Goal: Task Accomplishment & Management: Manage account settings

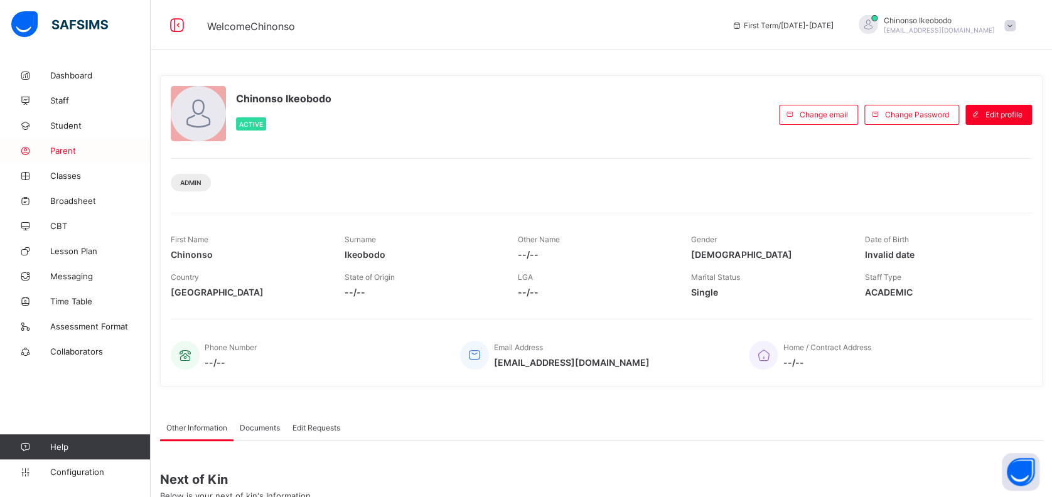
click at [68, 150] on span "Parent" at bounding box center [100, 151] width 100 height 10
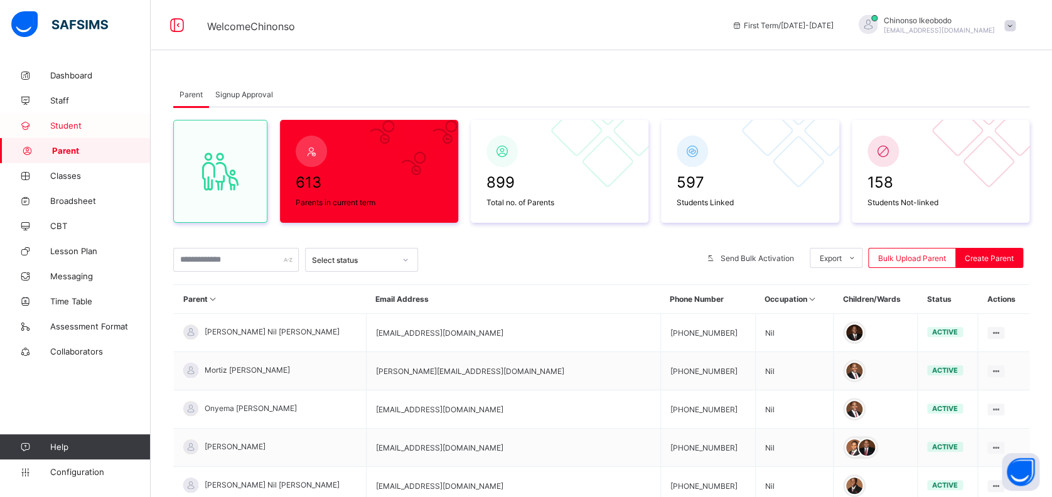
click at [77, 129] on span "Student" at bounding box center [100, 126] width 100 height 10
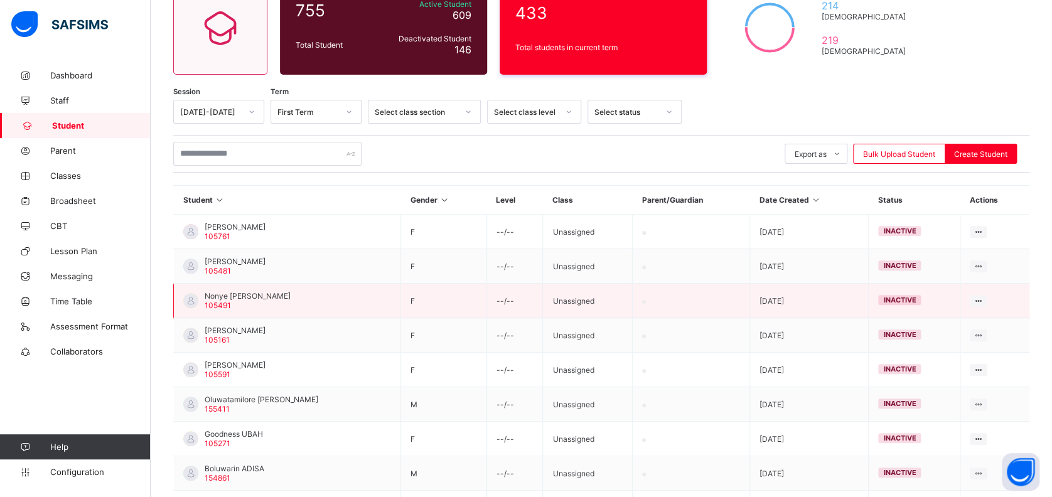
scroll to position [160, 0]
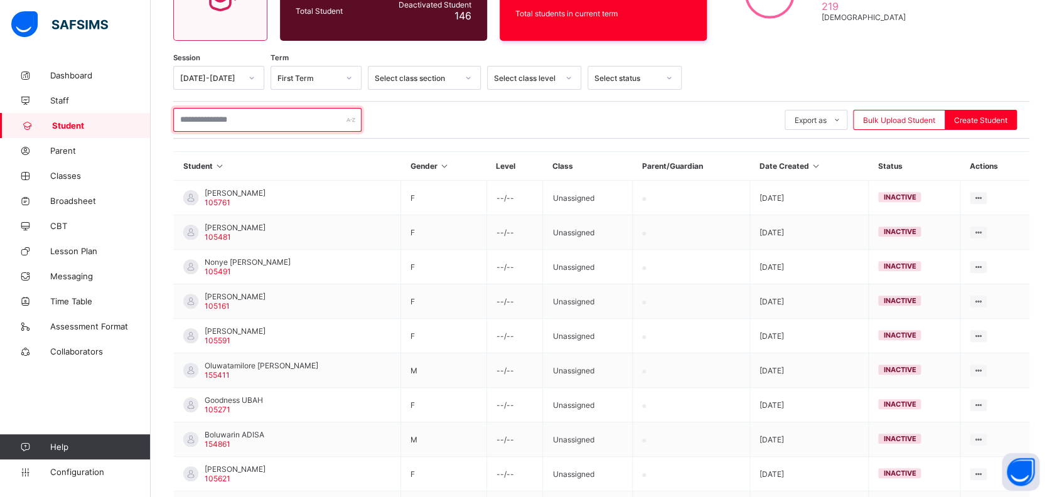
click at [314, 121] on input "text" at bounding box center [267, 120] width 188 height 24
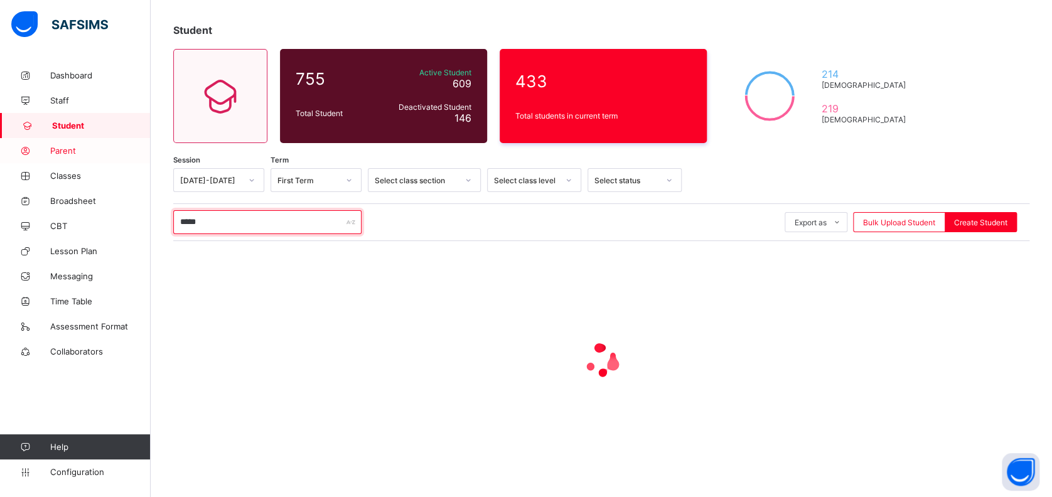
type input "*****"
click at [70, 150] on span "Parent" at bounding box center [100, 151] width 100 height 10
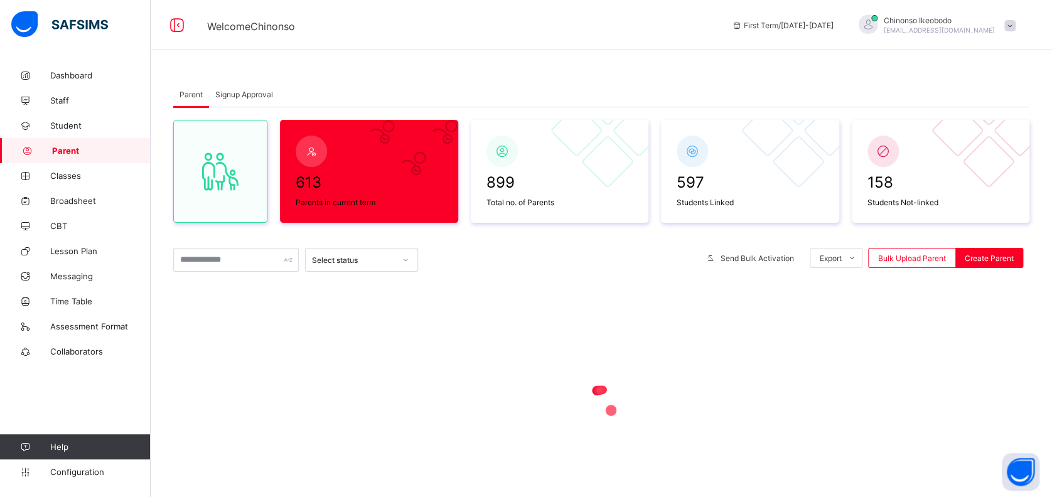
click at [1015, 24] on div "Chinonso Ikeobodo Chinonso.Ikeobodo@coronaschools.org" at bounding box center [934, 25] width 176 height 21
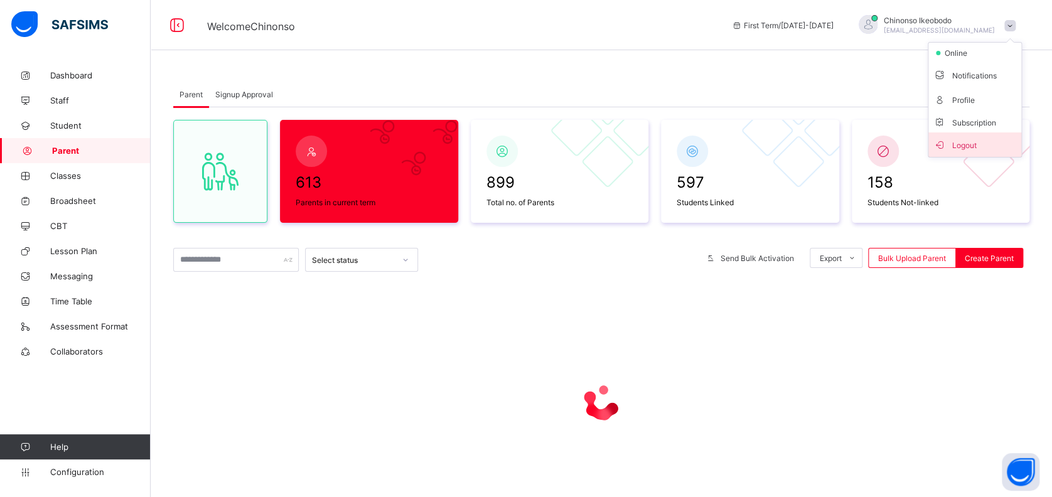
click at [967, 146] on span "Logout" at bounding box center [974, 144] width 83 height 14
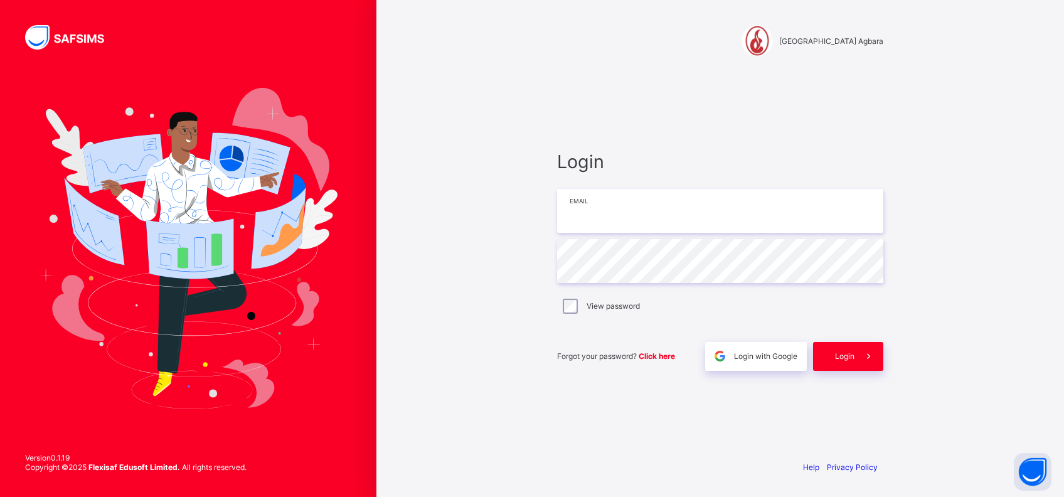
type input "**********"
click at [869, 360] on icon at bounding box center [868, 356] width 13 height 12
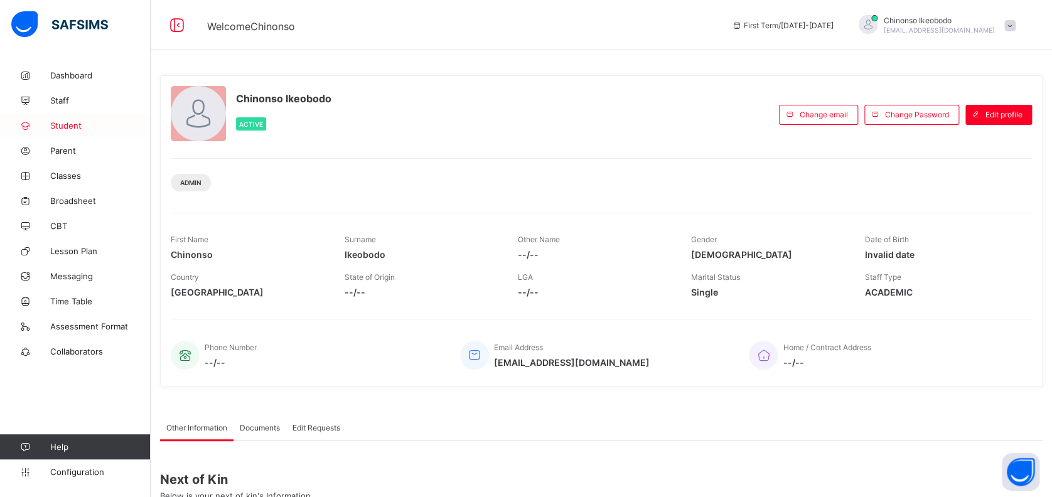
click at [72, 127] on span "Student" at bounding box center [100, 126] width 100 height 10
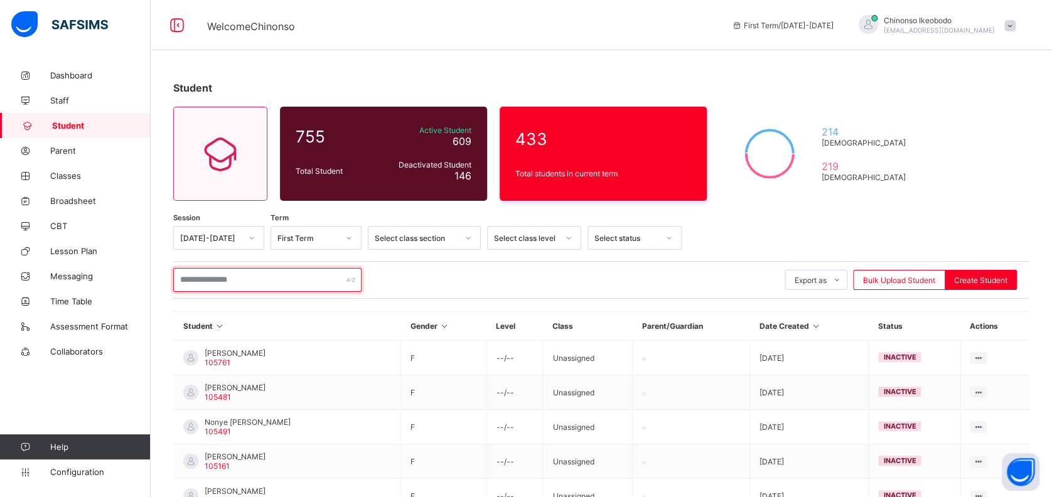
click at [287, 281] on input "text" at bounding box center [267, 280] width 188 height 24
type input "*"
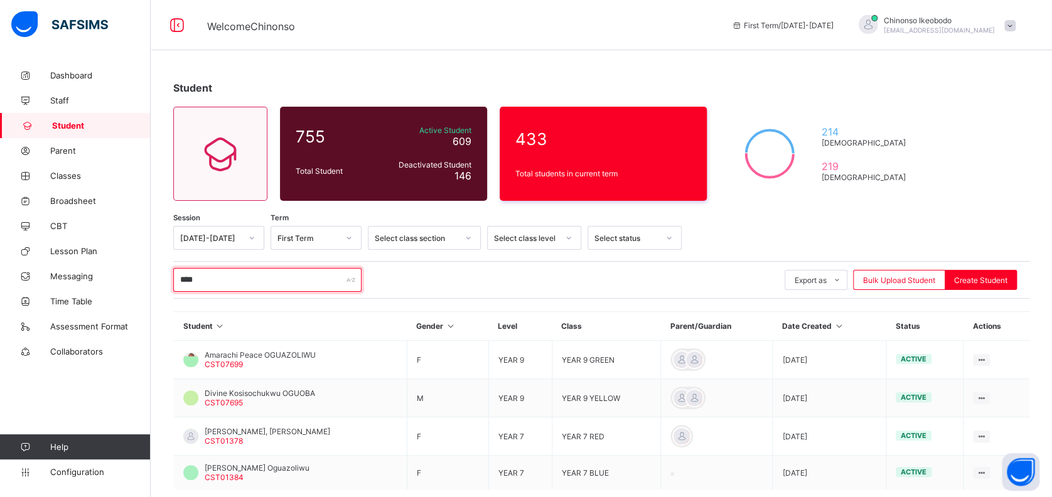
scroll to position [65, 0]
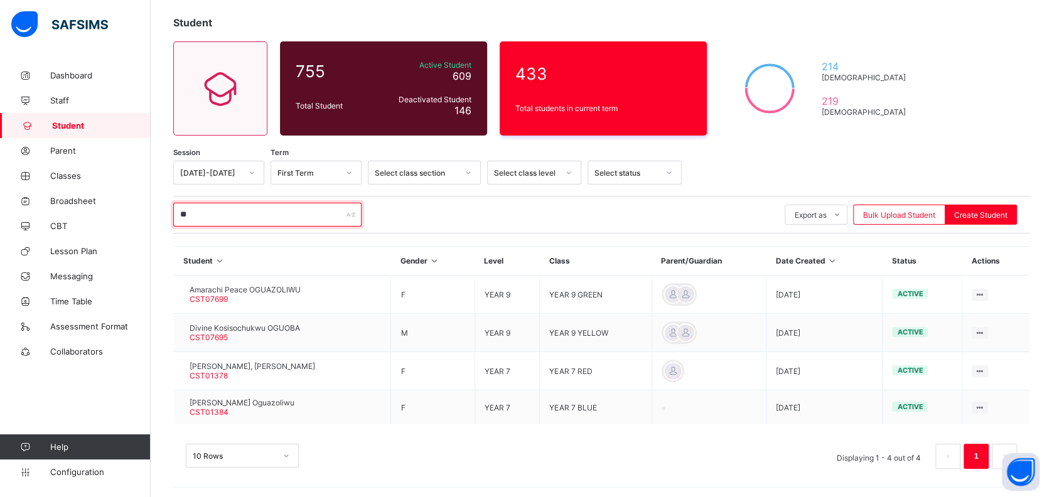
type input "*"
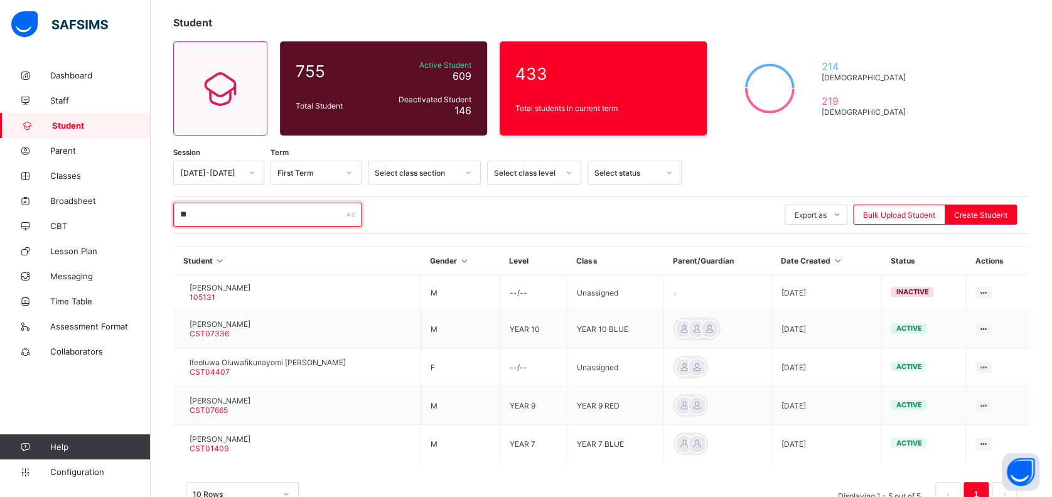
type input "*"
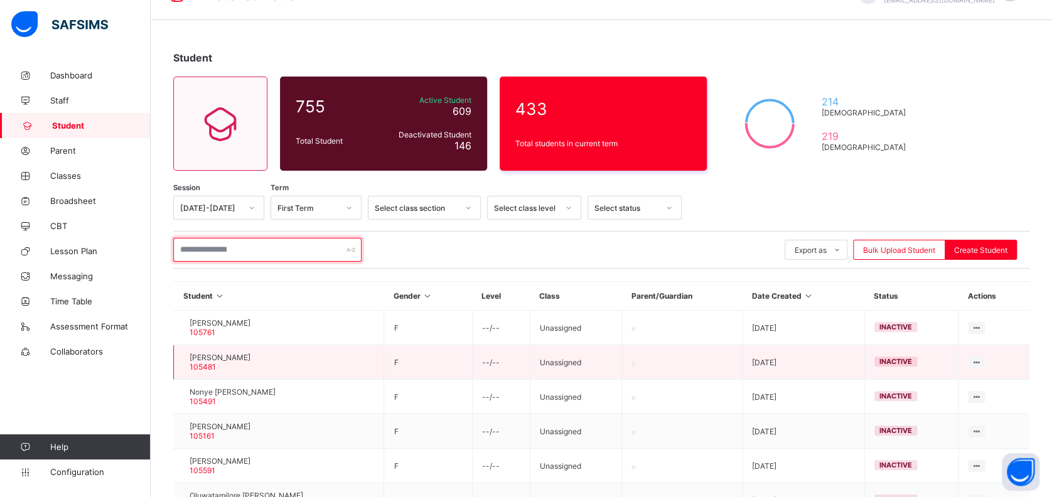
scroll to position [30, 0]
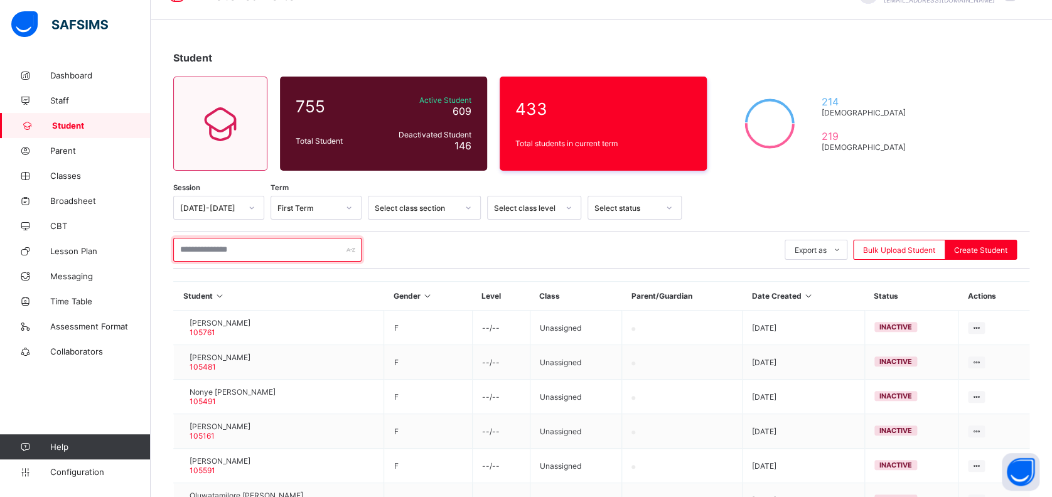
type input "*"
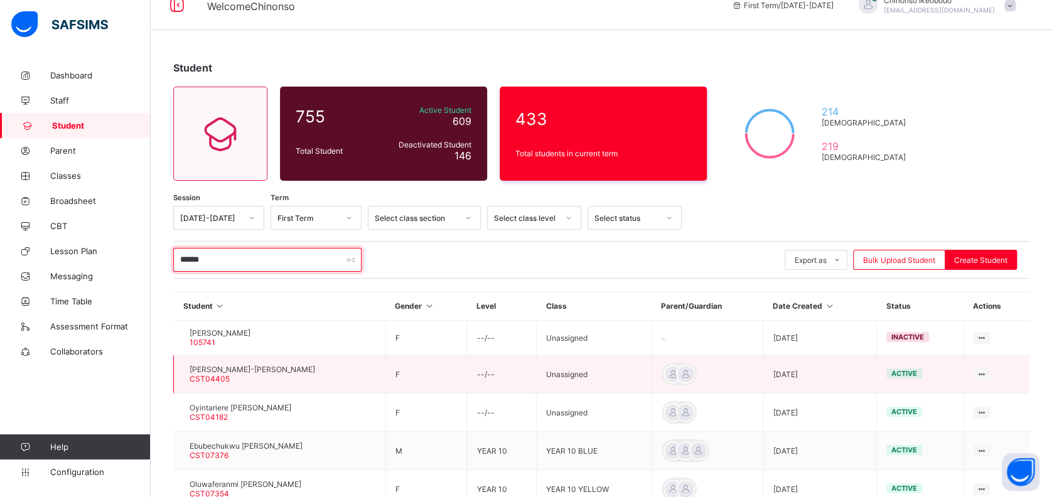
scroll to position [19, 0]
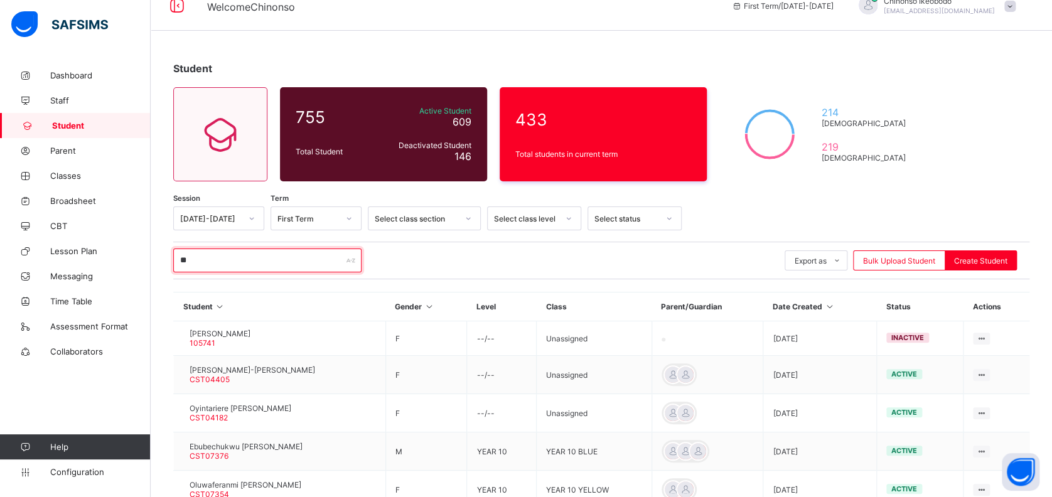
type input "*"
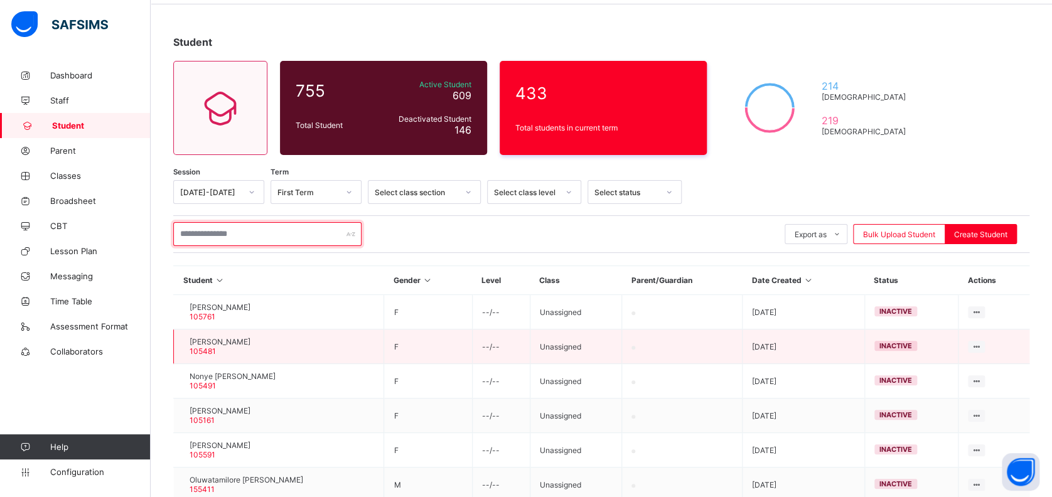
scroll to position [0, 0]
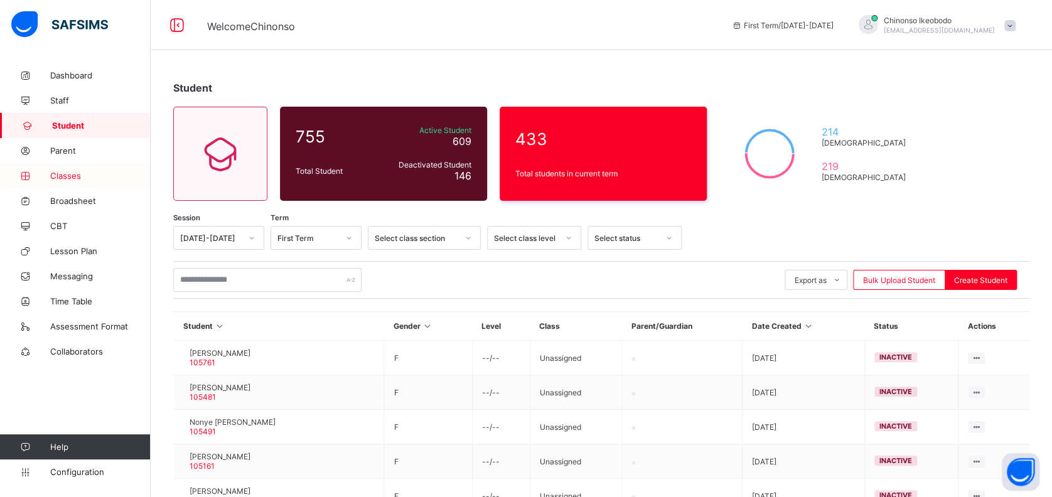
click at [84, 176] on span "Classes" at bounding box center [100, 176] width 100 height 10
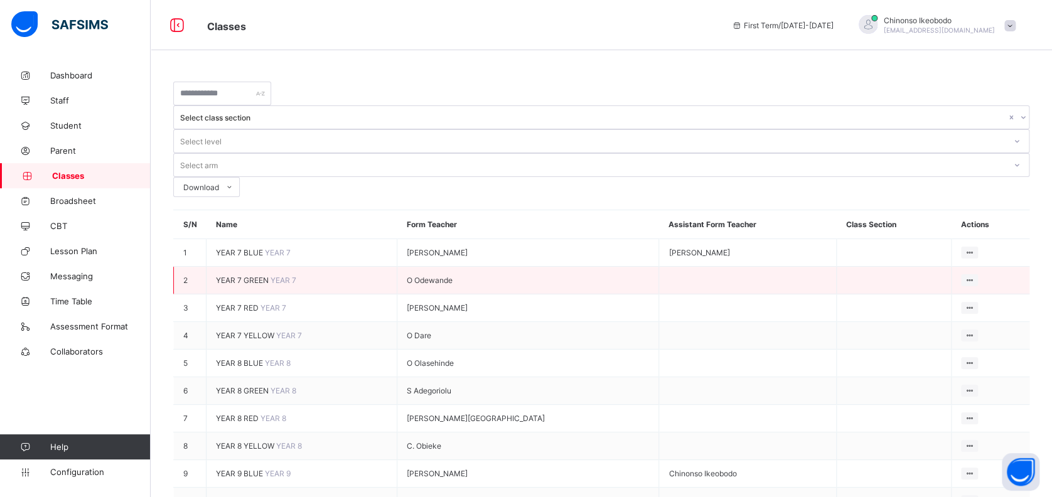
click at [243, 276] on span "YEAR 7 GREEN" at bounding box center [243, 280] width 55 height 9
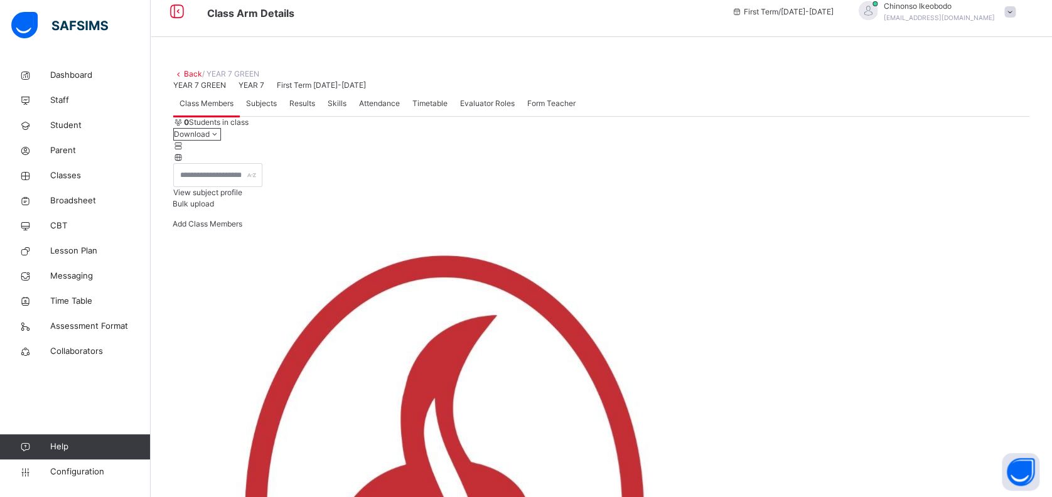
scroll to position [13, 0]
click at [82, 131] on span "Student" at bounding box center [100, 125] width 100 height 13
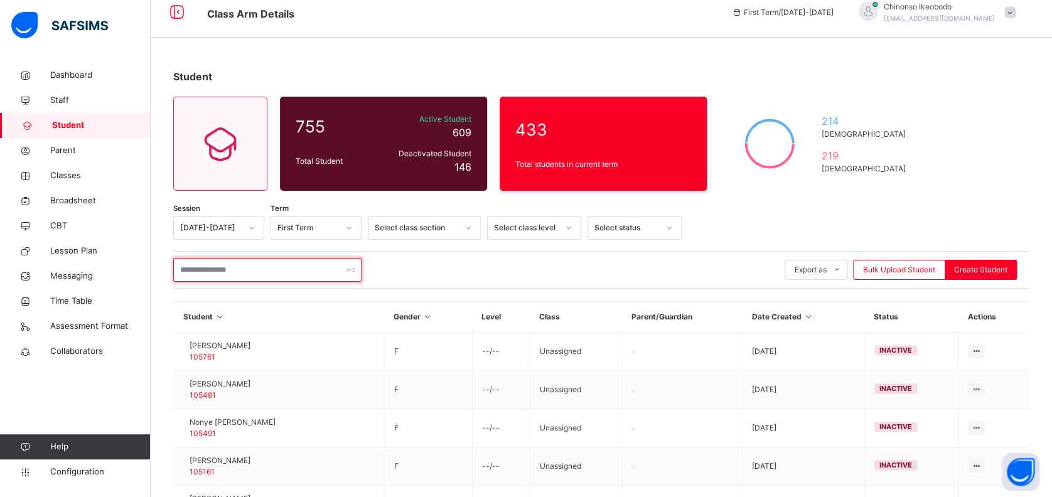
click at [284, 274] on input "text" at bounding box center [267, 270] width 188 height 24
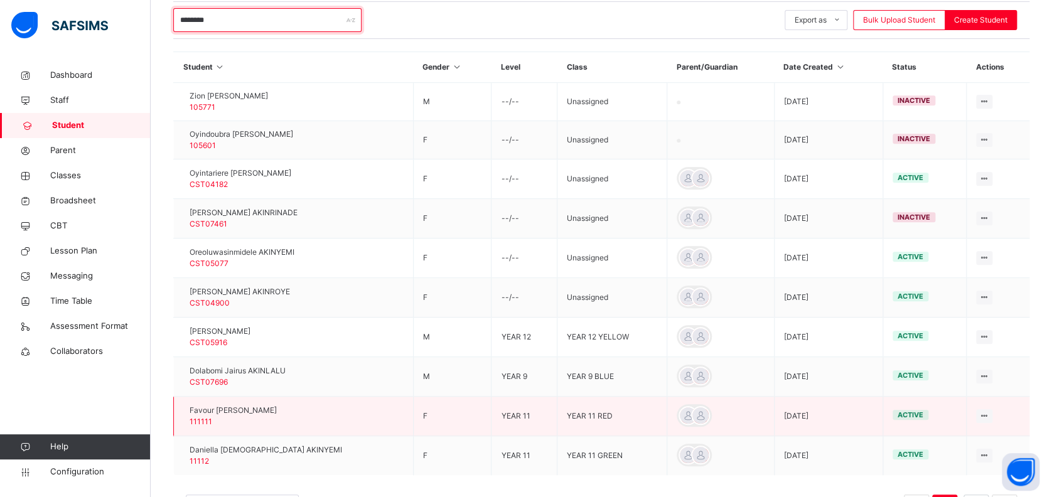
scroll to position [268, 0]
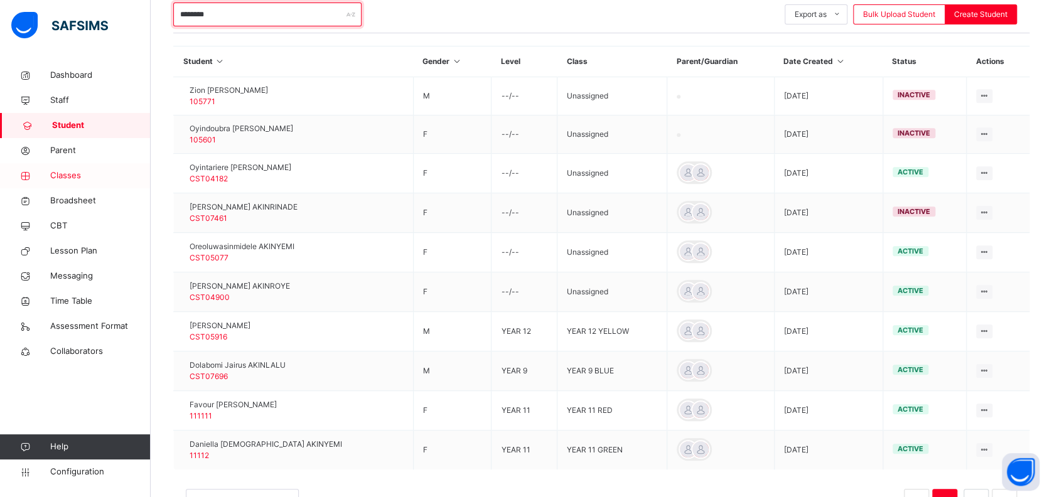
type input "********"
click at [74, 176] on span "Classes" at bounding box center [100, 175] width 100 height 13
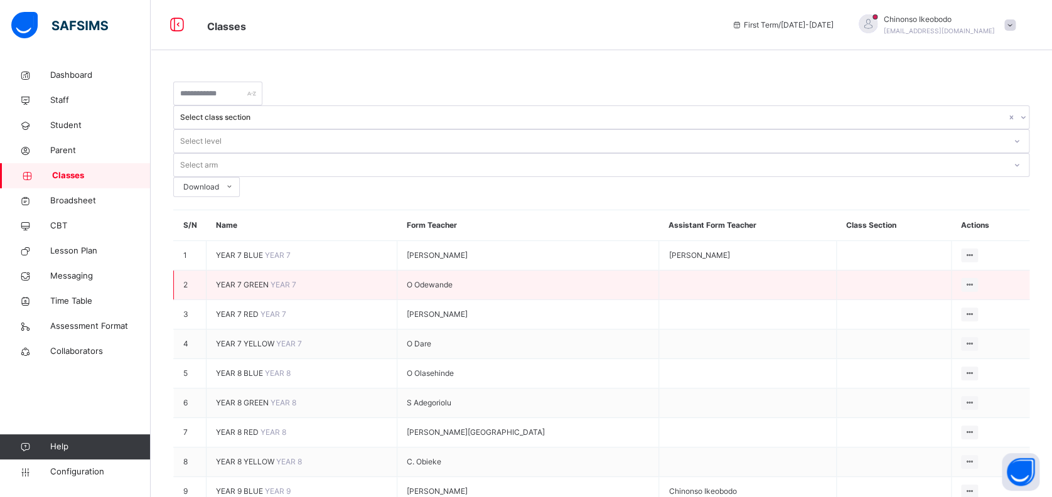
click at [242, 280] on span "YEAR 7 GREEN" at bounding box center [243, 284] width 55 height 9
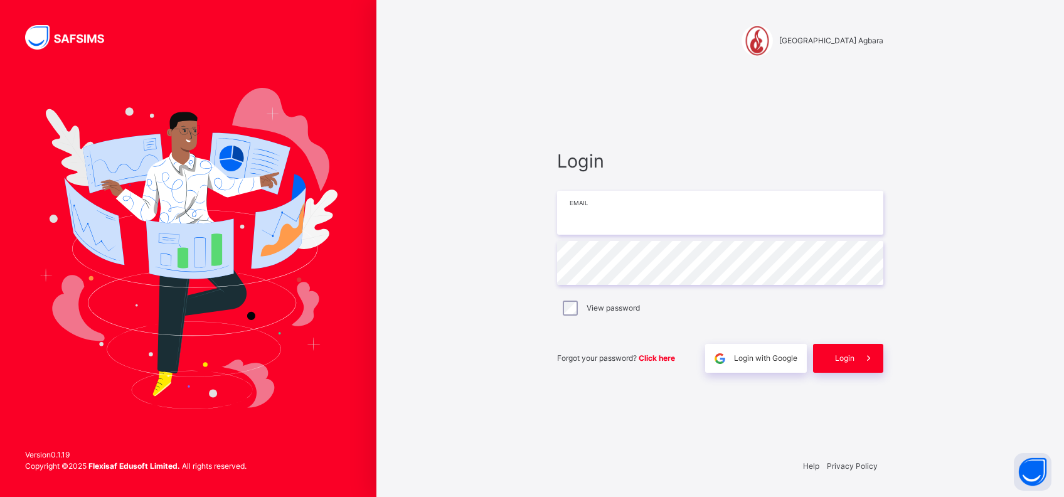
type input "**********"
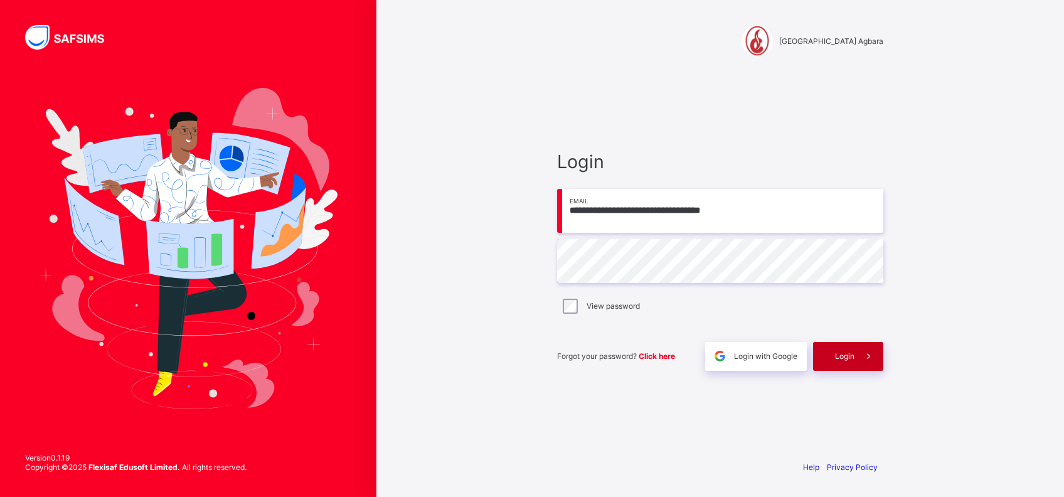
click at [843, 359] on span "Login" at bounding box center [844, 355] width 19 height 9
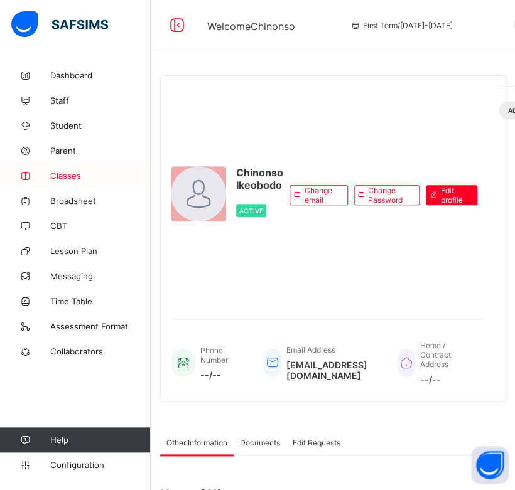
click at [57, 173] on span "Classes" at bounding box center [100, 176] width 100 height 10
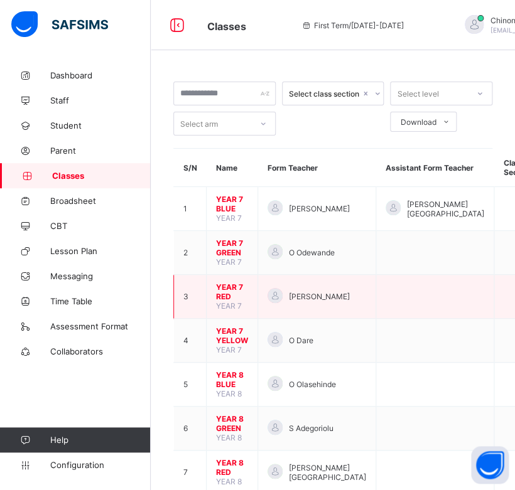
click at [230, 282] on span "YEAR 7 RED" at bounding box center [232, 291] width 32 height 19
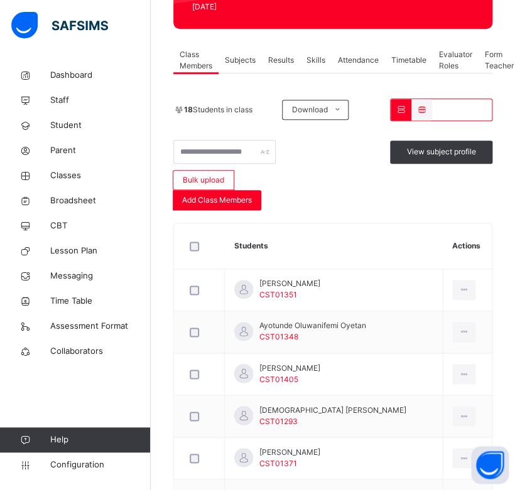
scroll to position [237, 0]
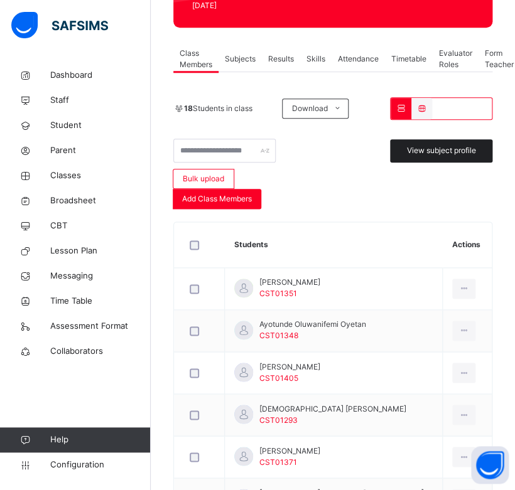
click at [463, 145] on span "View subject profile" at bounding box center [441, 150] width 69 height 11
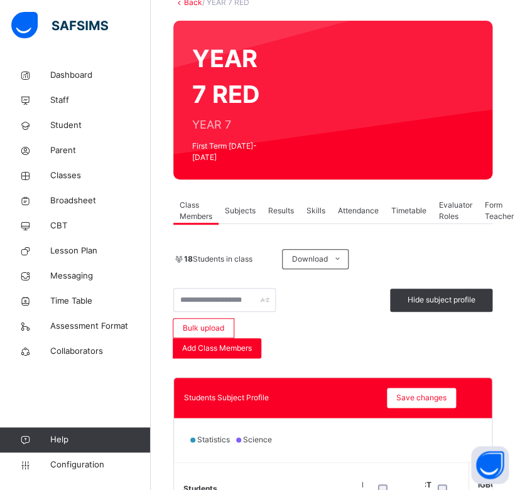
scroll to position [0, 0]
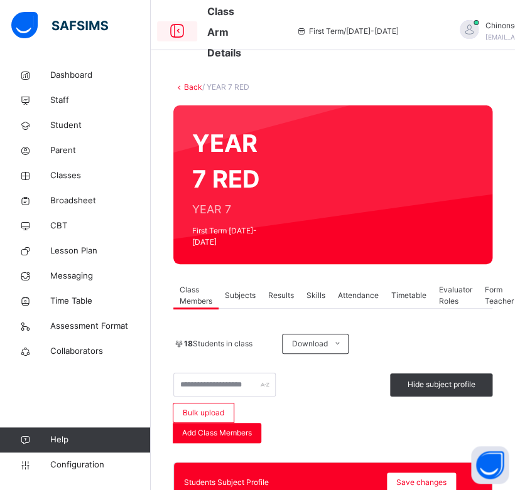
click at [171, 32] on icon at bounding box center [176, 31] width 21 height 23
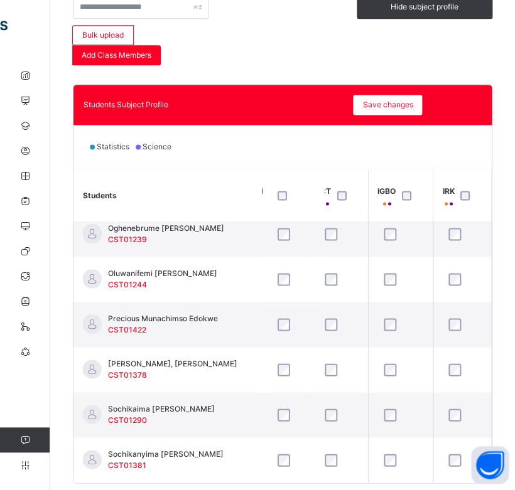
scroll to position [397, 0]
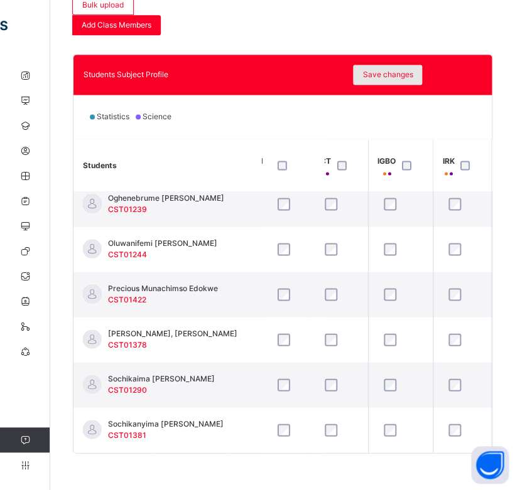
click at [384, 76] on span "Save changes" at bounding box center [387, 74] width 50 height 11
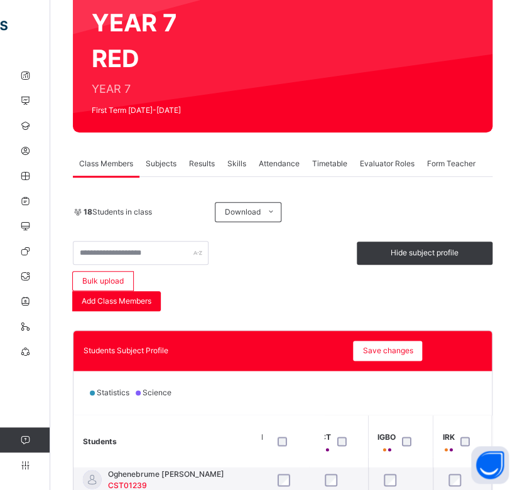
scroll to position [0, 0]
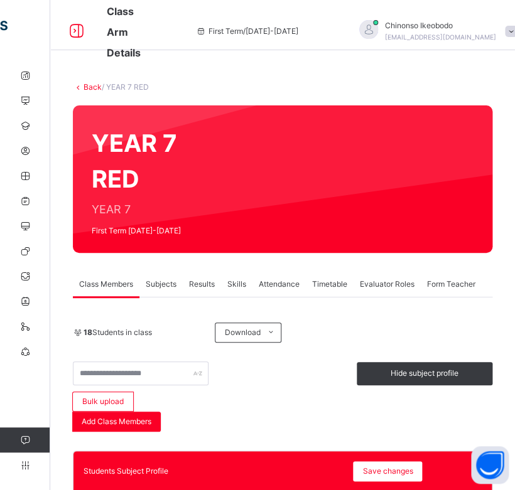
click at [90, 83] on link "Back" at bounding box center [92, 86] width 18 height 9
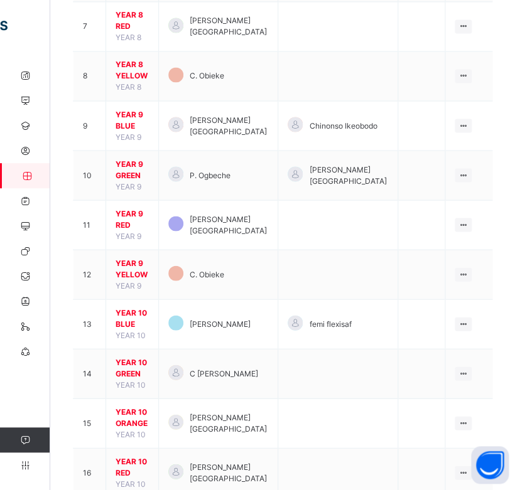
scroll to position [487, 0]
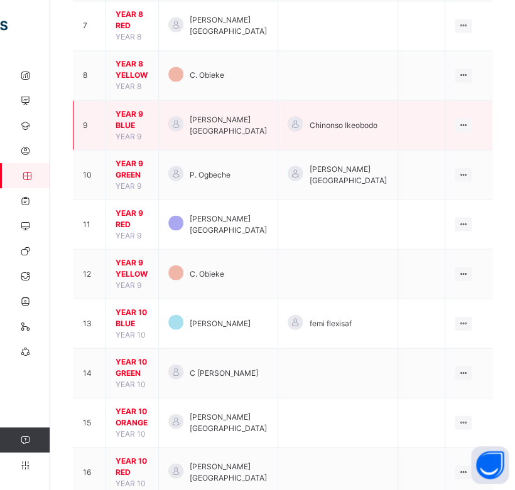
click at [143, 108] on span "YEAR 9 BLUE" at bounding box center [131, 119] width 33 height 23
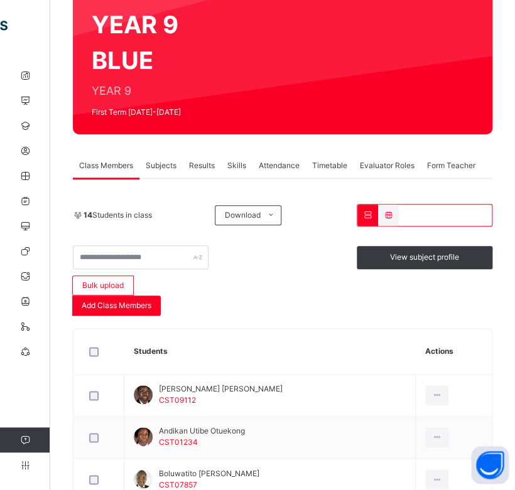
scroll to position [145, 0]
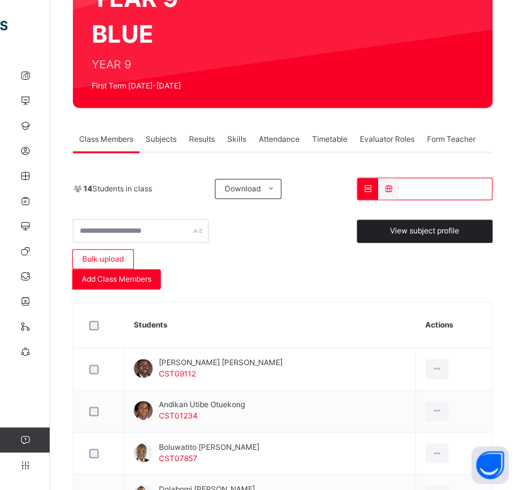
click at [451, 239] on div "View subject profile" at bounding box center [424, 231] width 136 height 23
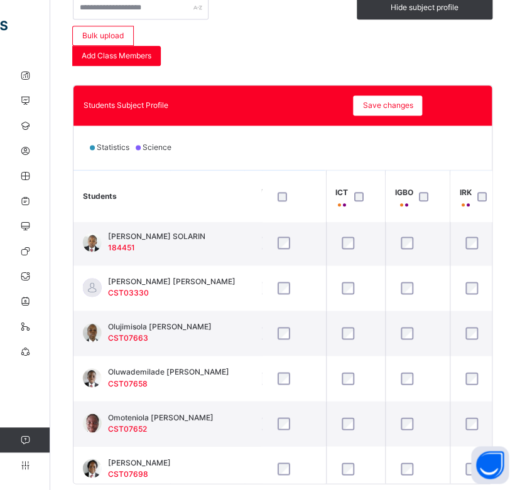
scroll to position [377, 869]
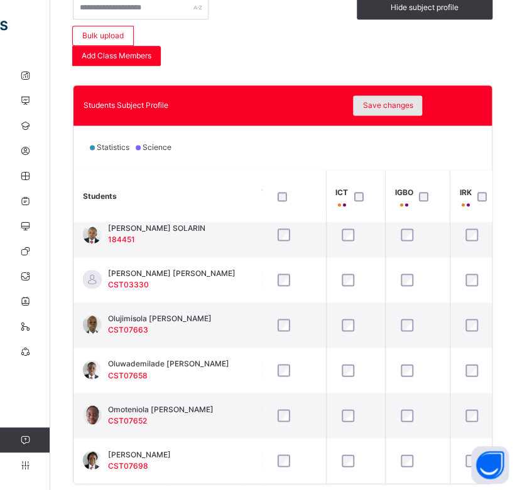
click at [382, 103] on span "Save changes" at bounding box center [387, 105] width 50 height 11
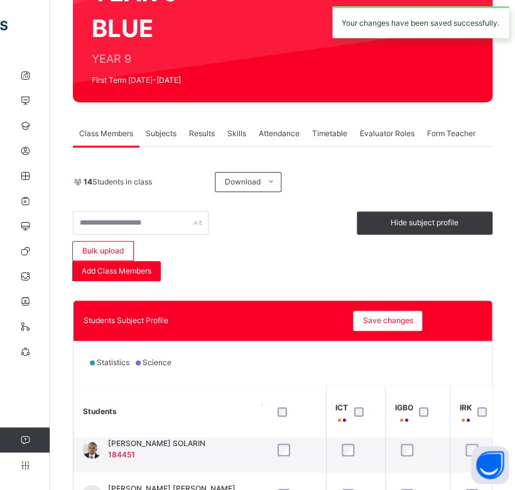
scroll to position [0, 0]
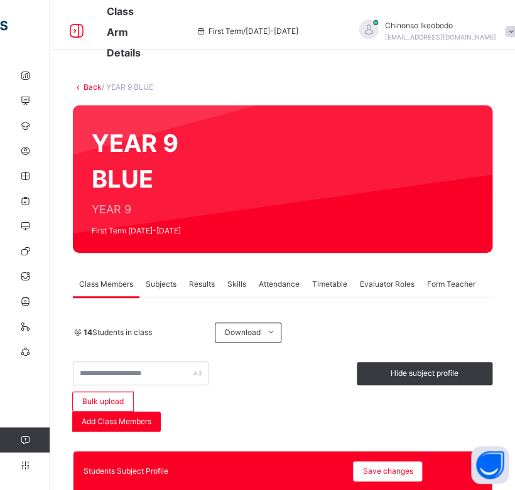
click at [91, 90] on link "Back" at bounding box center [92, 86] width 18 height 9
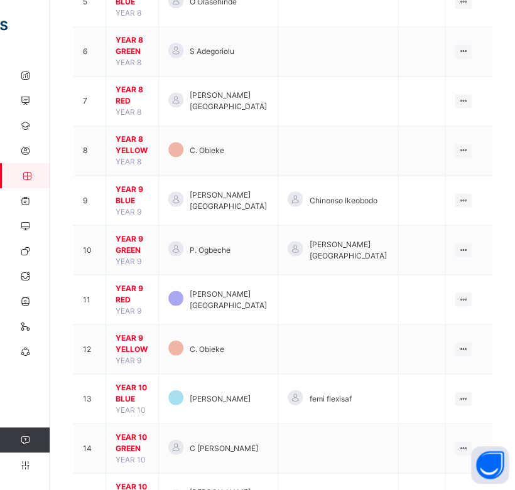
scroll to position [415, 0]
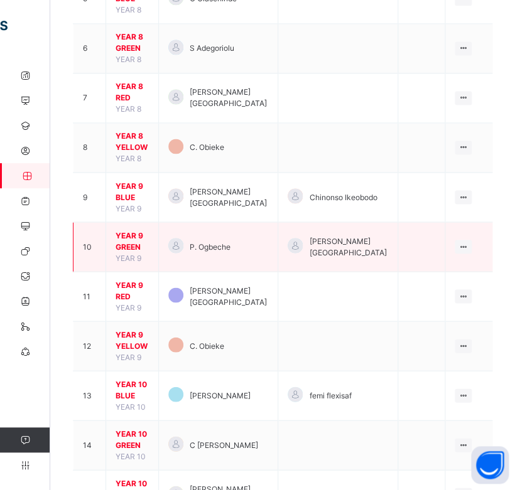
click at [149, 230] on span "YEAR 9 GREEN" at bounding box center [131, 241] width 33 height 23
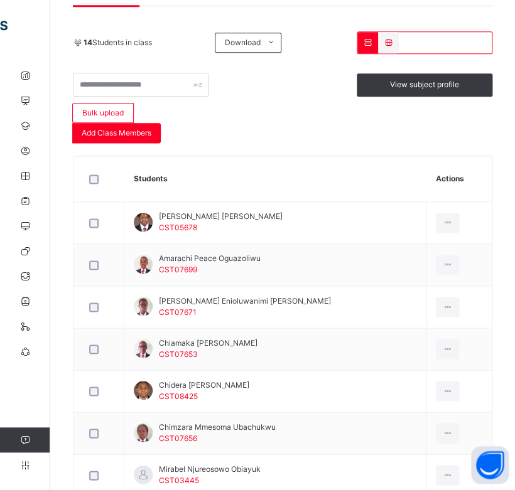
scroll to position [292, 0]
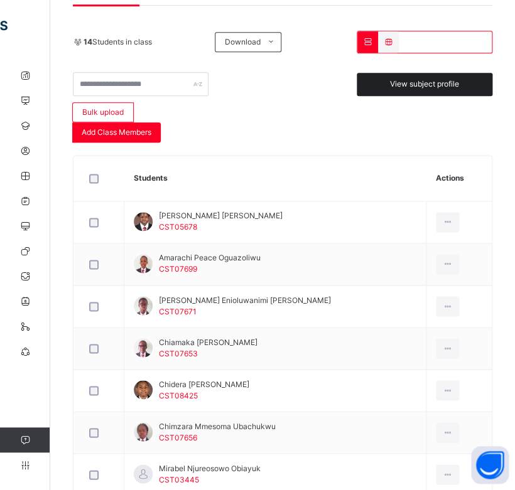
click at [447, 89] on div "View subject profile" at bounding box center [424, 84] width 136 height 23
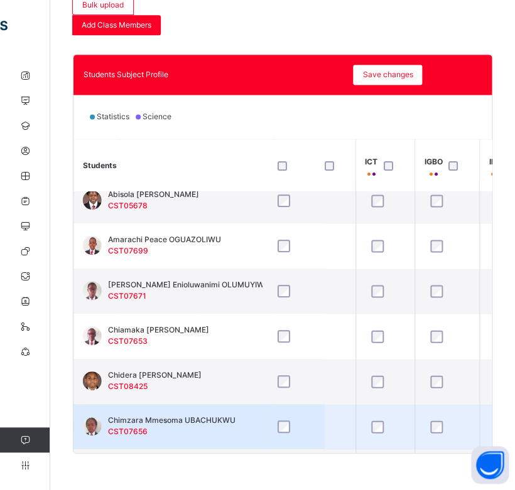
scroll to position [0, 840]
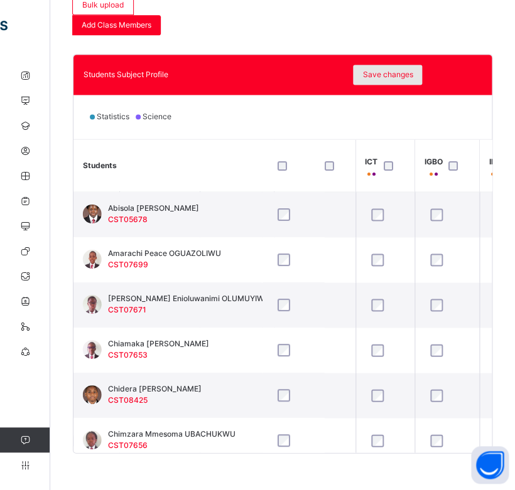
click at [388, 71] on span "Save changes" at bounding box center [387, 74] width 50 height 11
click at [401, 80] on span "Save changes" at bounding box center [387, 74] width 50 height 11
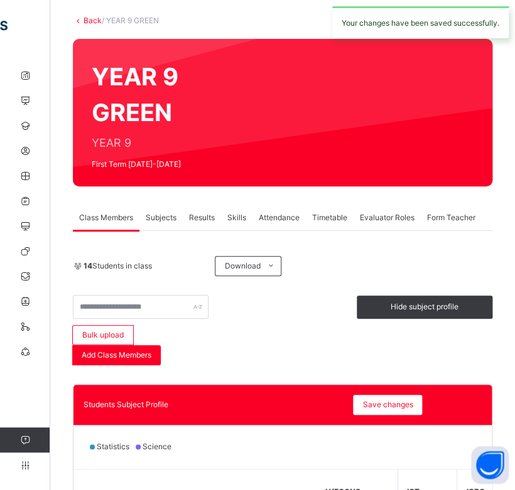
scroll to position [66, 0]
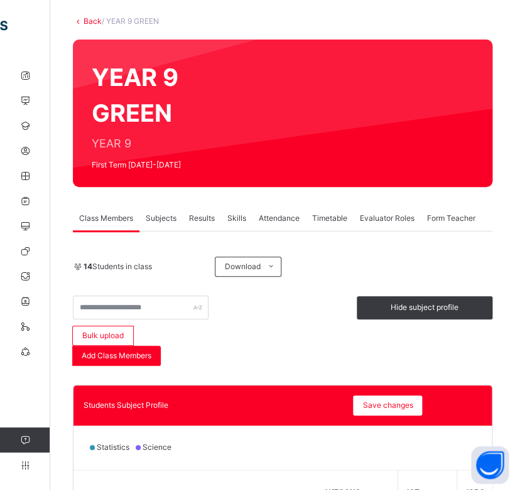
click at [95, 20] on link "Back" at bounding box center [92, 20] width 18 height 9
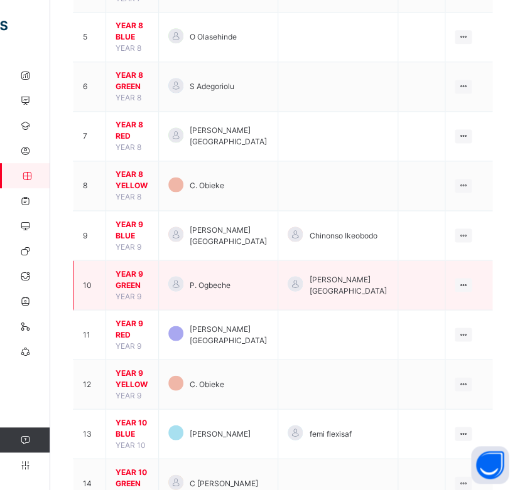
scroll to position [382, 0]
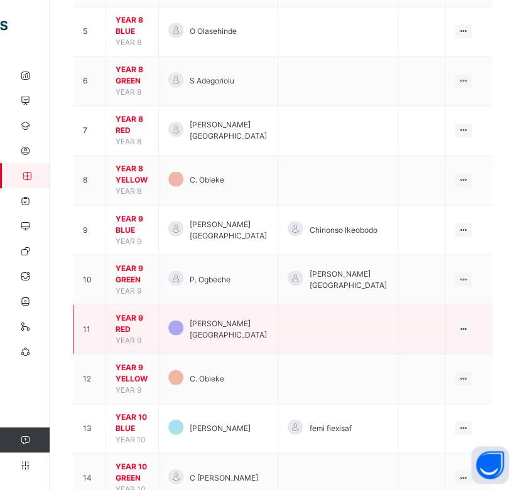
click at [136, 312] on span "YEAR 9 RED" at bounding box center [131, 323] width 33 height 23
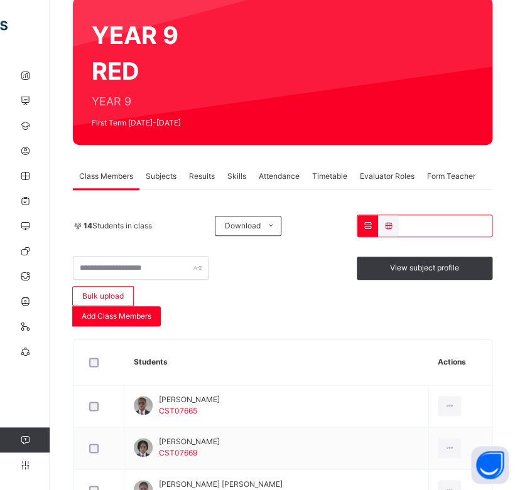
scroll to position [294, 0]
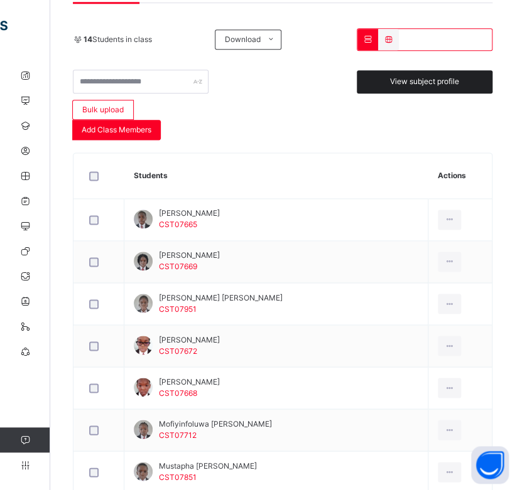
click at [424, 85] on span "View subject profile" at bounding box center [424, 81] width 69 height 11
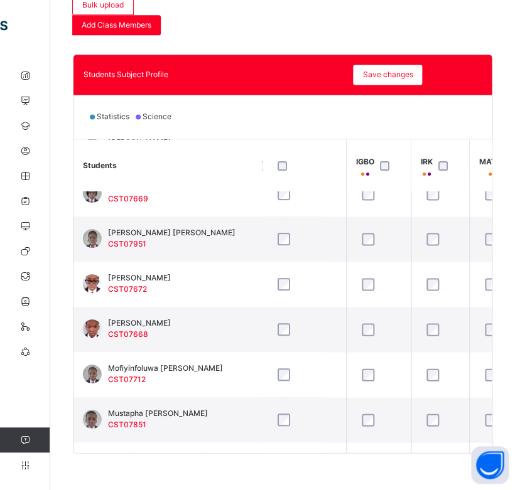
scroll to position [68, 908]
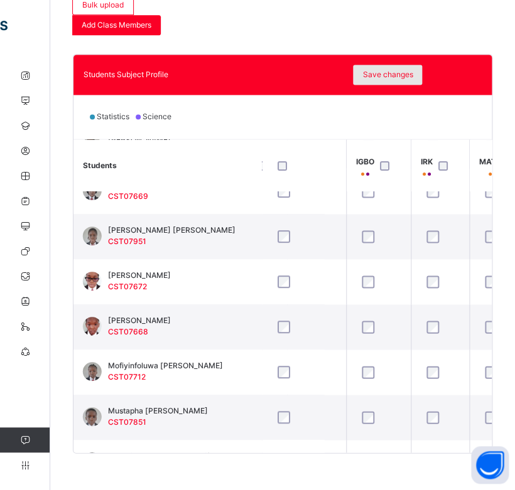
click at [382, 75] on span "Save changes" at bounding box center [387, 74] width 50 height 11
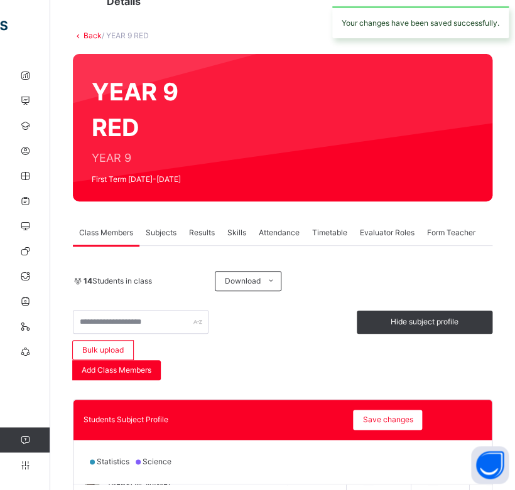
scroll to position [50, 0]
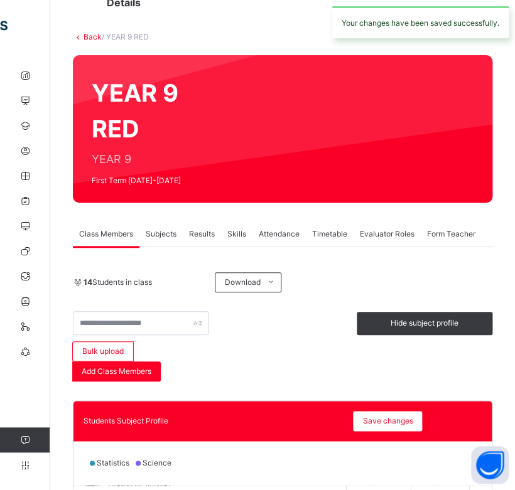
click at [93, 36] on link "Back" at bounding box center [92, 36] width 18 height 9
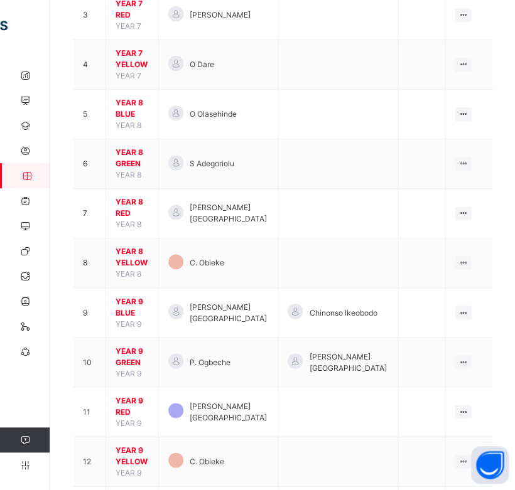
scroll to position [301, 0]
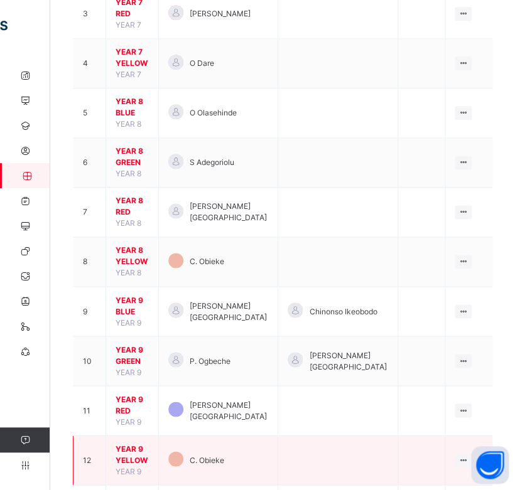
click at [127, 443] on span "YEAR 9 YELLOW" at bounding box center [131, 454] width 33 height 23
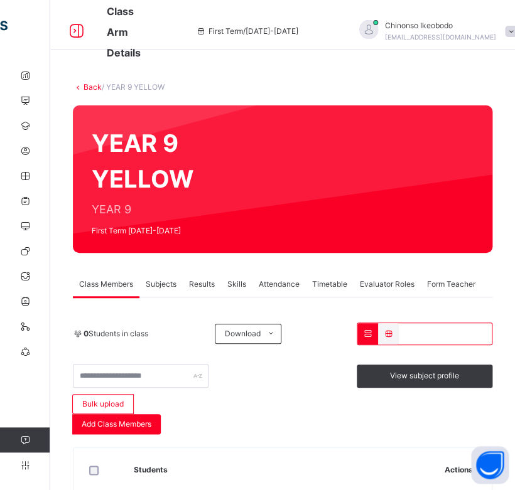
scroll to position [96, 0]
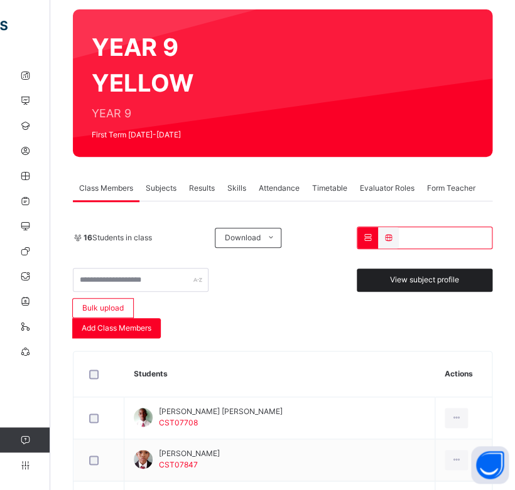
click at [417, 274] on span "View subject profile" at bounding box center [424, 279] width 69 height 11
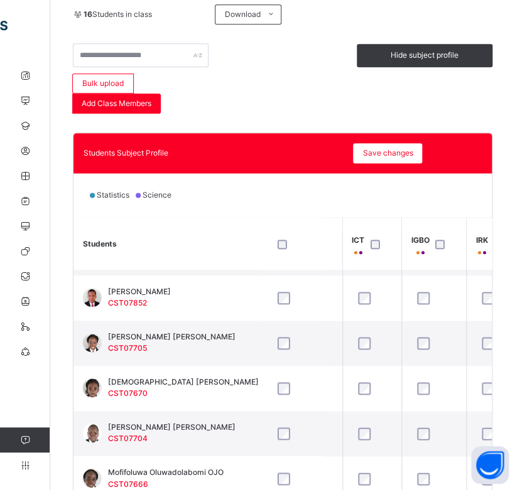
scroll to position [317, 853]
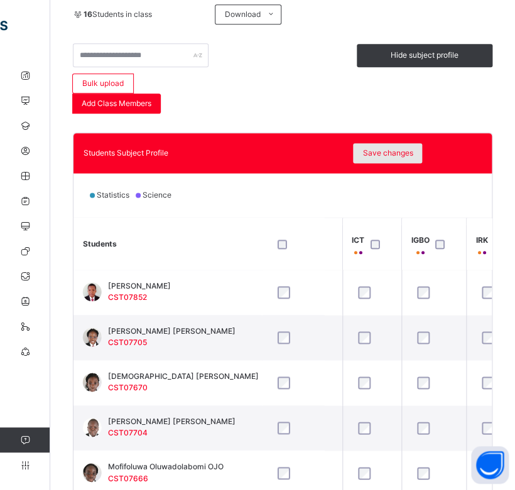
click at [382, 149] on span "Save changes" at bounding box center [387, 152] width 50 height 11
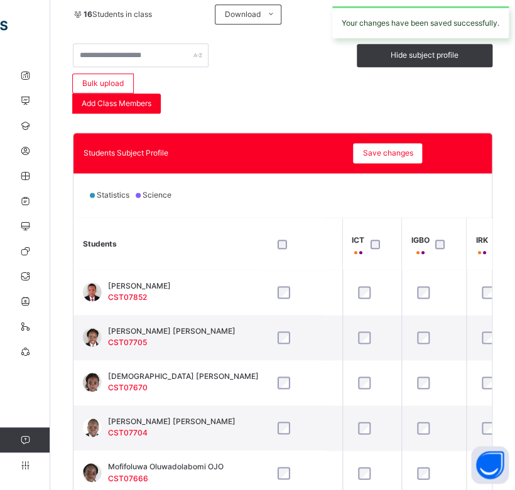
scroll to position [0, 0]
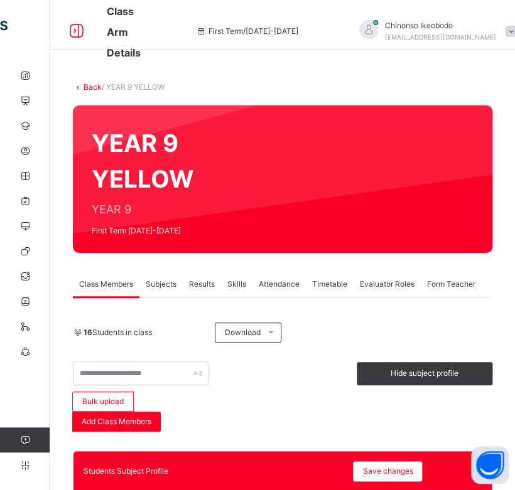
click at [90, 87] on link "Back" at bounding box center [92, 86] width 18 height 9
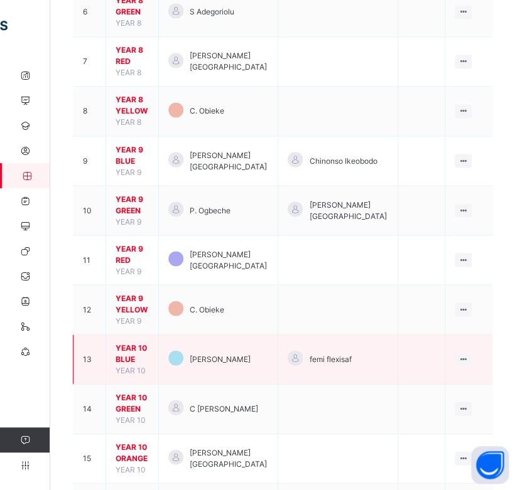
scroll to position [452, 0]
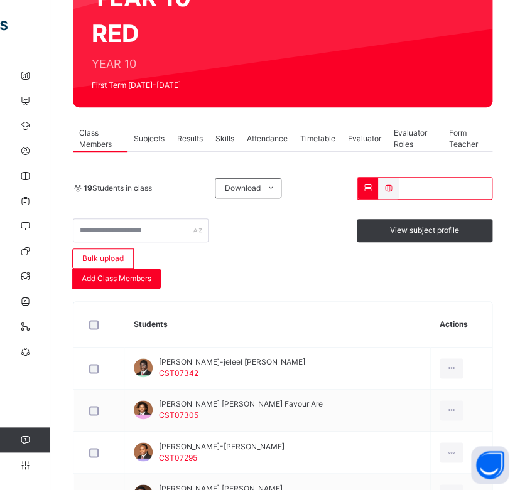
scroll to position [145, 0]
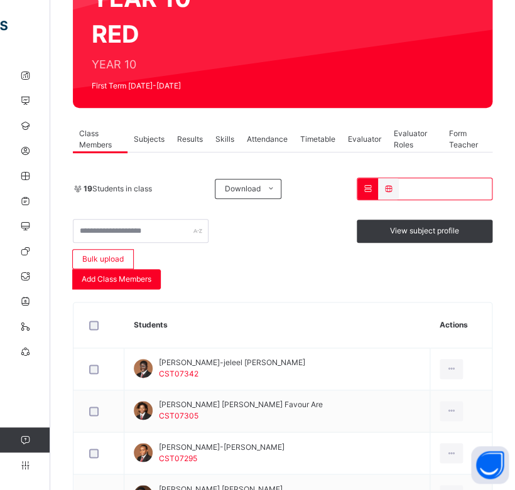
click at [469, 149] on span "Form Teacher" at bounding box center [467, 139] width 38 height 23
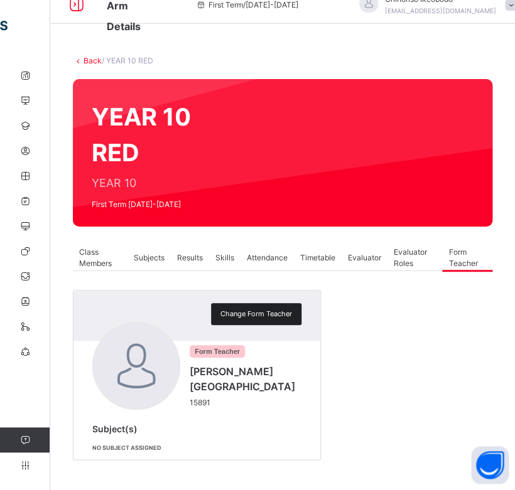
click at [211, 306] on div "Change Form Teacher" at bounding box center [256, 314] width 90 height 22
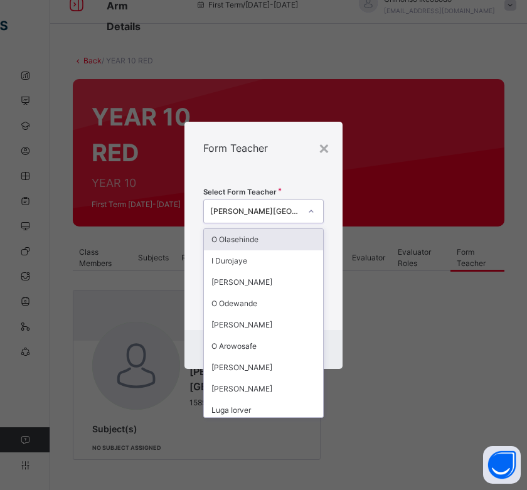
click at [260, 212] on div "[PERSON_NAME][GEOGRAPHIC_DATA]" at bounding box center [255, 211] width 90 height 11
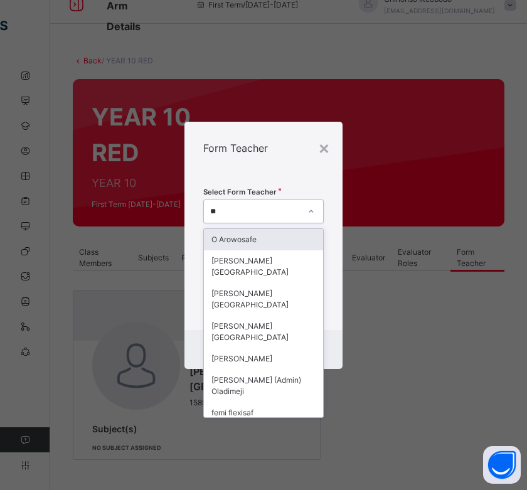
type input "*"
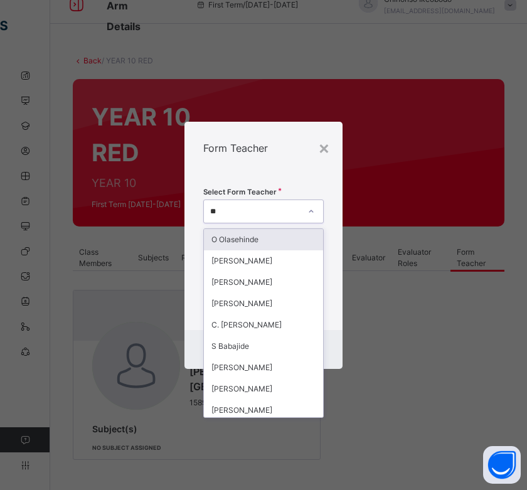
type input "***"
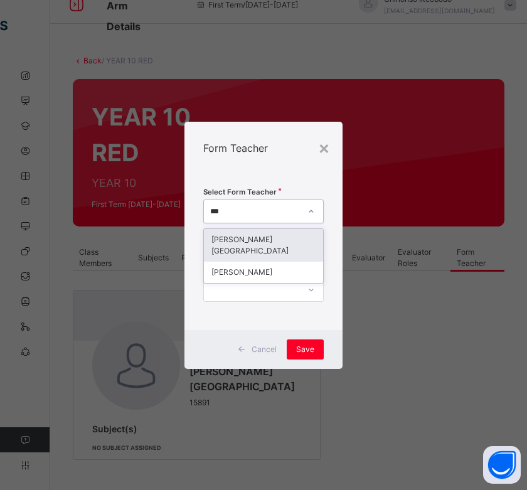
click at [266, 238] on div "[PERSON_NAME][GEOGRAPHIC_DATA]" at bounding box center [263, 245] width 119 height 33
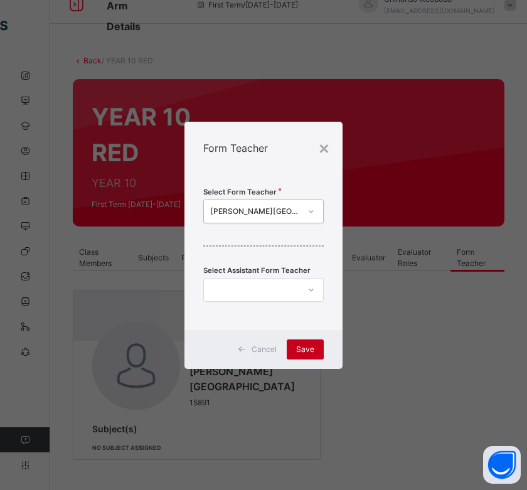
click at [305, 346] on span "Save" at bounding box center [305, 349] width 18 height 11
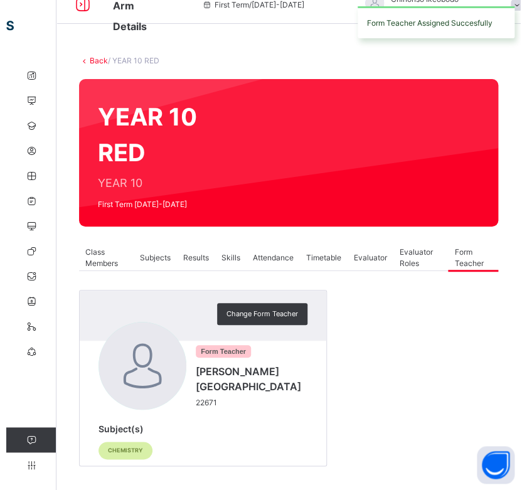
scroll to position [33, 0]
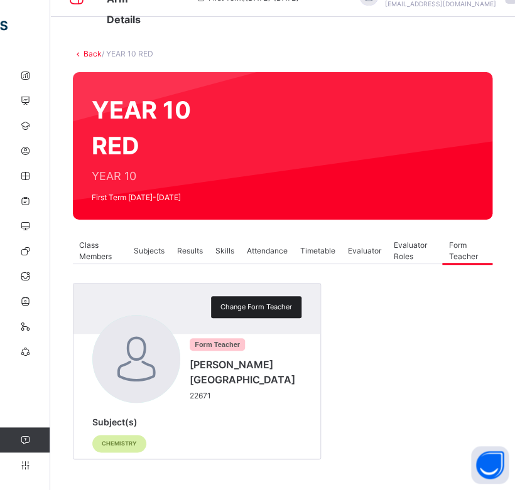
click at [215, 296] on div "Change Form Teacher" at bounding box center [256, 307] width 90 height 22
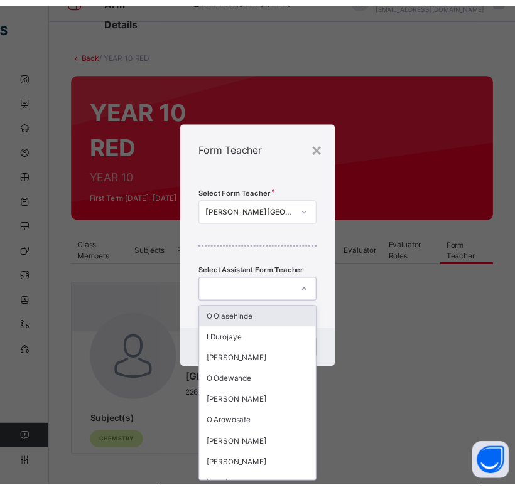
scroll to position [0, 0]
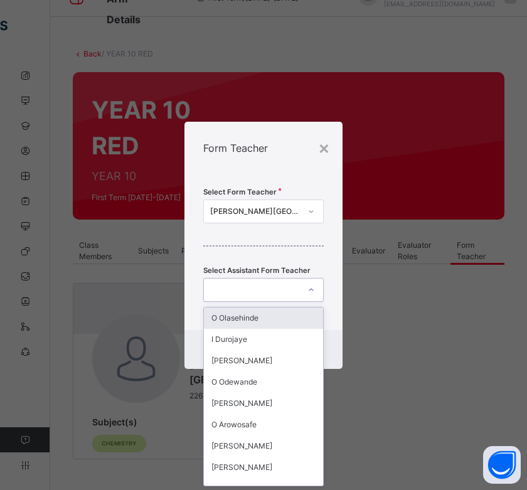
click at [258, 288] on div at bounding box center [251, 289] width 95 height 19
type input "***"
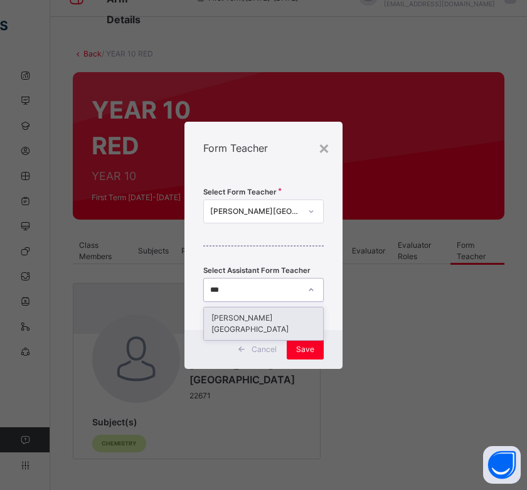
click at [254, 324] on div "[PERSON_NAME][GEOGRAPHIC_DATA]" at bounding box center [263, 324] width 119 height 33
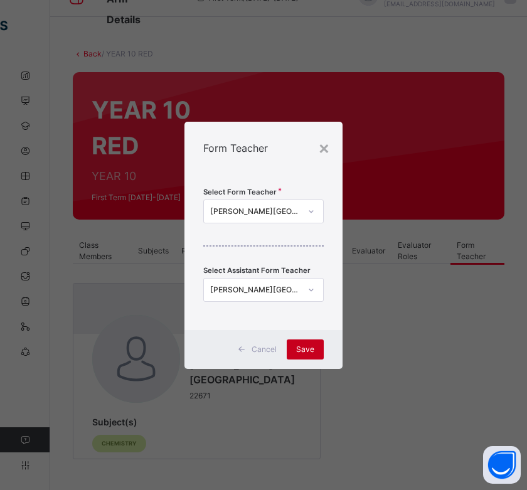
click at [302, 350] on span "Save" at bounding box center [305, 349] width 18 height 11
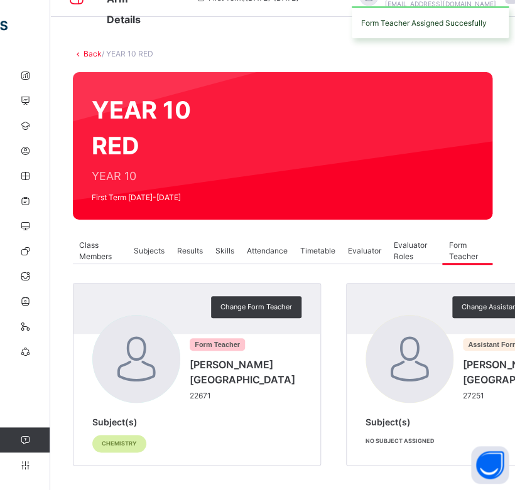
scroll to position [40, 0]
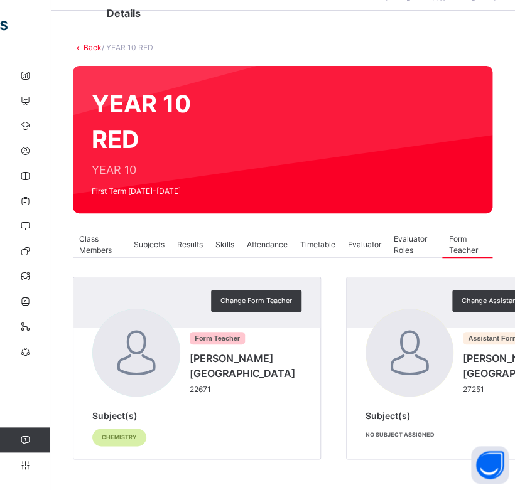
click at [88, 45] on link "Back" at bounding box center [92, 47] width 18 height 9
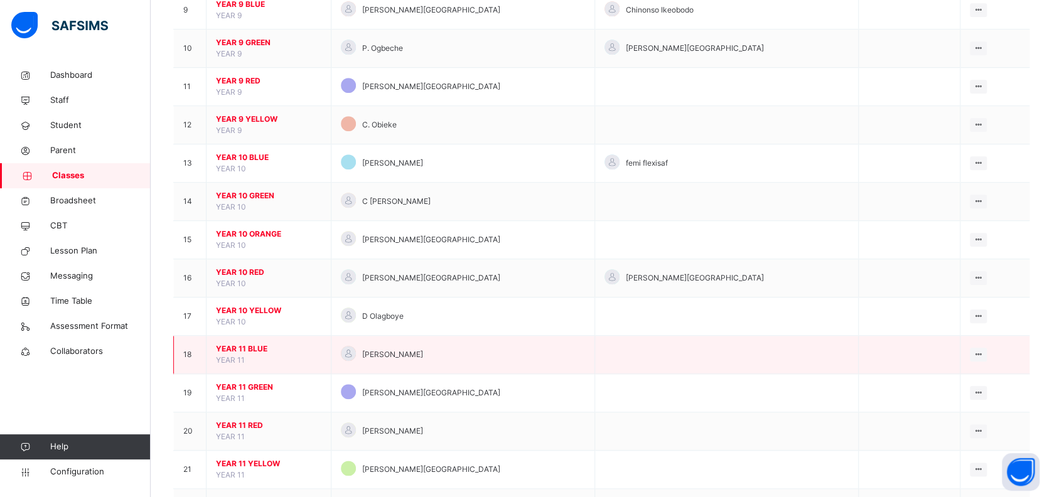
scroll to position [465, 0]
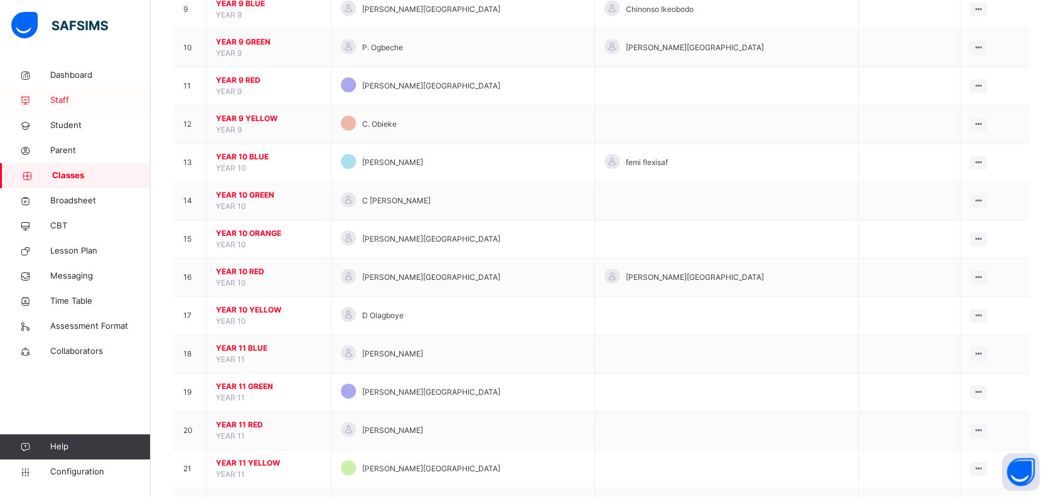
click at [99, 93] on link "Staff" at bounding box center [75, 100] width 151 height 25
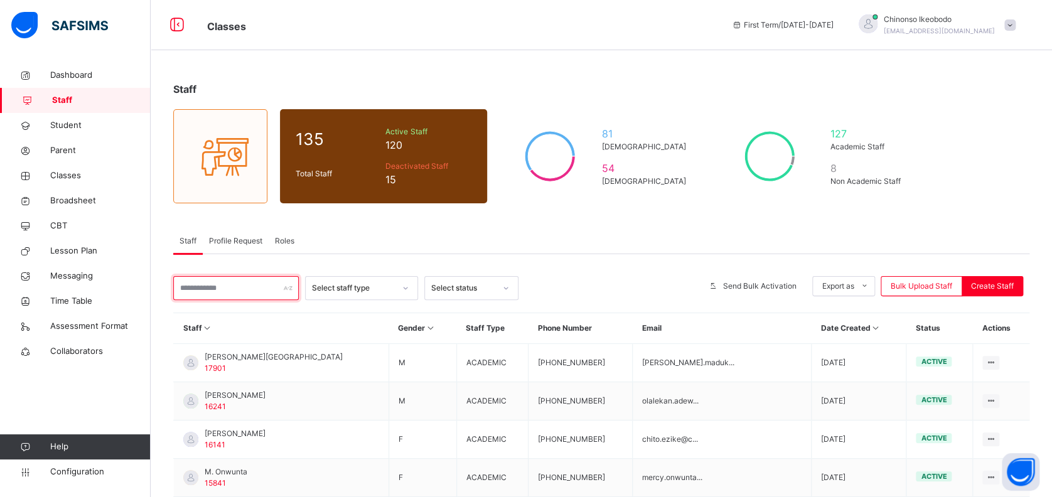
click at [262, 291] on input "text" at bounding box center [236, 288] width 126 height 24
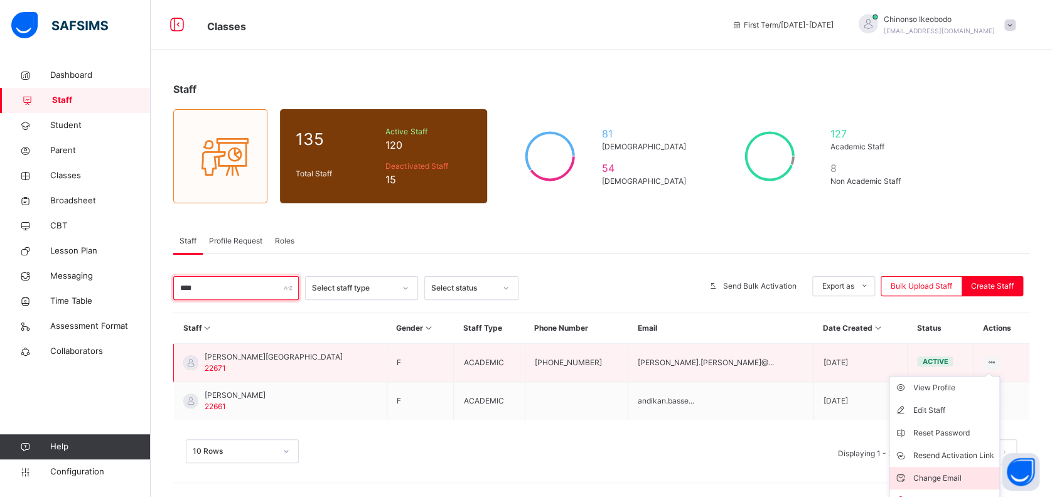
scroll to position [15, 0]
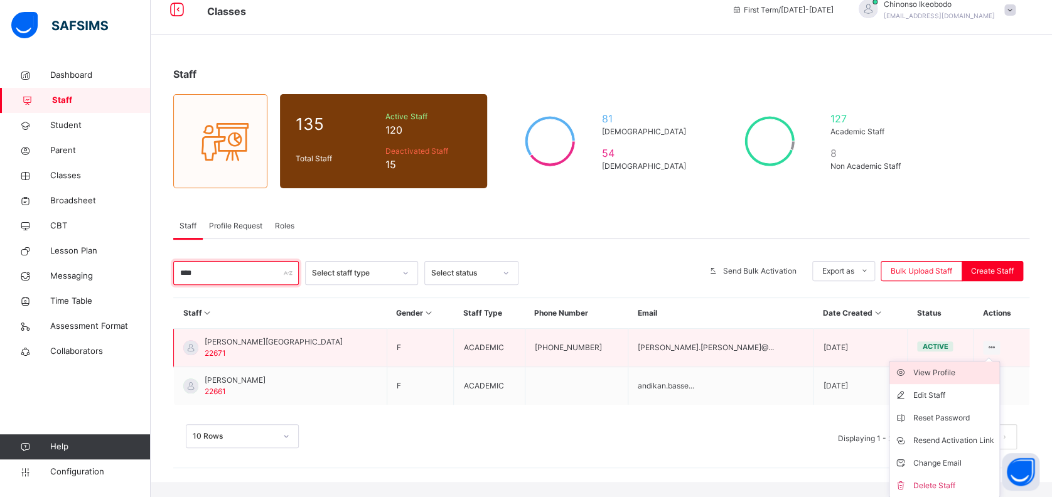
type input "****"
click at [960, 373] on div "View Profile" at bounding box center [953, 373] width 81 height 13
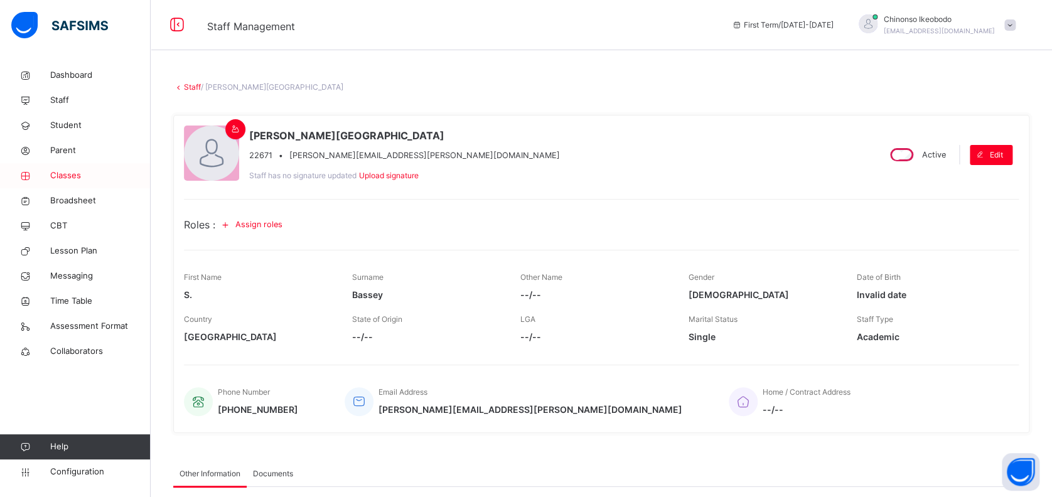
click at [81, 173] on span "Classes" at bounding box center [100, 175] width 100 height 13
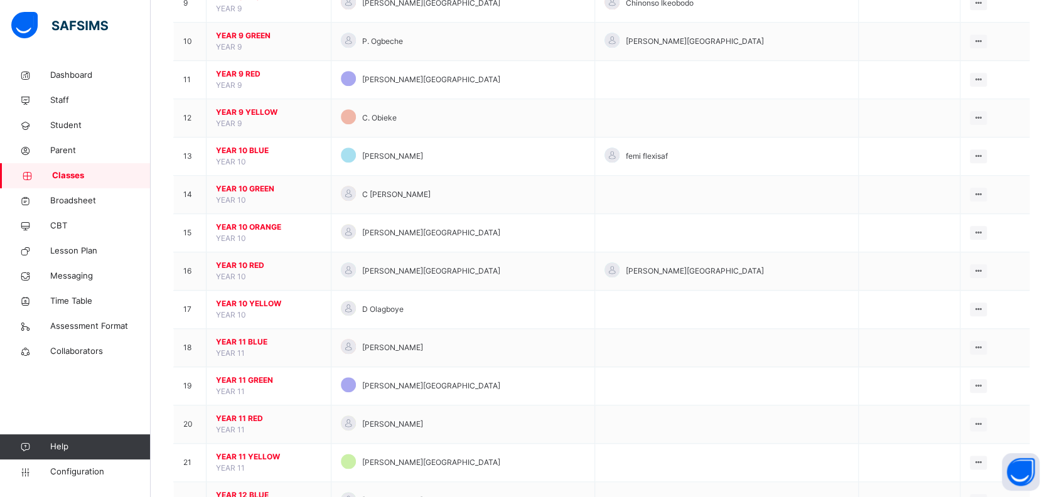
scroll to position [472, 0]
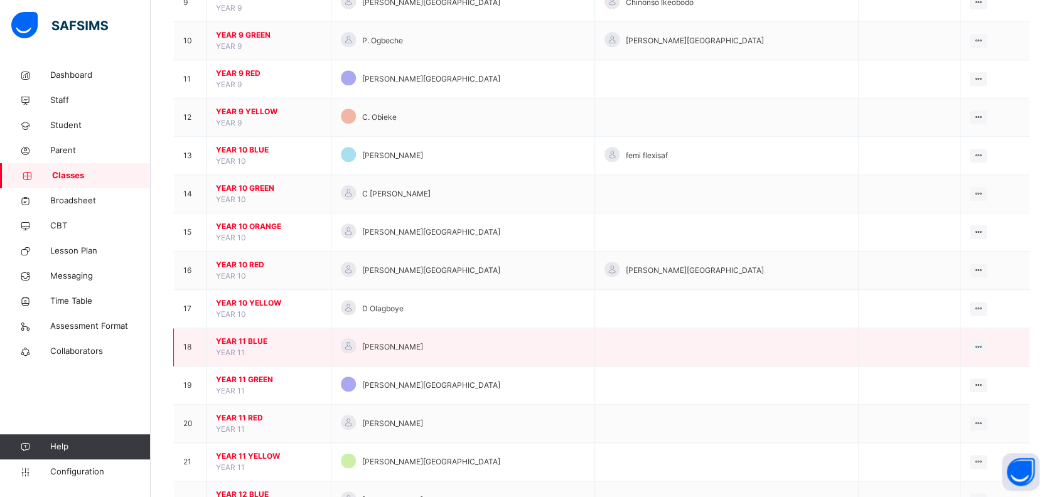
click at [249, 336] on span "YEAR 11 BLUE" at bounding box center [268, 341] width 105 height 11
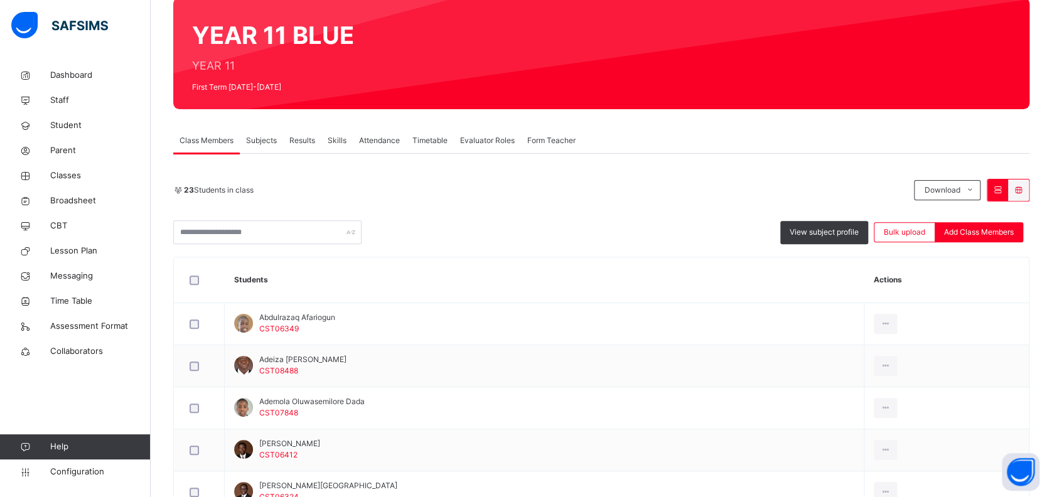
scroll to position [109, 0]
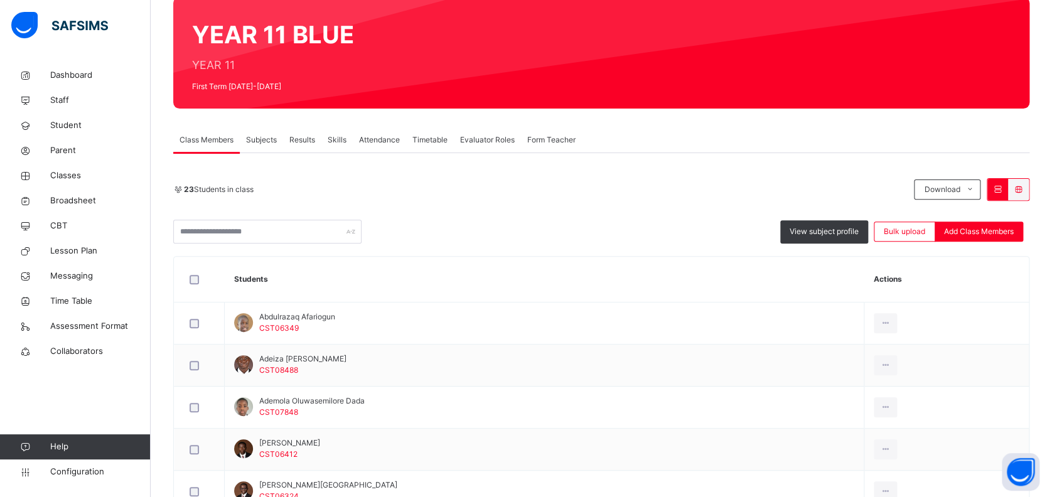
click at [266, 146] on div "Subjects" at bounding box center [261, 139] width 43 height 25
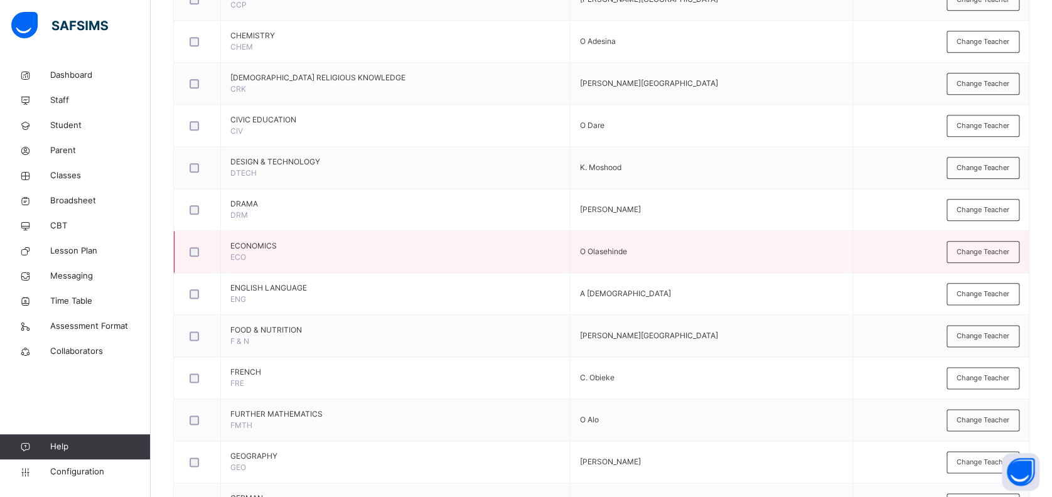
scroll to position [592, 0]
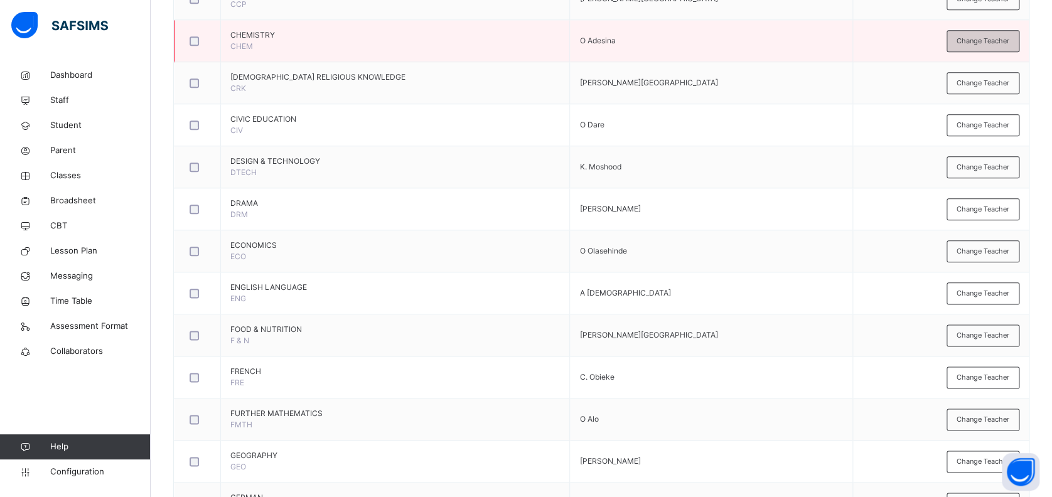
click at [994, 42] on span "Change Teacher" at bounding box center [982, 41] width 53 height 11
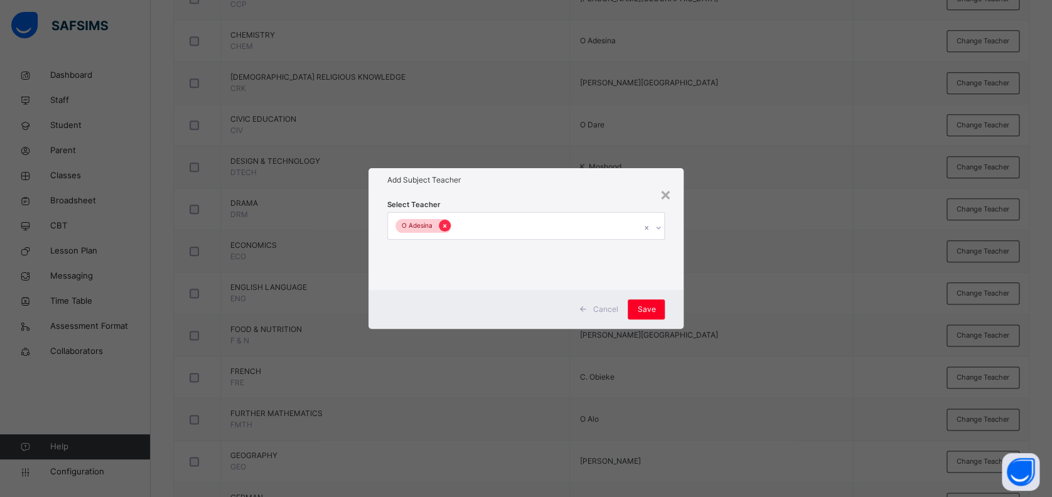
click at [441, 231] on div at bounding box center [445, 226] width 12 height 12
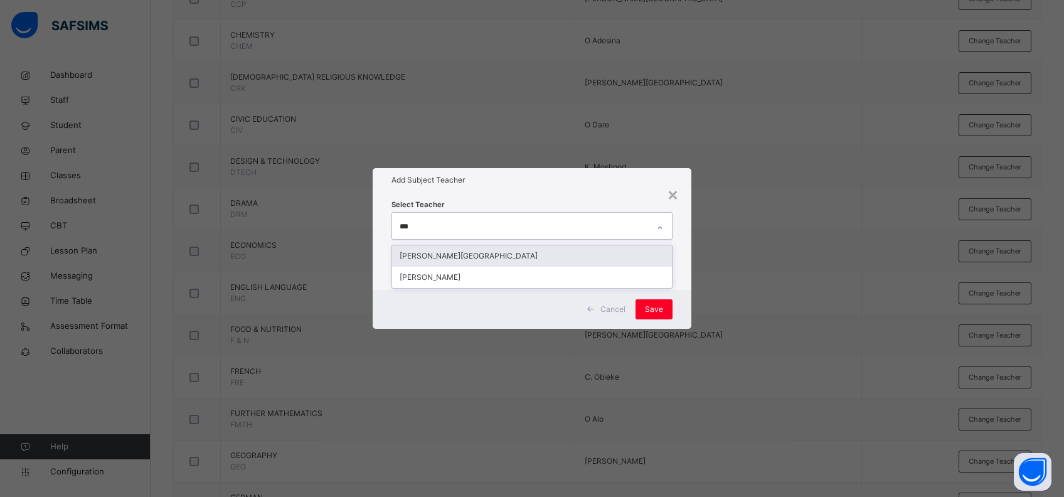
type input "****"
click at [452, 256] on div "[PERSON_NAME][GEOGRAPHIC_DATA]" at bounding box center [532, 255] width 281 height 21
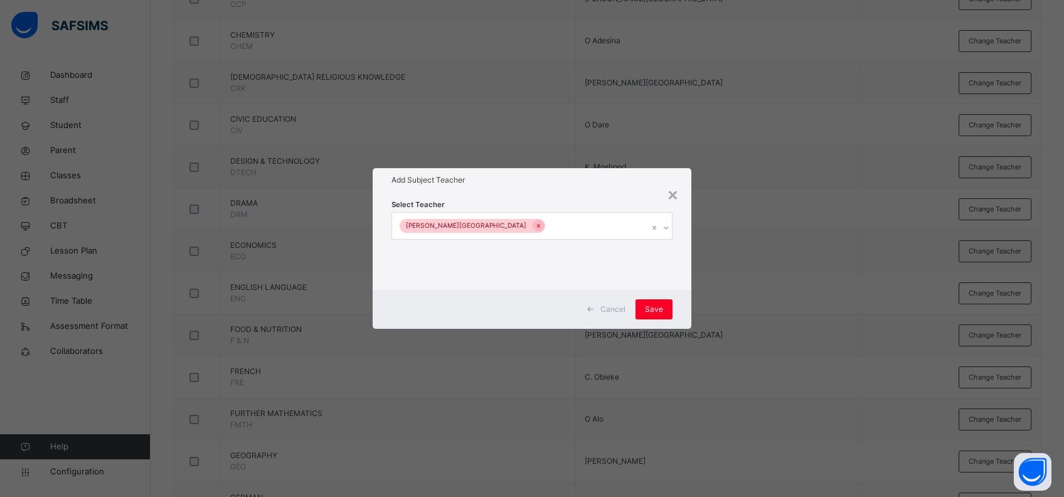
click at [599, 197] on div "Select Teacher [PERSON_NAME][GEOGRAPHIC_DATA]" at bounding box center [532, 241] width 319 height 98
click at [655, 303] on div "Save" at bounding box center [654, 309] width 37 height 20
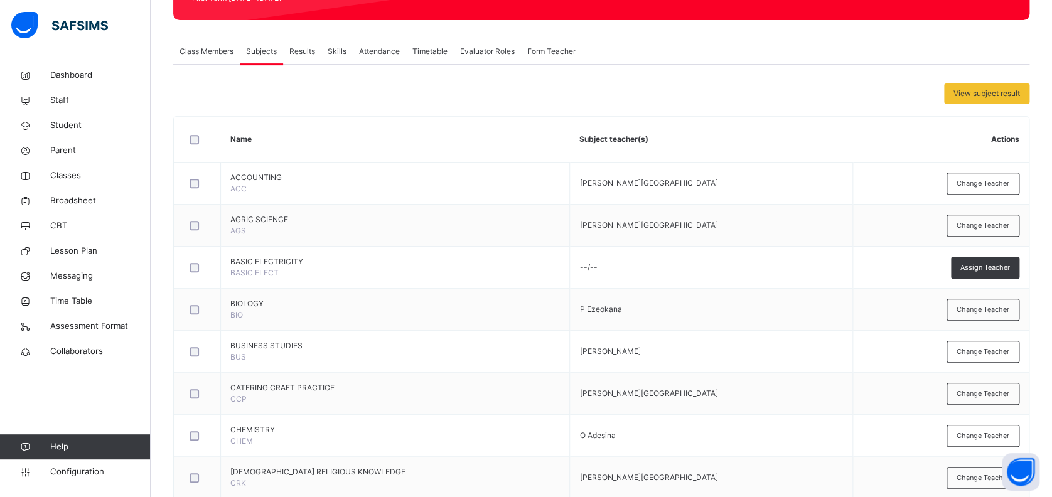
scroll to position [0, 0]
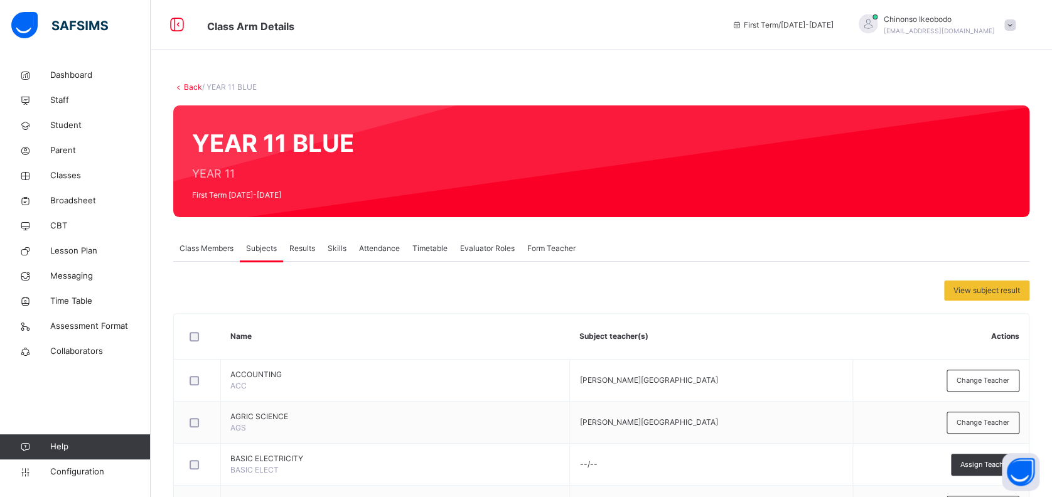
click at [195, 87] on link "Back" at bounding box center [193, 86] width 18 height 9
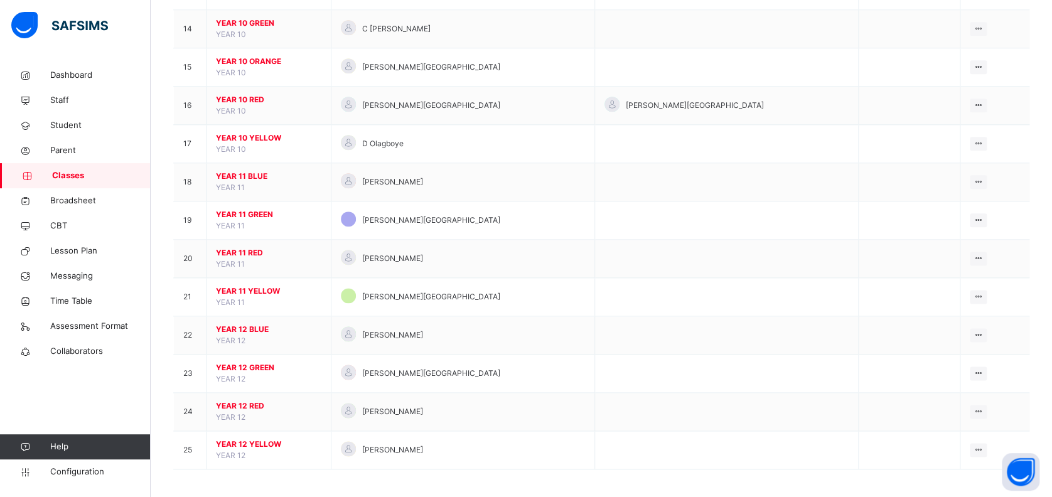
scroll to position [638, 0]
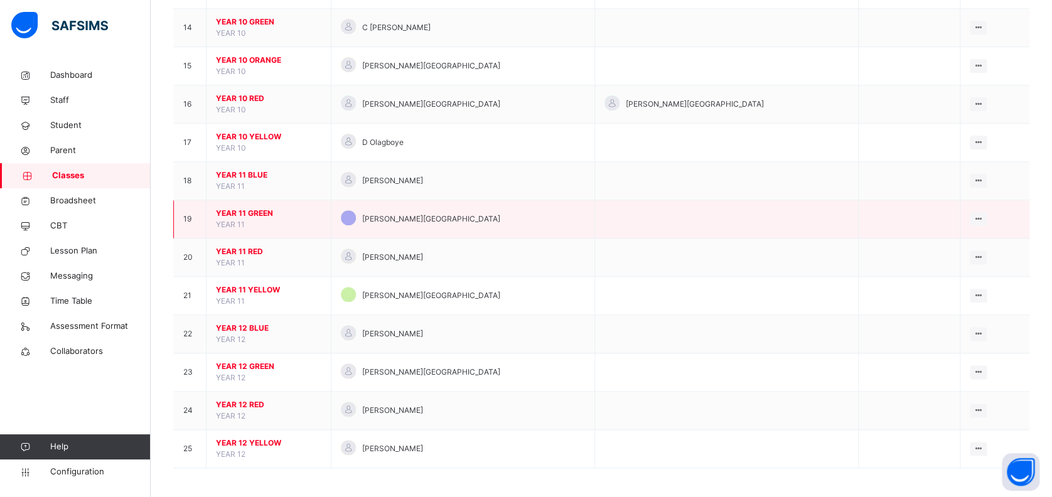
click at [241, 210] on span "YEAR 11 GREEN" at bounding box center [268, 213] width 105 height 11
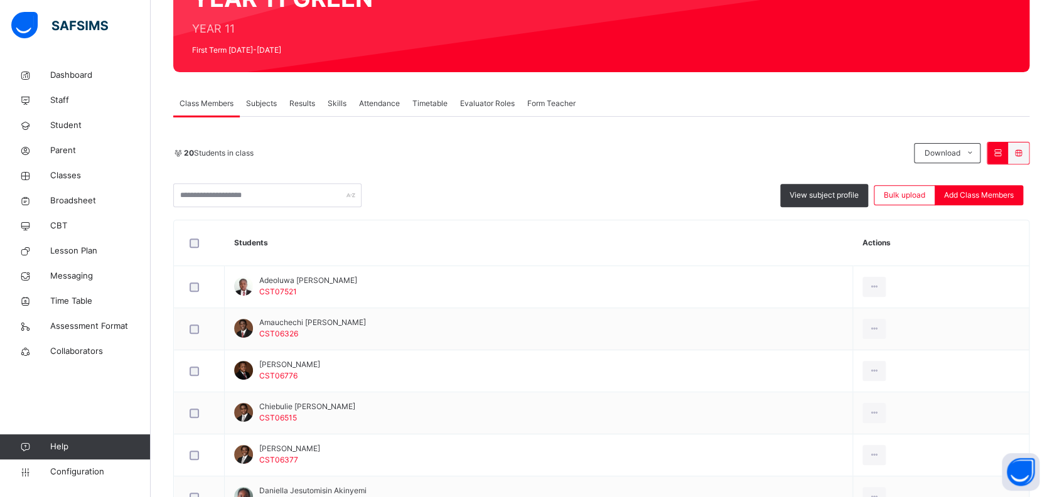
scroll to position [70, 0]
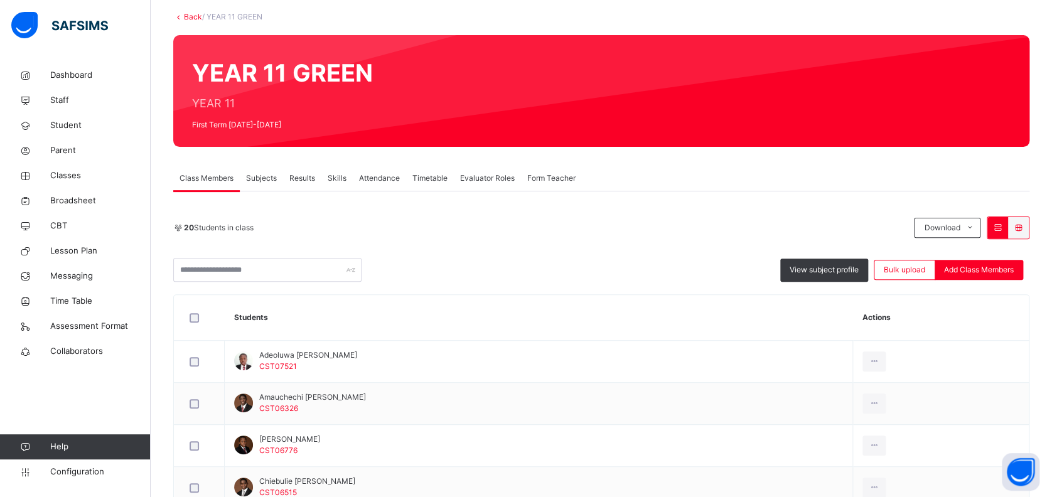
click at [251, 181] on span "Subjects" at bounding box center [261, 178] width 31 height 11
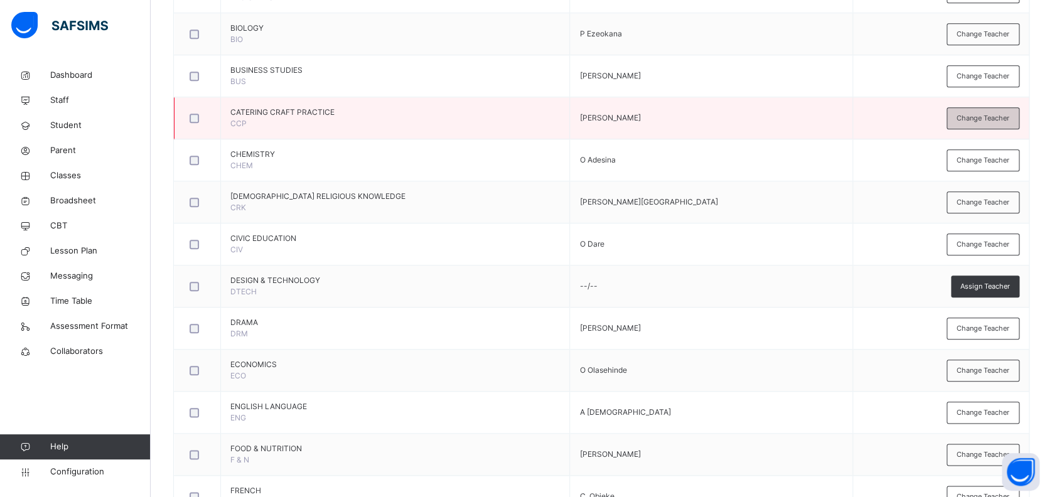
scroll to position [473, 0]
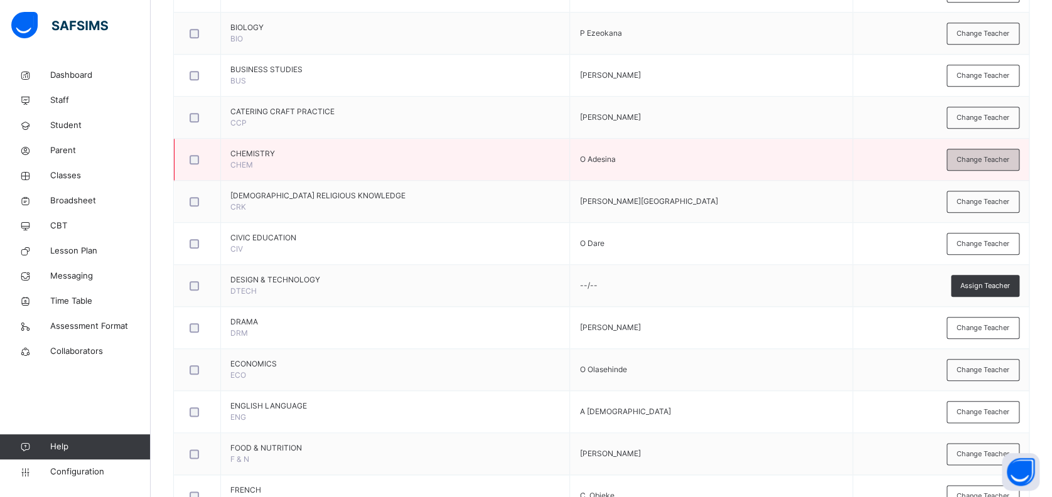
click at [1009, 152] on div "Change Teacher" at bounding box center [982, 160] width 73 height 22
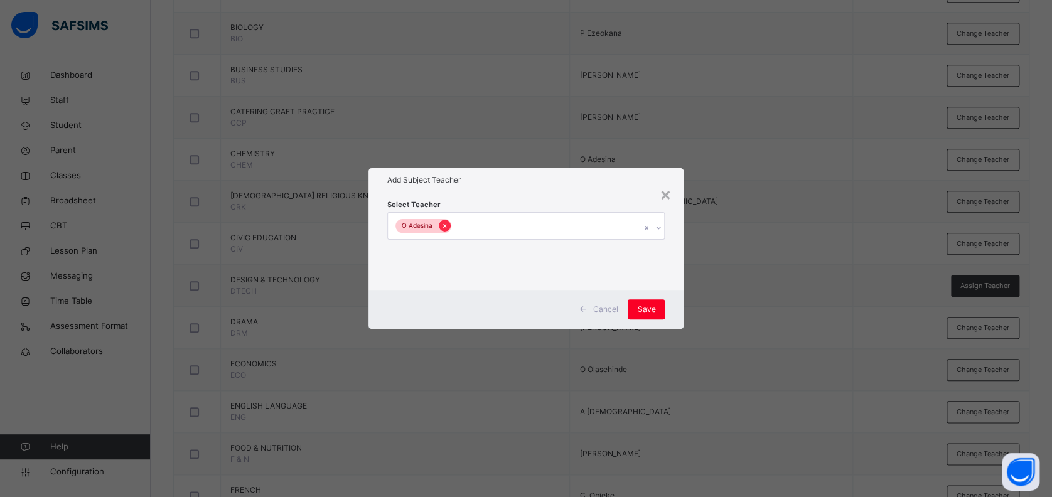
click at [441, 230] on div at bounding box center [445, 226] width 12 height 12
type input "*"
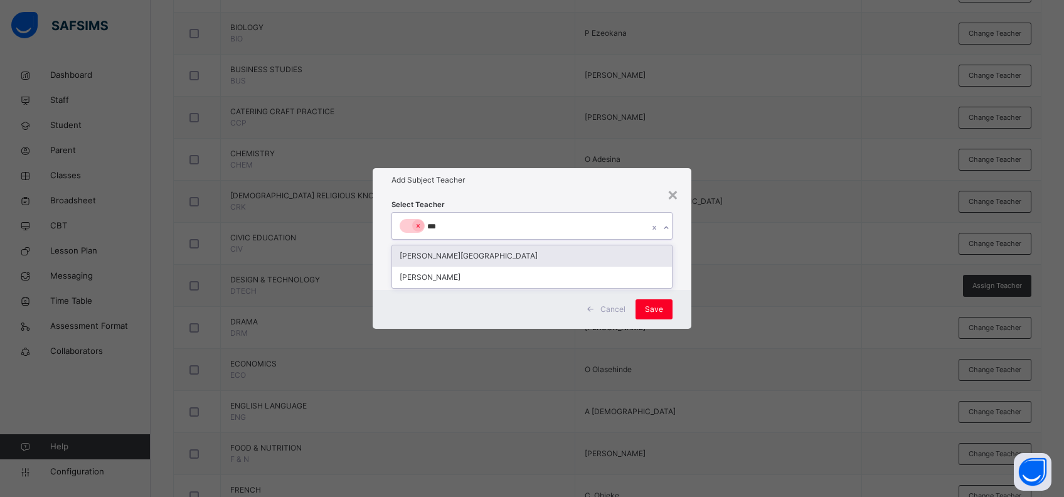
type input "****"
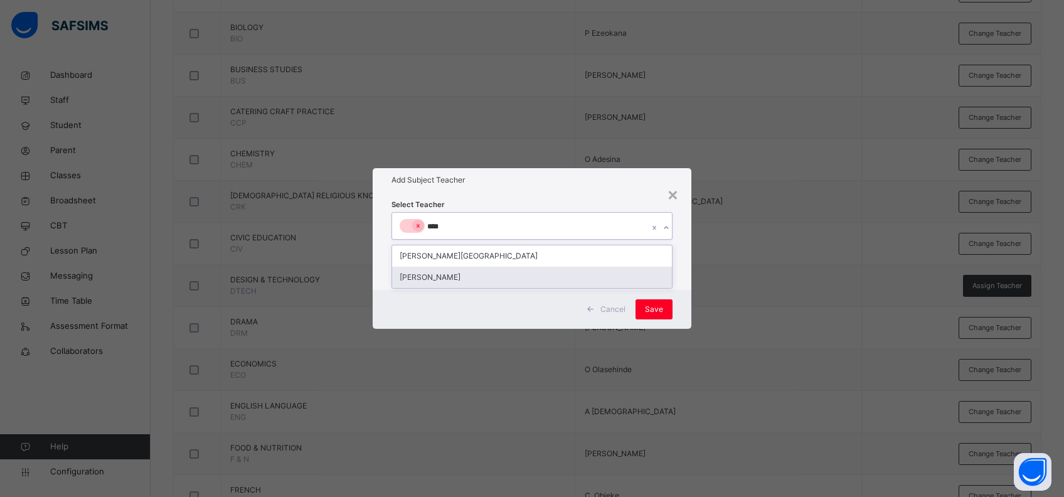
click at [436, 271] on div "[PERSON_NAME]" at bounding box center [532, 277] width 281 height 21
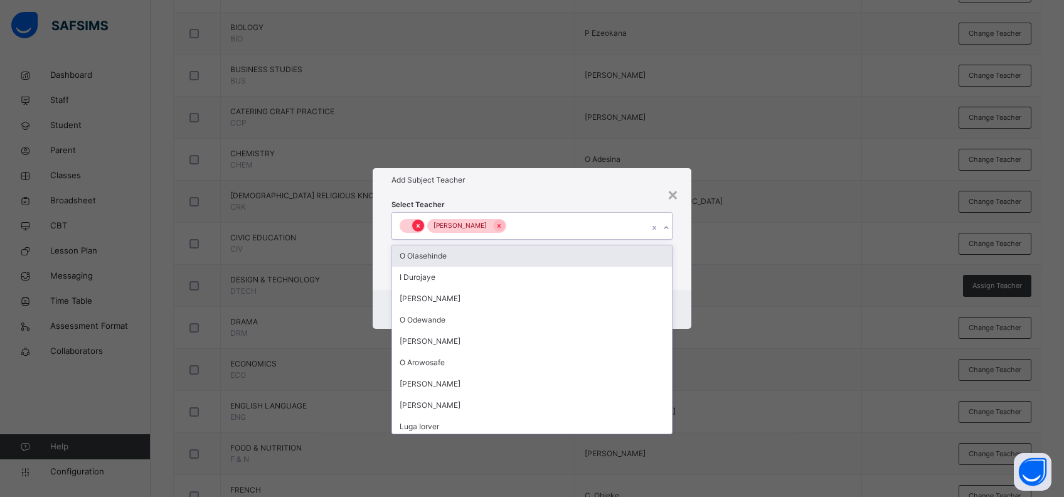
click at [419, 227] on icon at bounding box center [418, 226] width 3 height 4
type input "***"
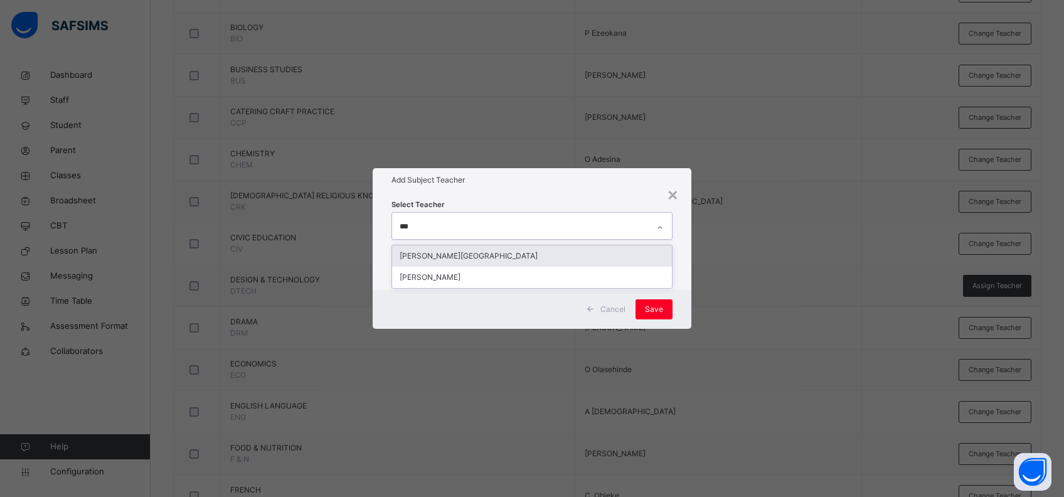
click at [467, 261] on div "[PERSON_NAME][GEOGRAPHIC_DATA]" at bounding box center [532, 255] width 281 height 21
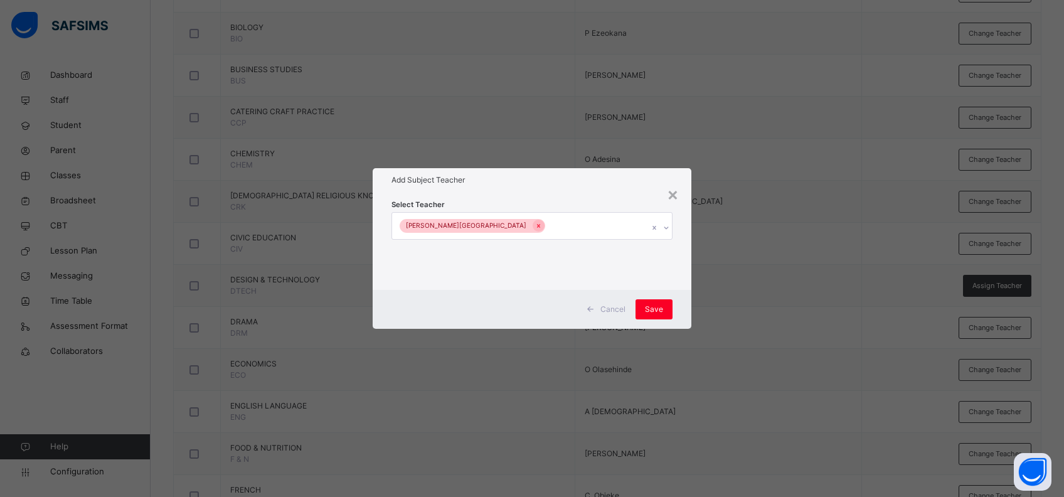
click at [587, 192] on div "Select Teacher [PERSON_NAME][GEOGRAPHIC_DATA]" at bounding box center [532, 241] width 319 height 98
click at [663, 311] on div "Save" at bounding box center [654, 309] width 37 height 20
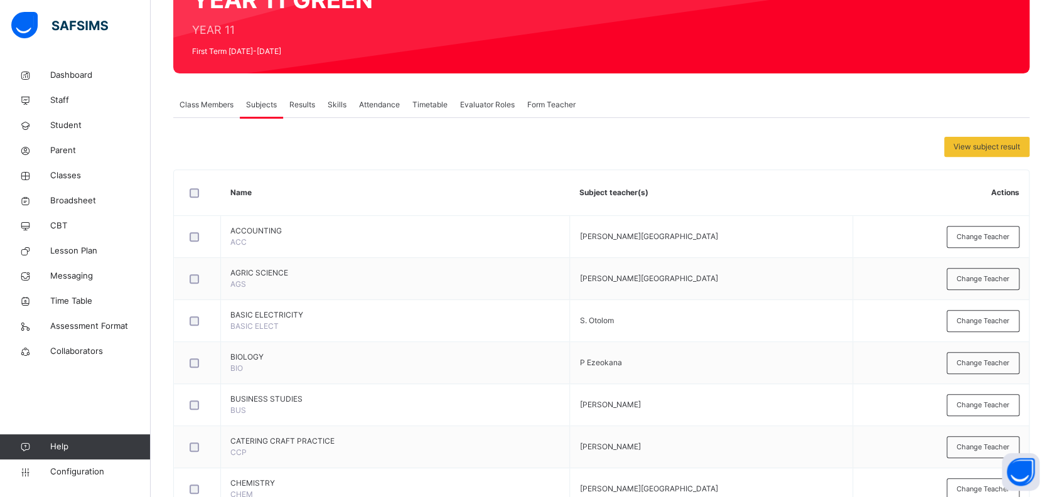
scroll to position [0, 0]
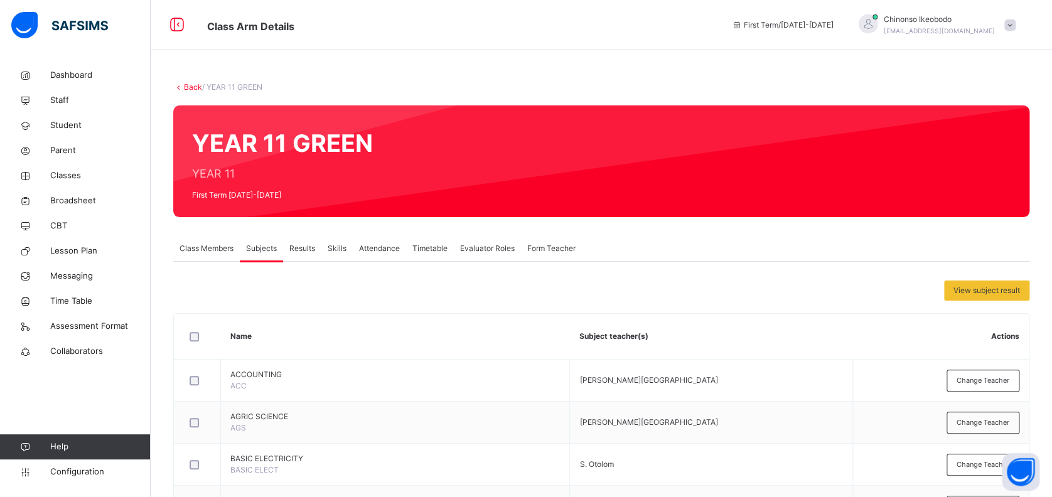
click at [188, 83] on link "Back" at bounding box center [193, 86] width 18 height 9
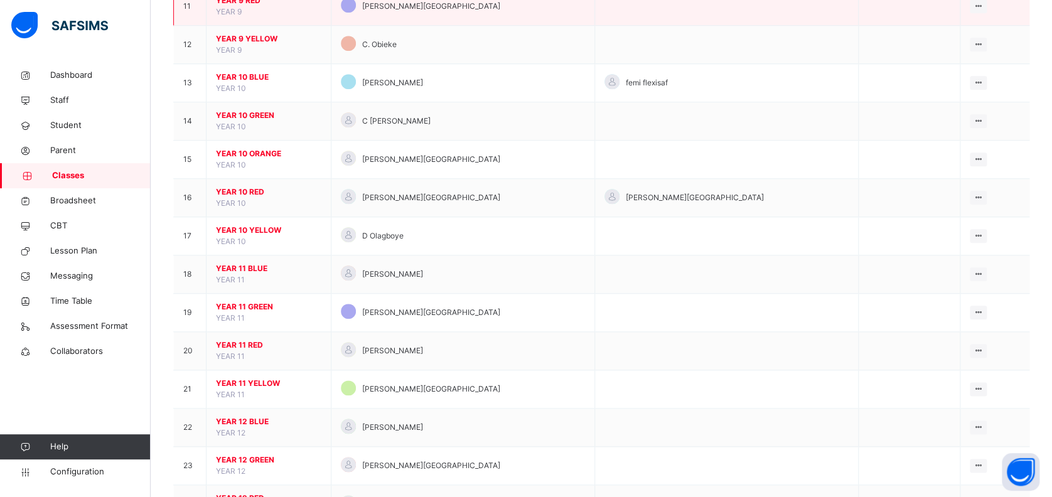
scroll to position [549, 0]
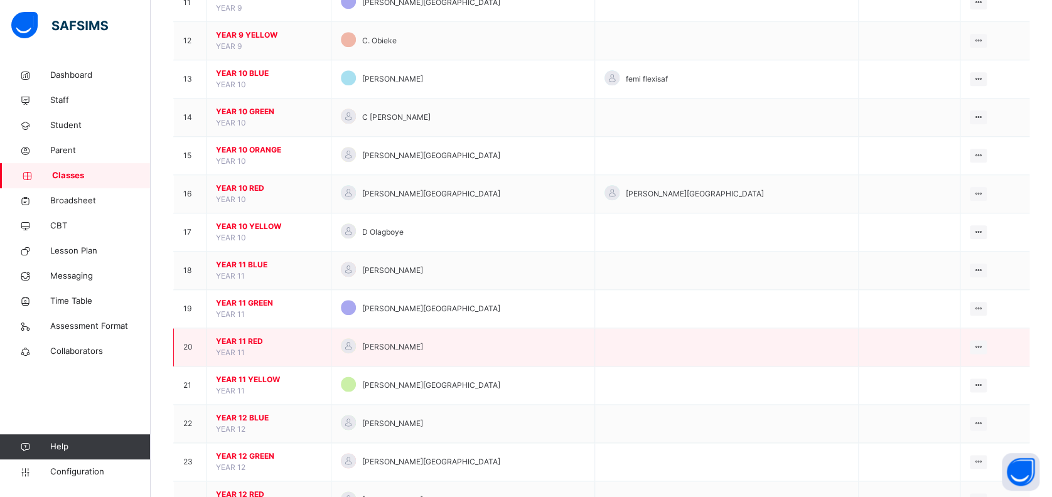
click at [249, 341] on span "YEAR 11 RED" at bounding box center [268, 341] width 105 height 11
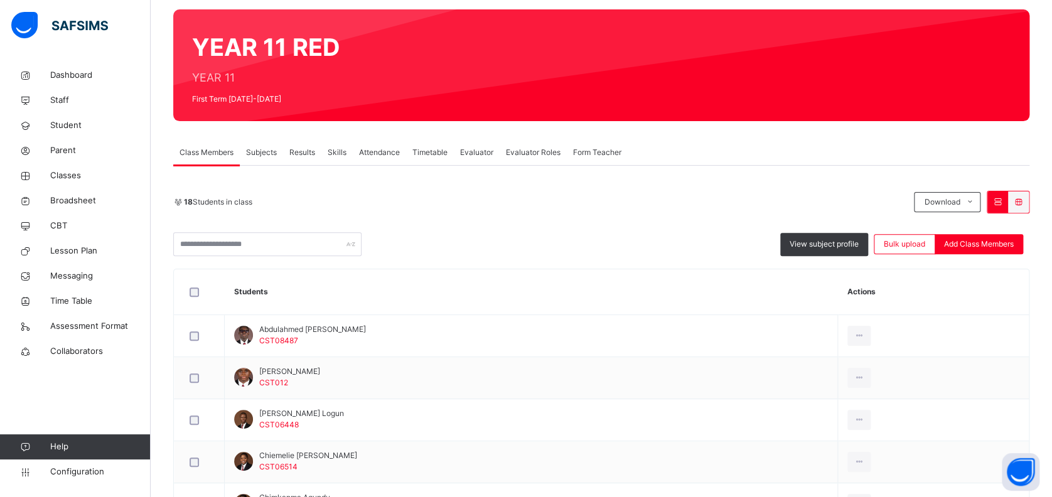
scroll to position [97, 0]
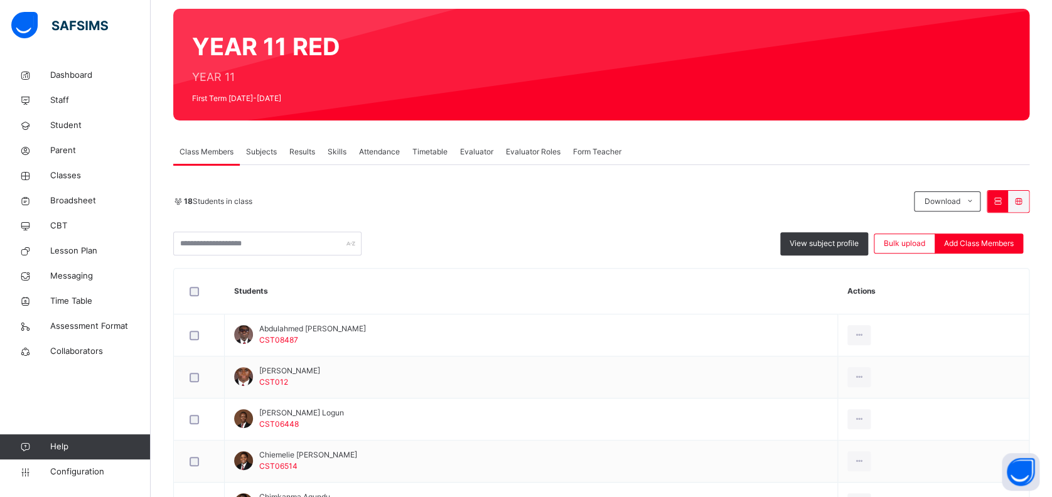
click at [255, 155] on span "Subjects" at bounding box center [261, 151] width 31 height 11
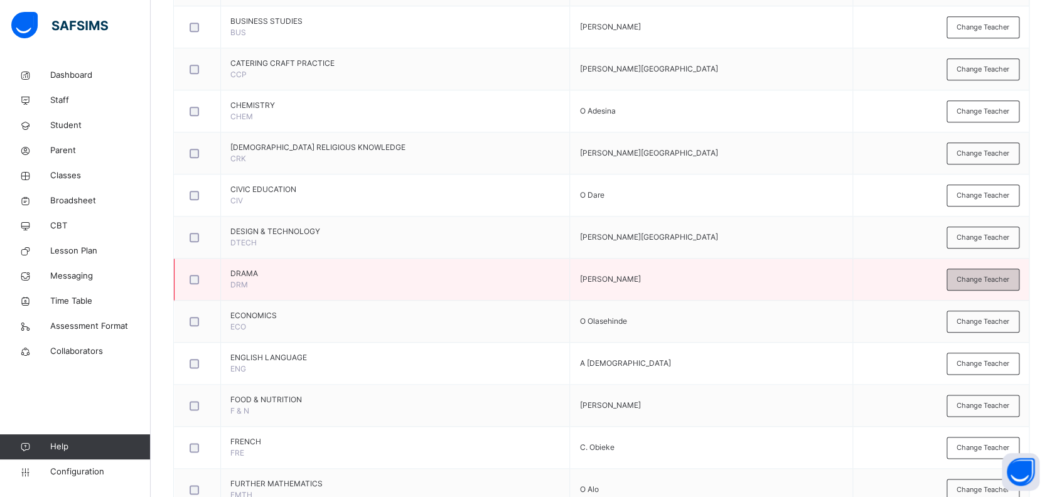
scroll to position [523, 0]
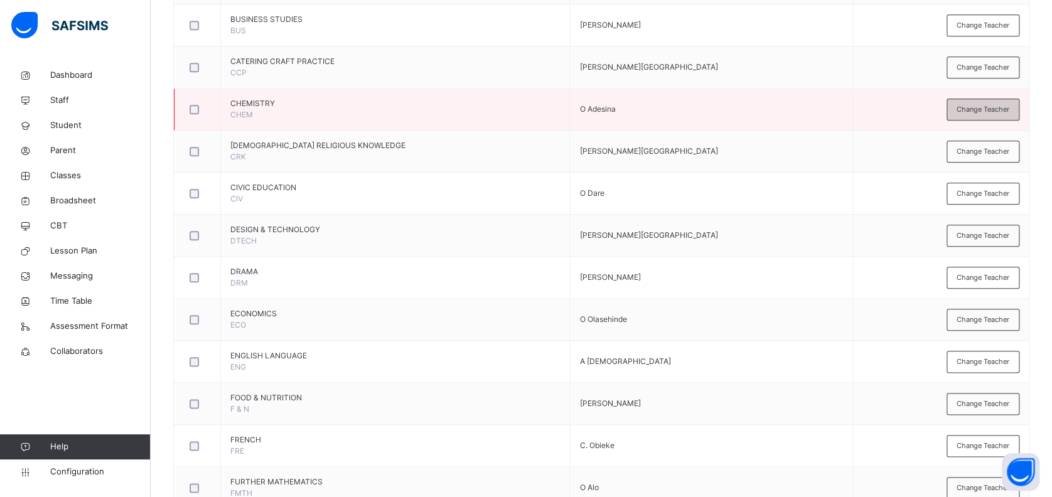
click at [999, 106] on span "Change Teacher" at bounding box center [982, 109] width 53 height 11
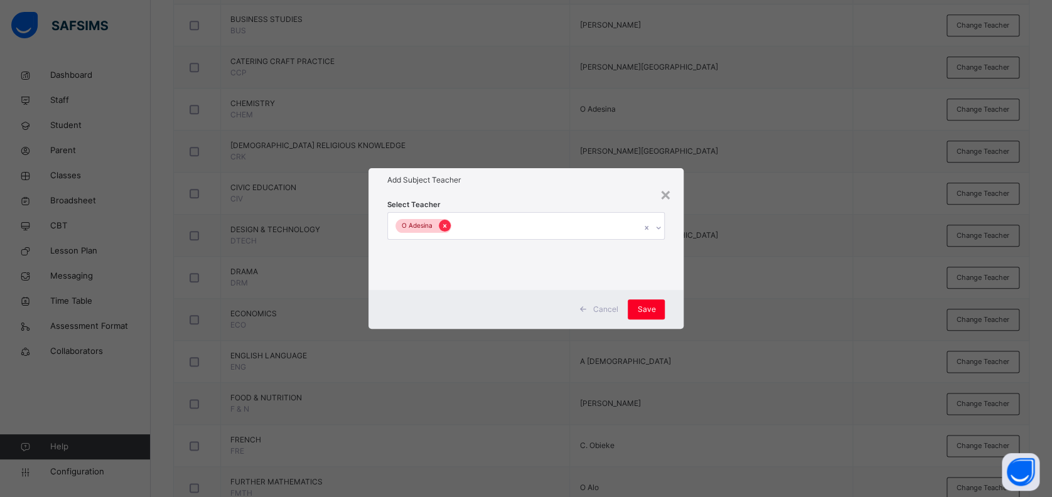
click at [441, 226] on icon at bounding box center [444, 226] width 7 height 9
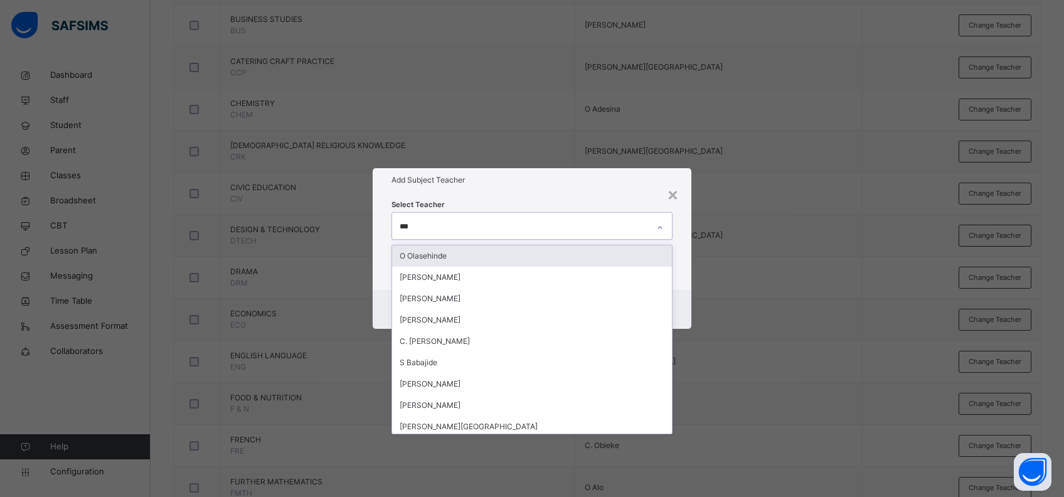
type input "****"
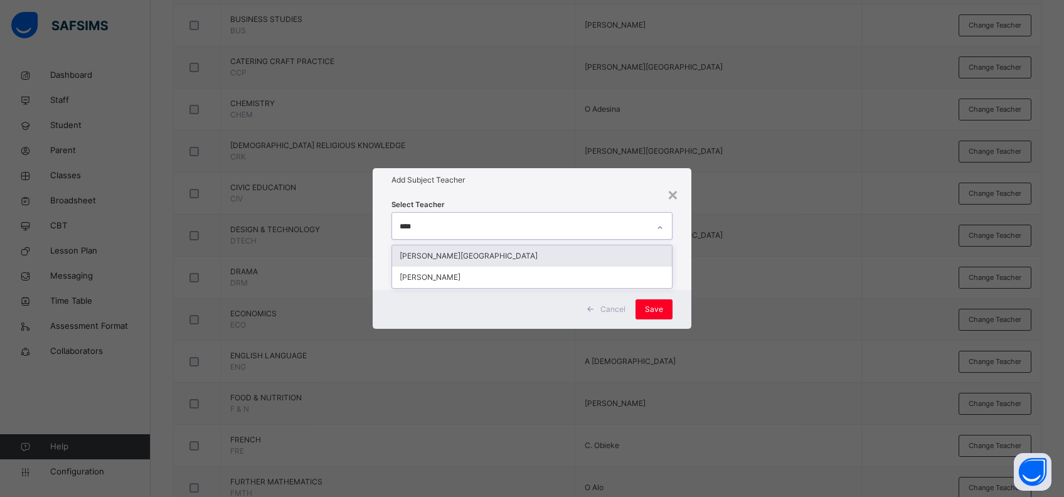
click at [450, 256] on div "[PERSON_NAME][GEOGRAPHIC_DATA]" at bounding box center [532, 255] width 281 height 21
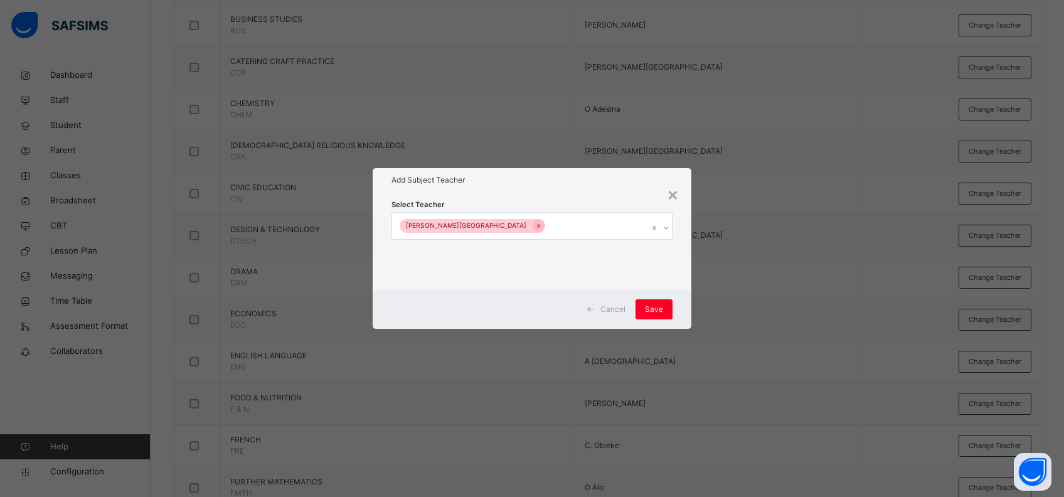
click at [572, 181] on h1 "Add Subject Teacher" at bounding box center [533, 179] width 282 height 11
click at [651, 302] on div "Save" at bounding box center [654, 309] width 37 height 20
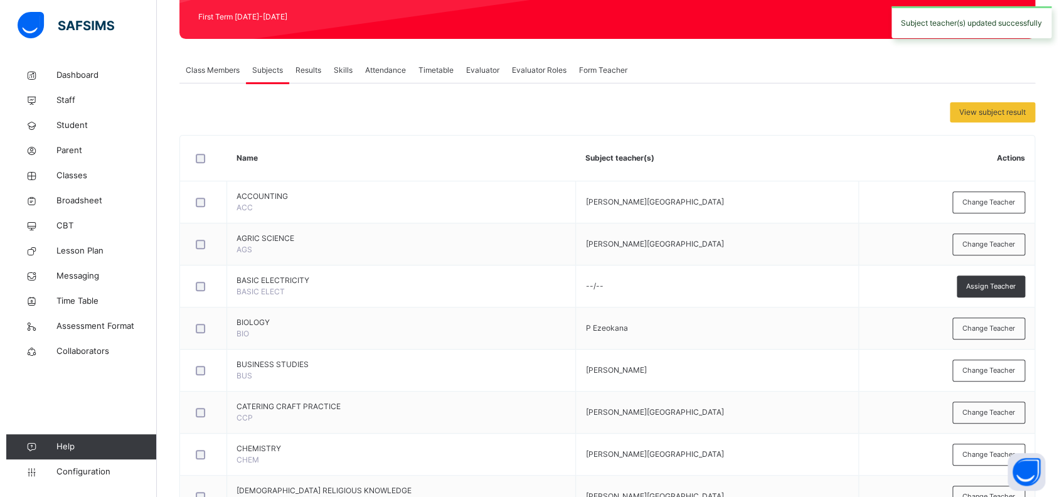
scroll to position [0, 0]
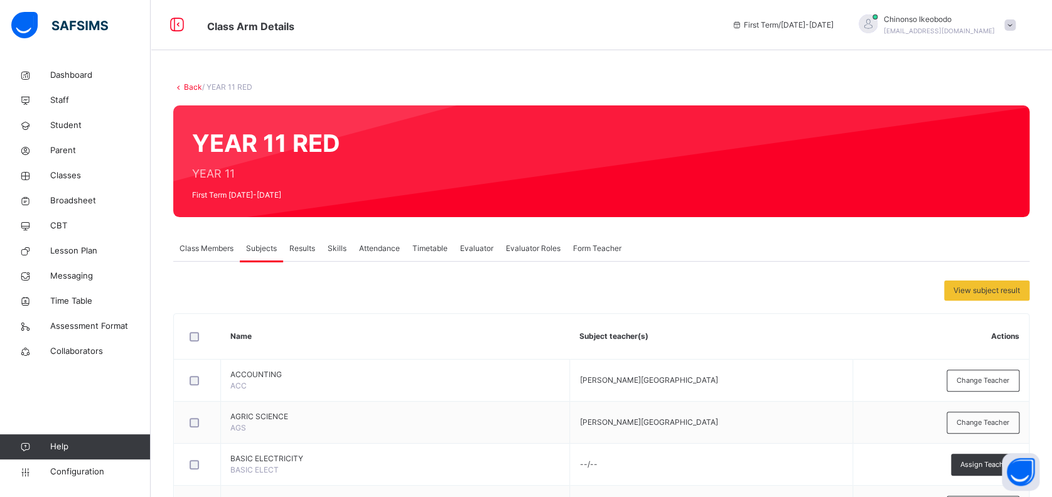
click at [191, 87] on link "Back" at bounding box center [193, 86] width 18 height 9
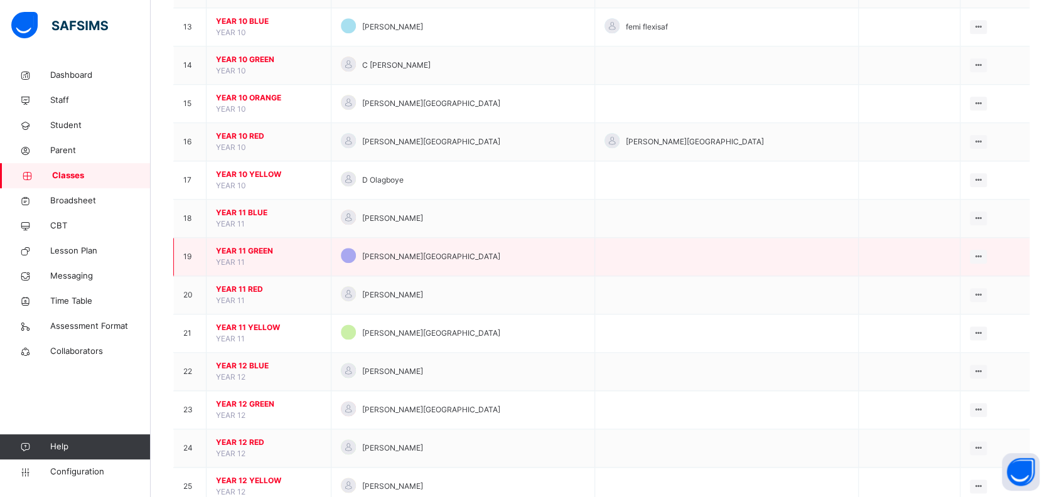
scroll to position [610, 0]
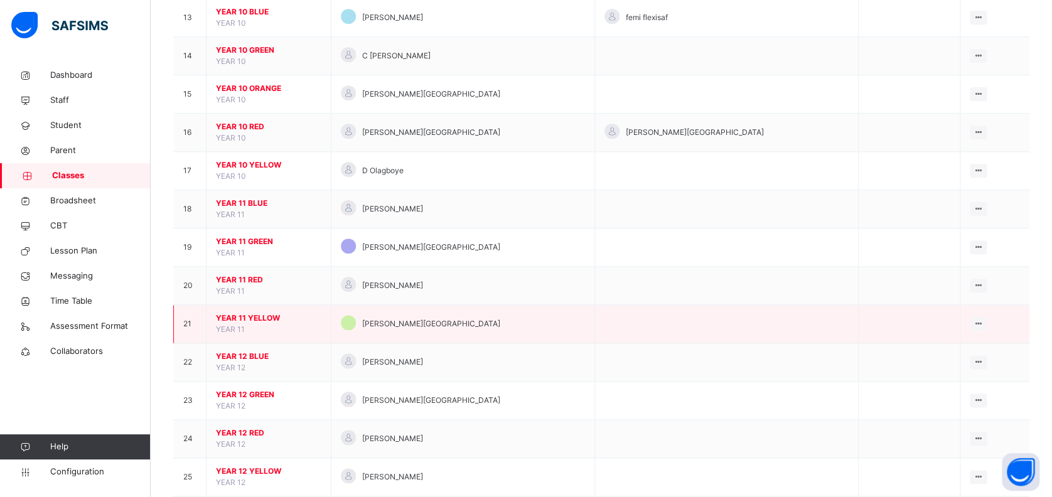
click at [247, 313] on span "YEAR 11 YELLOW" at bounding box center [268, 318] width 105 height 11
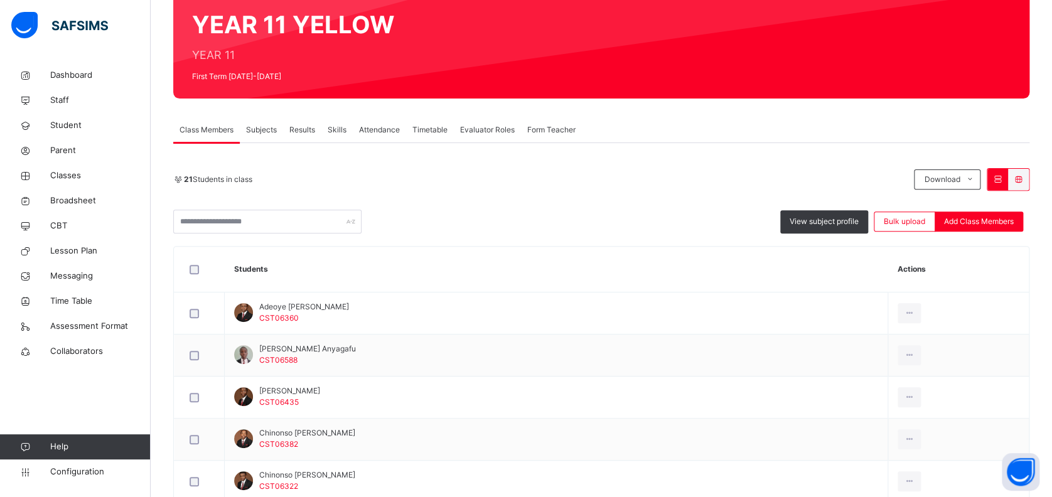
scroll to position [101, 0]
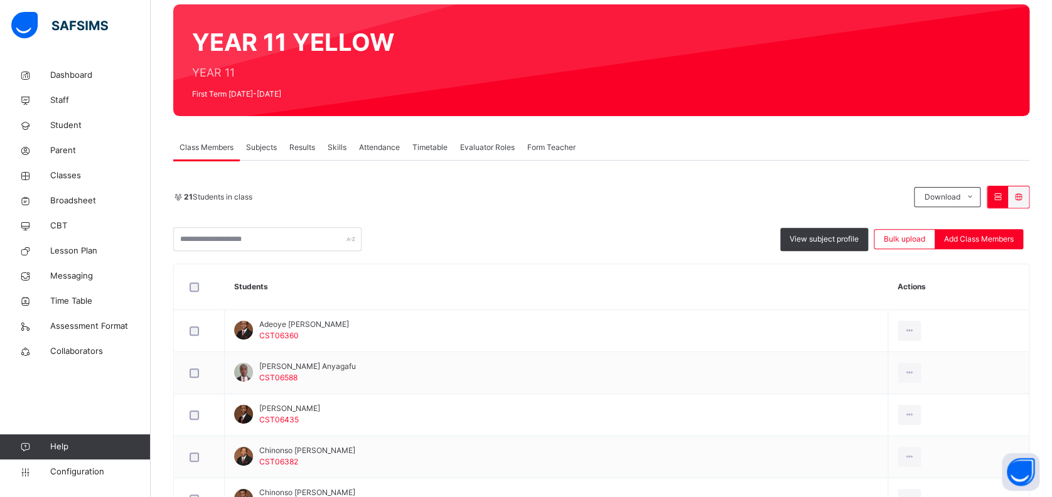
click at [267, 142] on span "Subjects" at bounding box center [261, 147] width 31 height 11
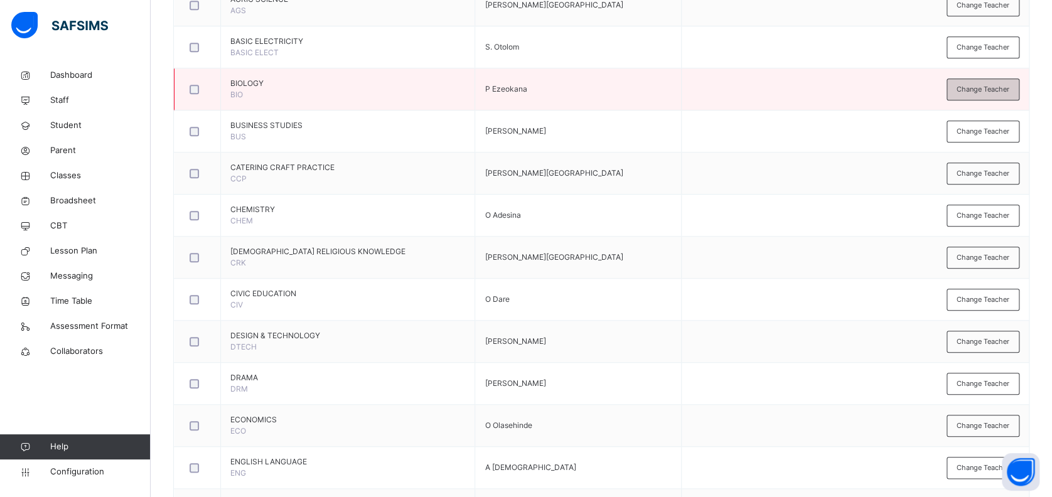
scroll to position [420, 0]
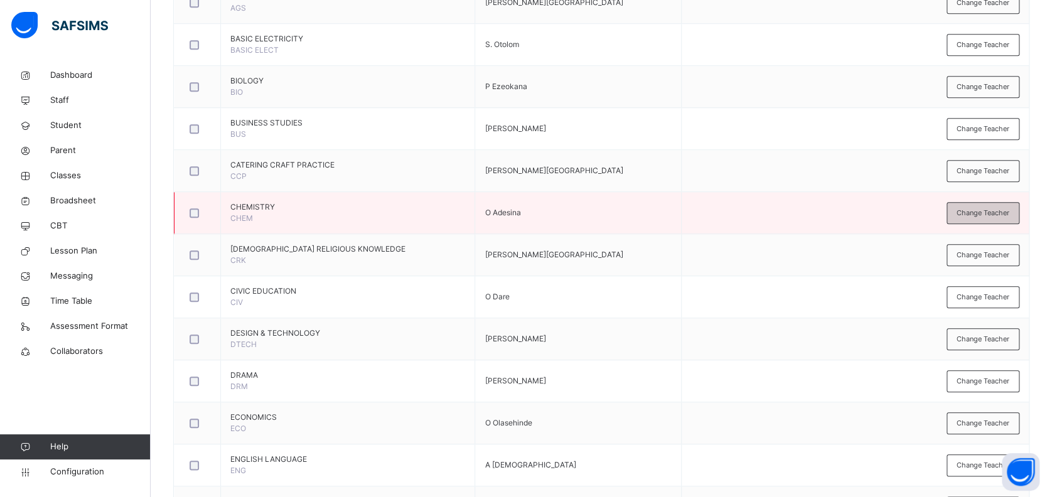
click at [982, 216] on span "Change Teacher" at bounding box center [982, 213] width 53 height 11
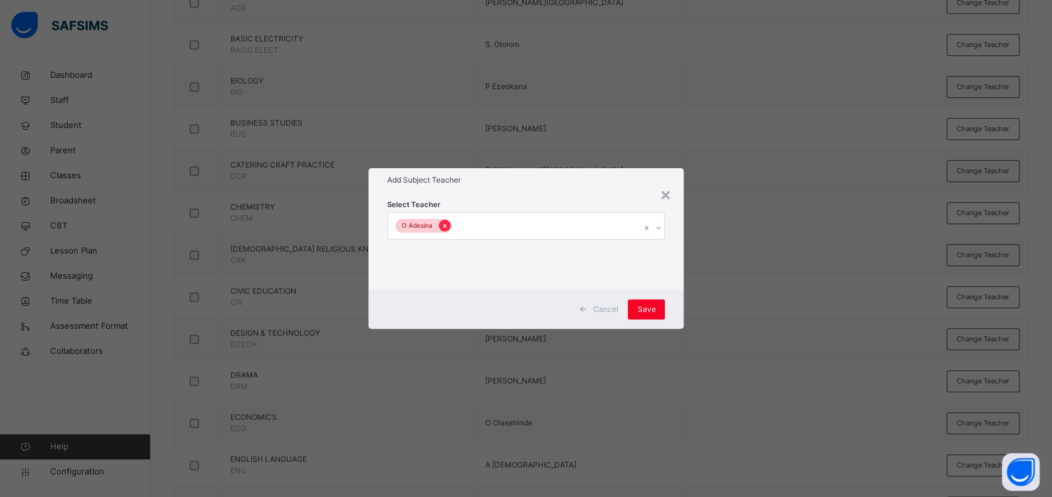
click at [444, 226] on icon at bounding box center [444, 226] width 7 height 9
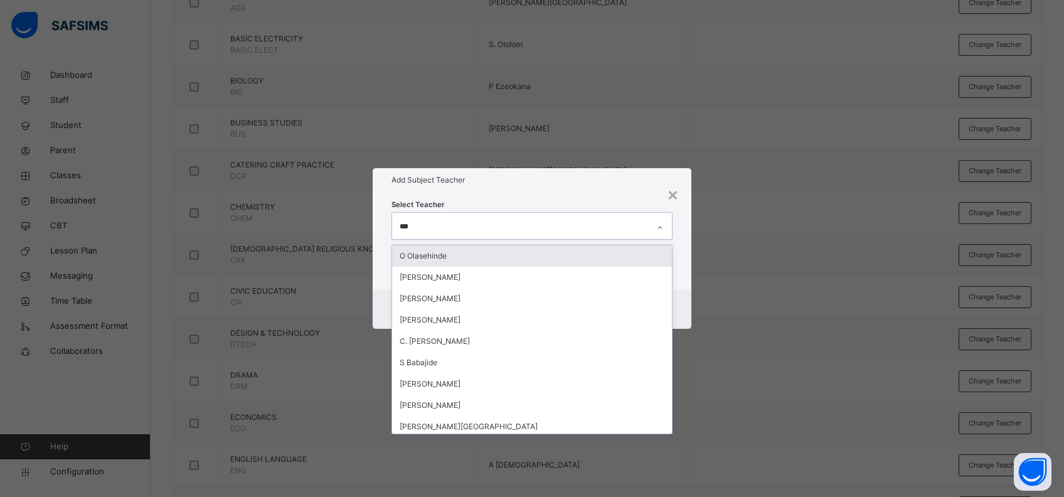
type input "****"
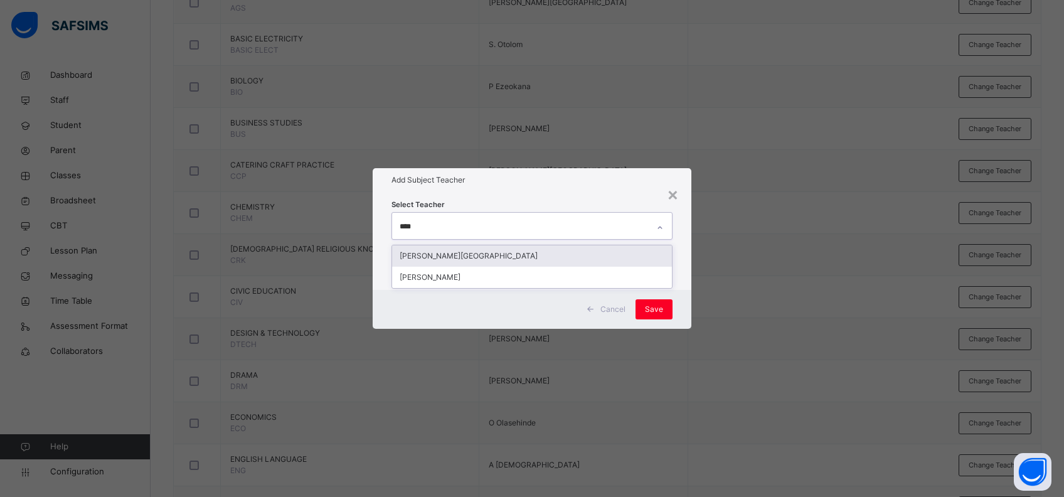
click at [453, 256] on div "[PERSON_NAME][GEOGRAPHIC_DATA]" at bounding box center [532, 255] width 281 height 21
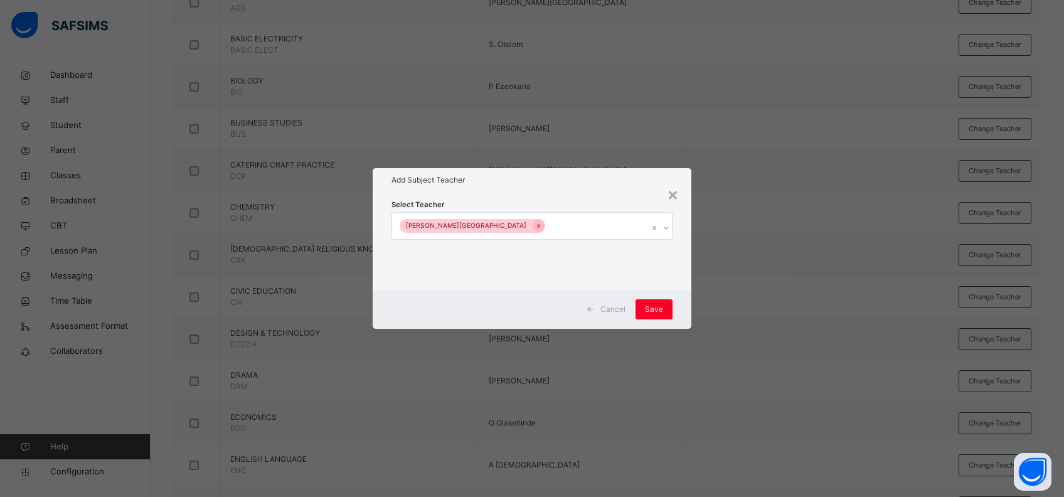
click at [592, 187] on div "Add Subject Teacher" at bounding box center [532, 180] width 319 height 24
click at [655, 305] on span "Save" at bounding box center [654, 309] width 18 height 11
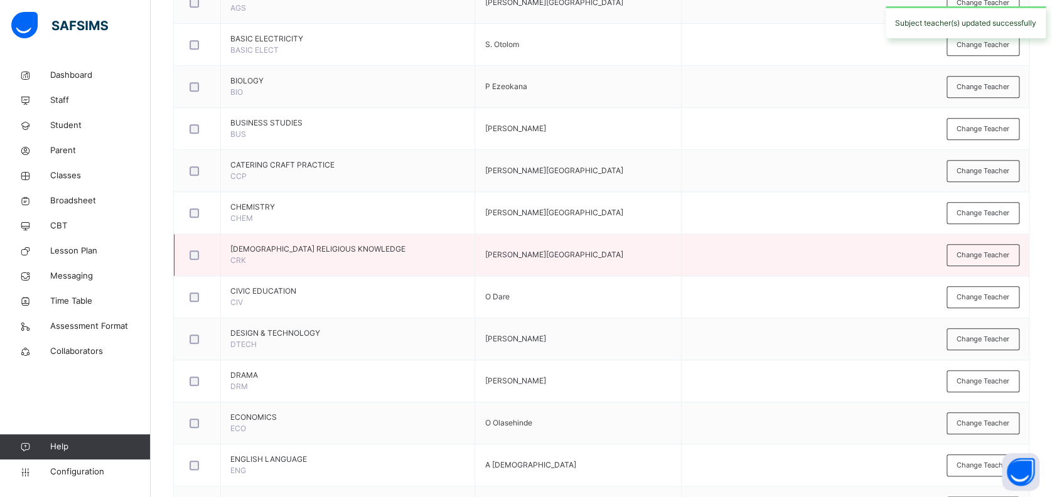
scroll to position [0, 0]
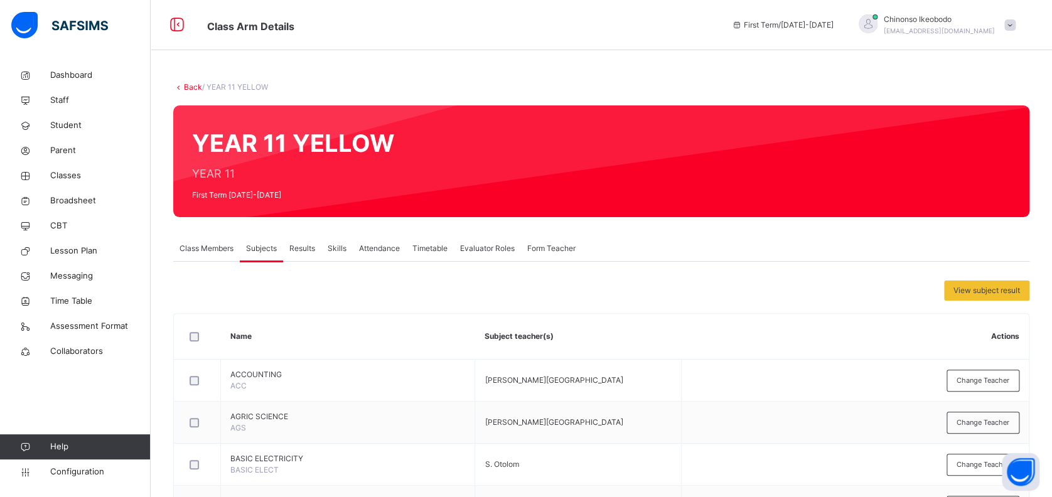
click at [190, 90] on link "Back" at bounding box center [193, 86] width 18 height 9
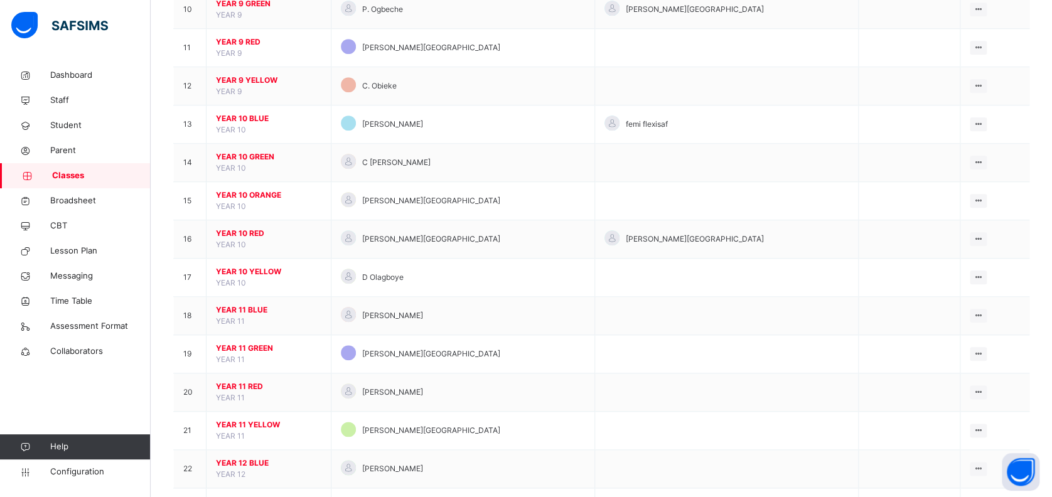
scroll to position [505, 0]
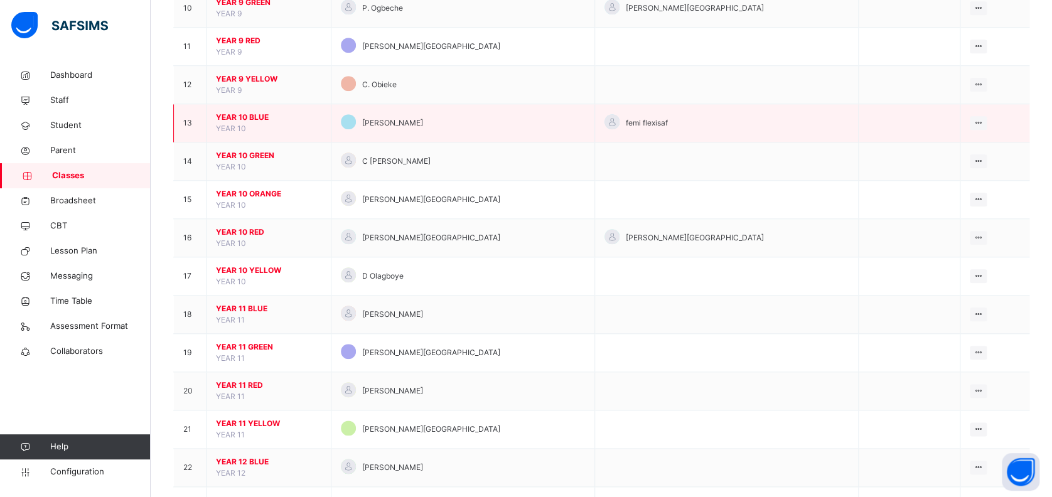
click at [247, 115] on span "YEAR 10 BLUE" at bounding box center [268, 117] width 105 height 11
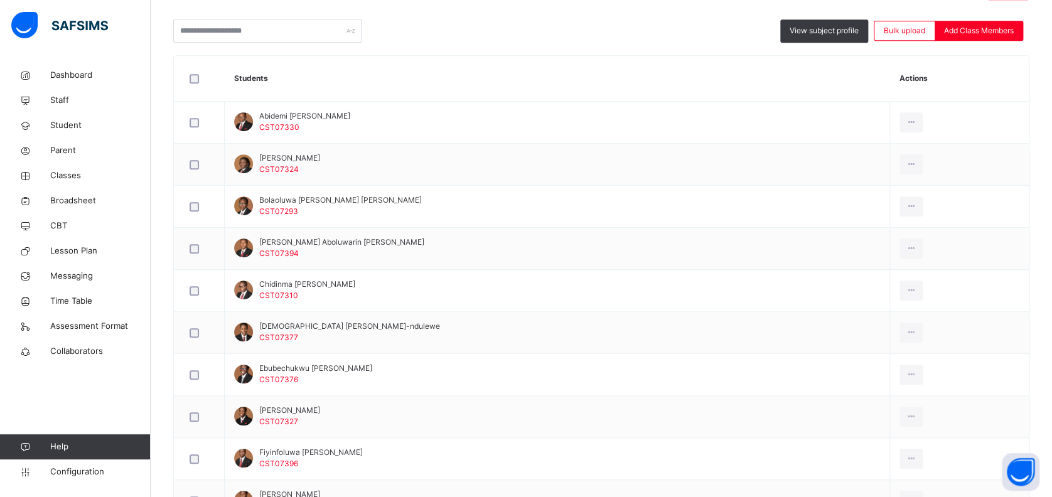
scroll to position [124, 0]
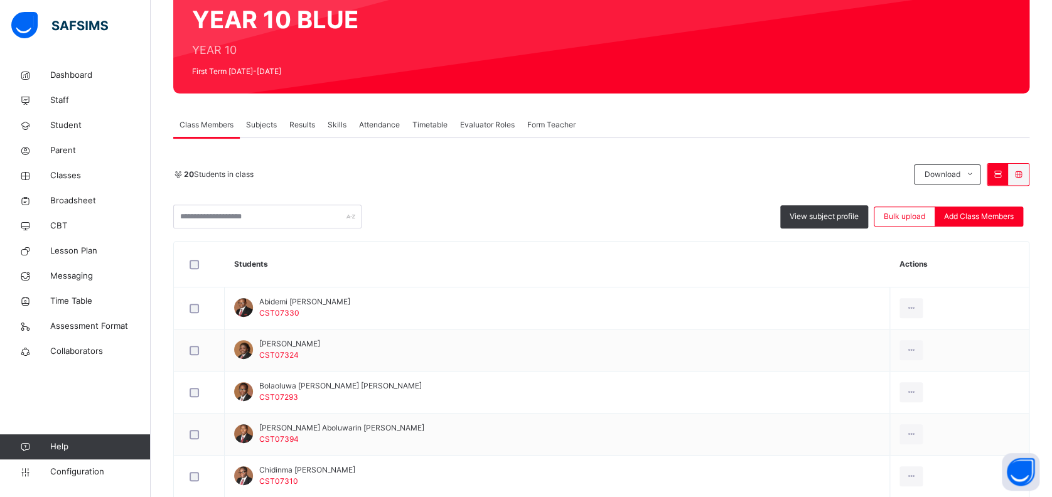
click at [267, 129] on span "Subjects" at bounding box center [261, 124] width 31 height 11
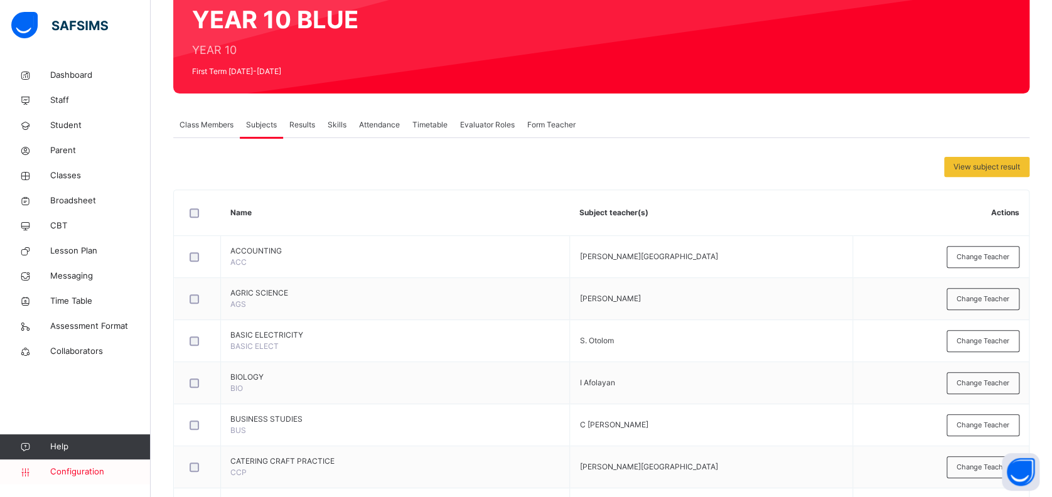
click at [87, 469] on span "Configuration" at bounding box center [100, 472] width 100 height 13
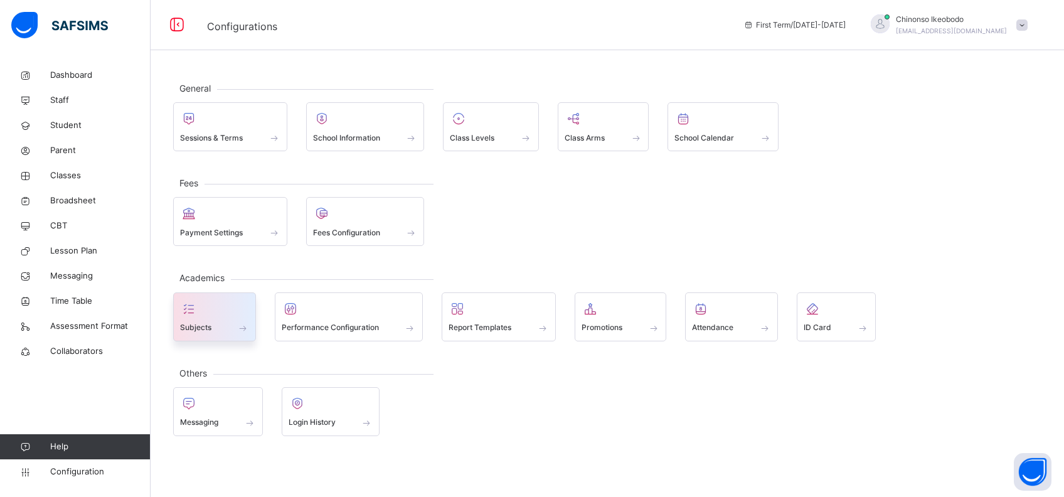
click at [210, 322] on span "Subjects" at bounding box center [195, 327] width 31 height 11
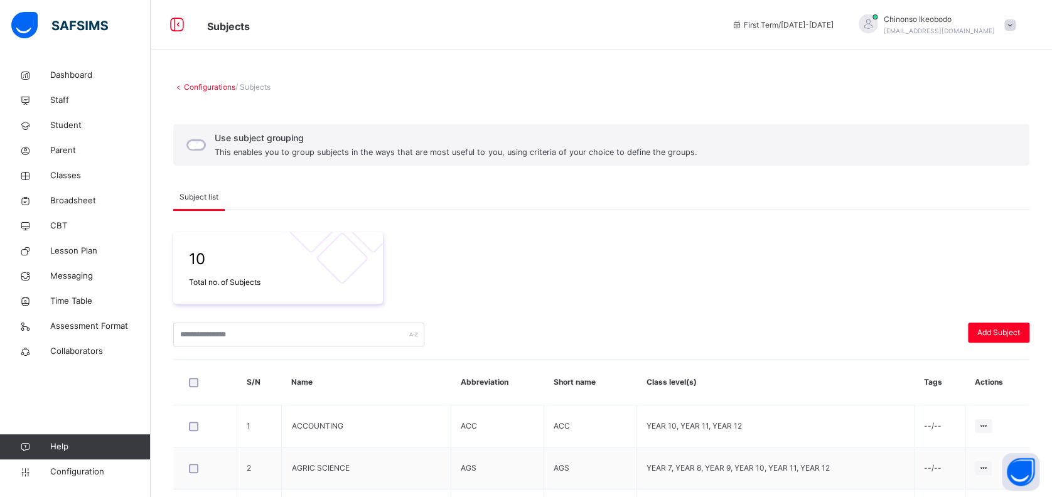
click at [213, 87] on link "Configurations" at bounding box center [209, 86] width 51 height 9
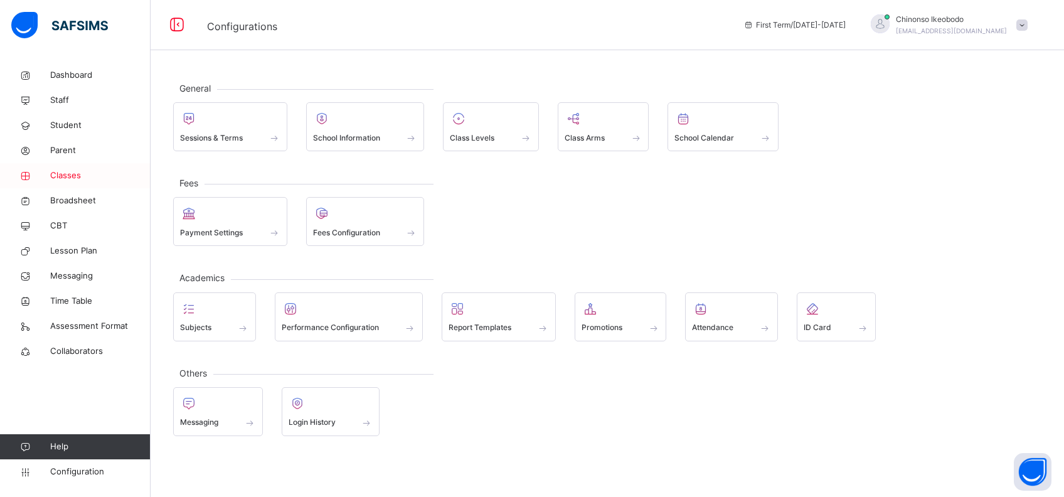
click at [64, 174] on span "Classes" at bounding box center [100, 175] width 100 height 13
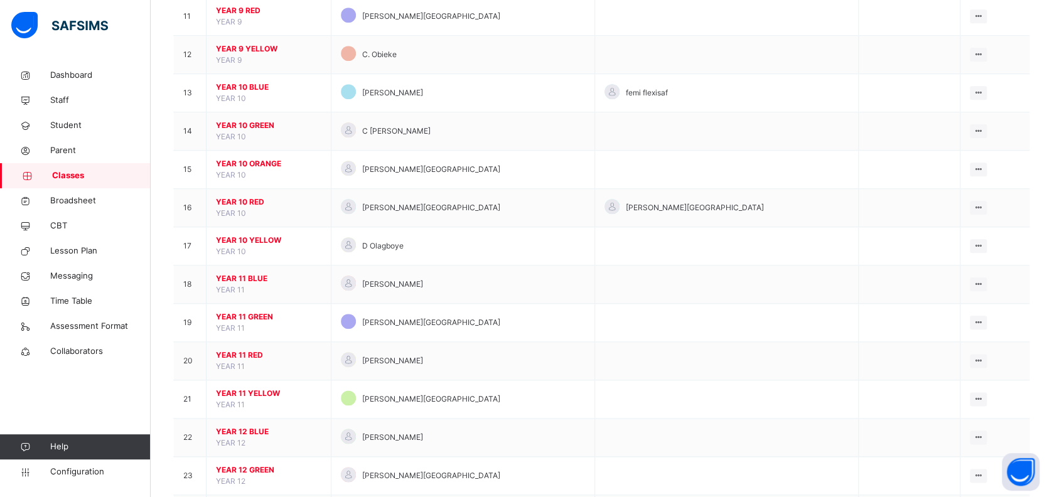
scroll to position [538, 0]
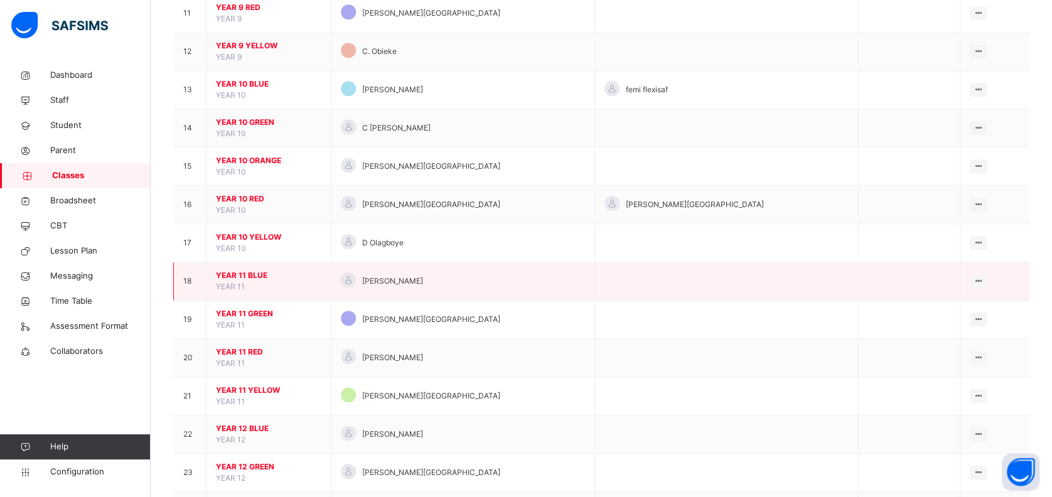
click at [241, 271] on span "YEAR 11 BLUE" at bounding box center [268, 275] width 105 height 11
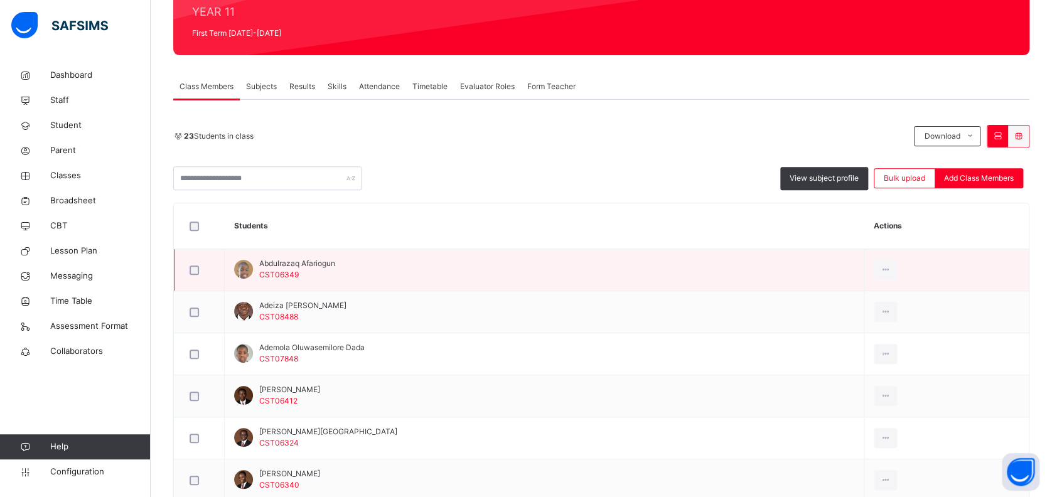
scroll to position [148, 0]
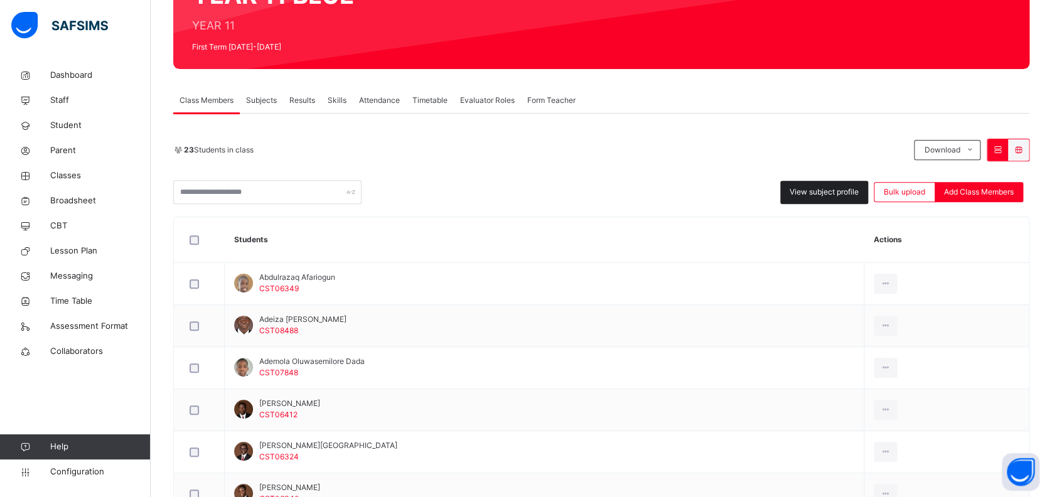
click at [838, 193] on span "View subject profile" at bounding box center [824, 191] width 69 height 11
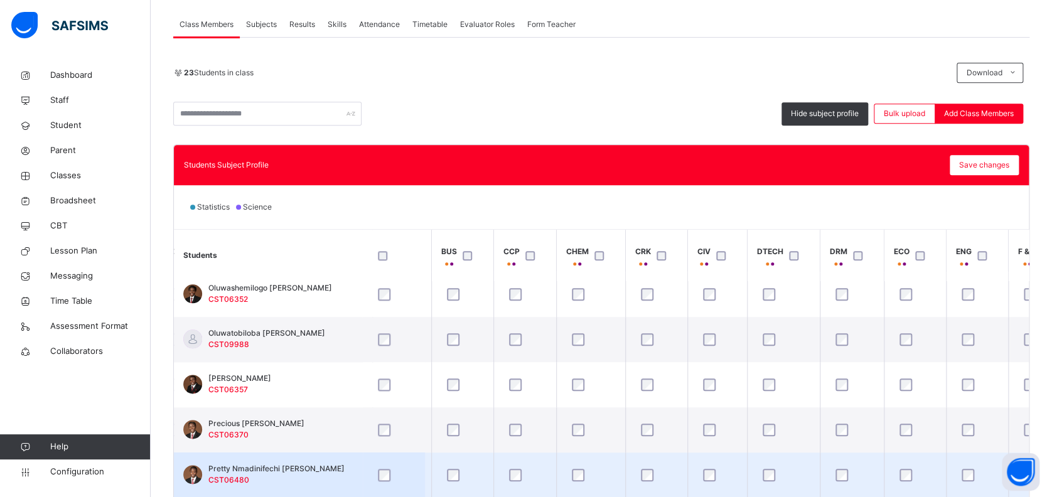
scroll to position [308, 0]
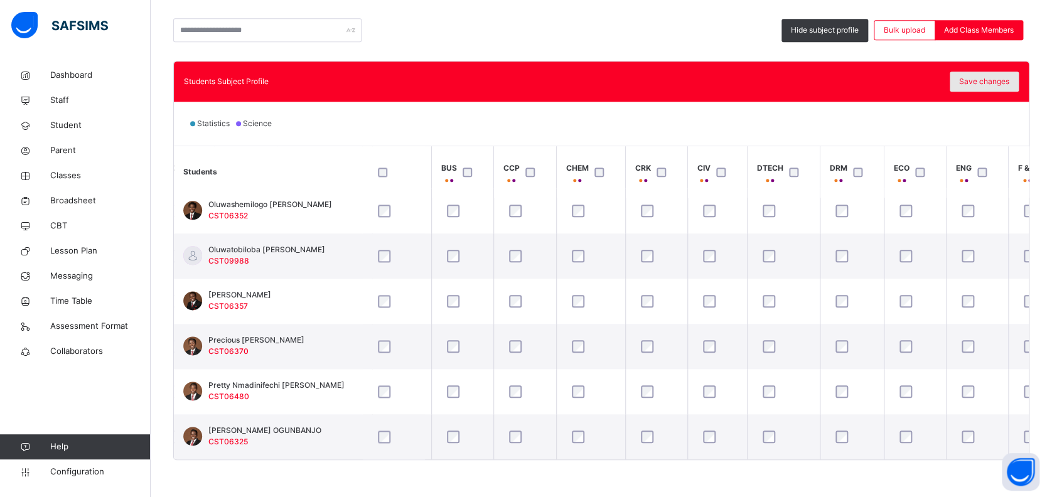
click at [991, 81] on span "Save changes" at bounding box center [984, 81] width 50 height 11
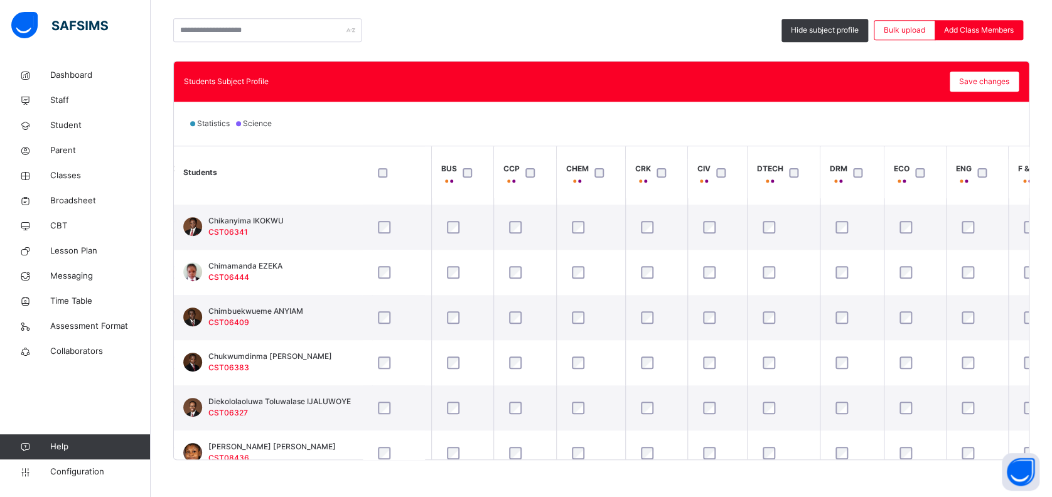
scroll to position [259, 274]
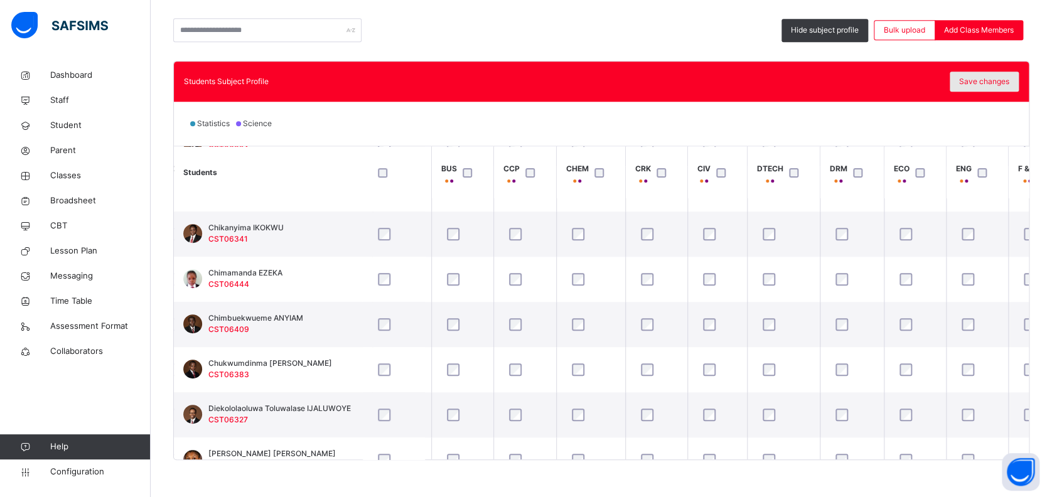
click at [994, 83] on span "Save changes" at bounding box center [984, 81] width 50 height 11
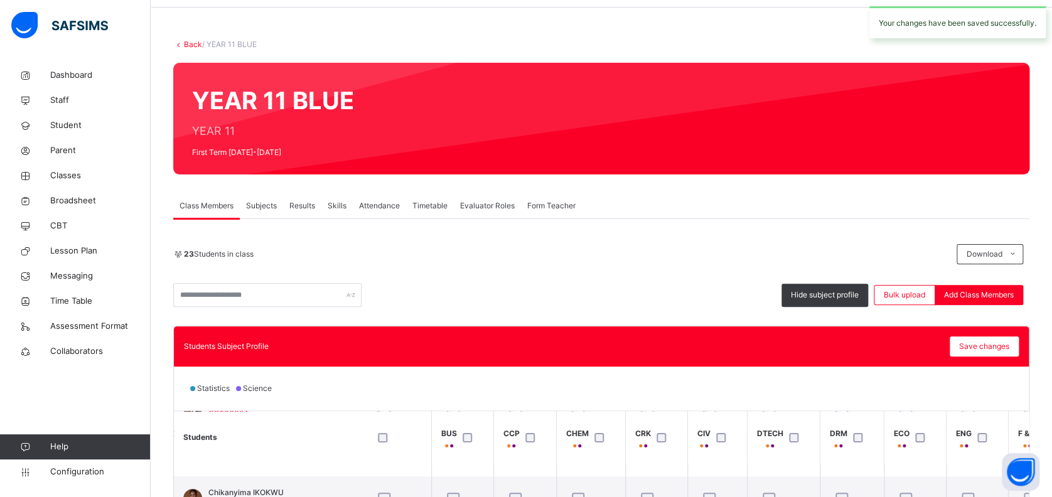
scroll to position [41, 0]
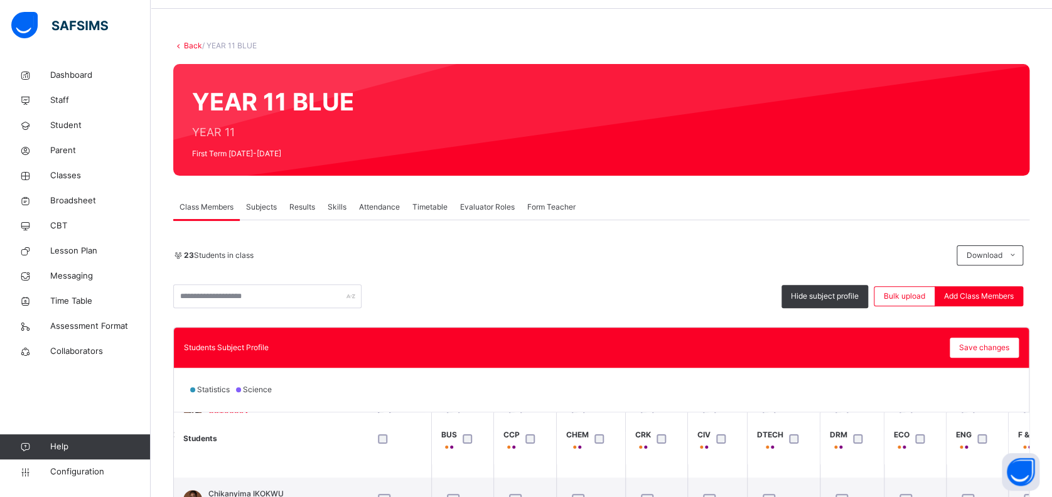
click at [191, 41] on link "Back" at bounding box center [193, 45] width 18 height 9
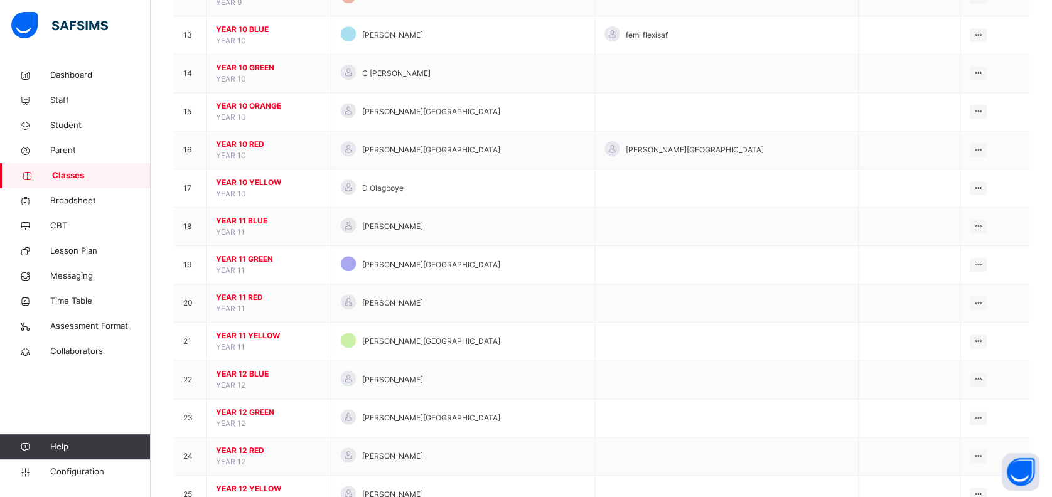
scroll to position [600, 0]
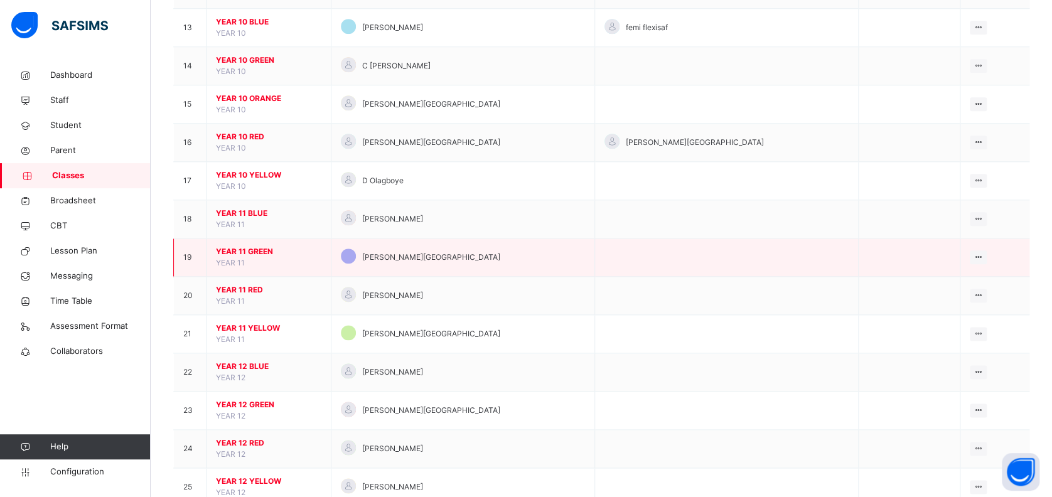
click at [255, 250] on span "YEAR 11 GREEN" at bounding box center [268, 251] width 105 height 11
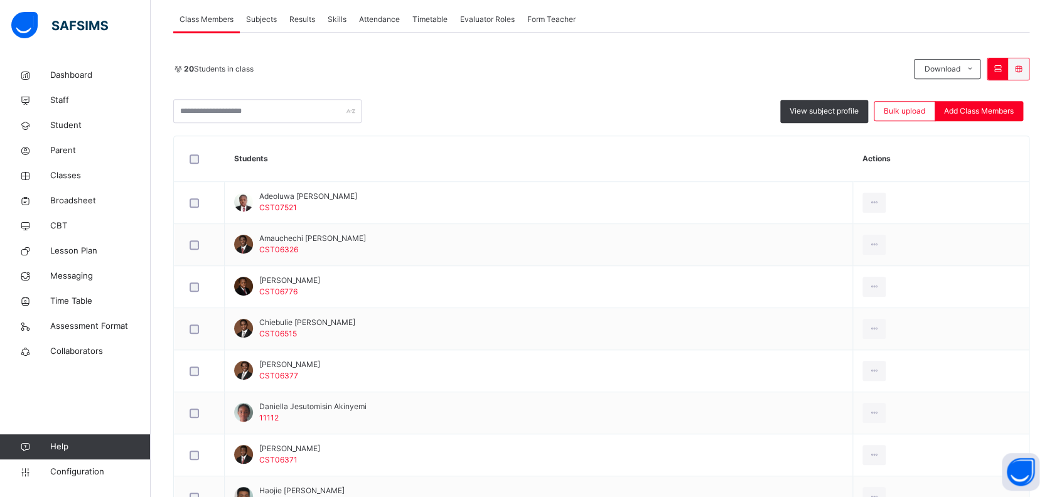
scroll to position [187, 0]
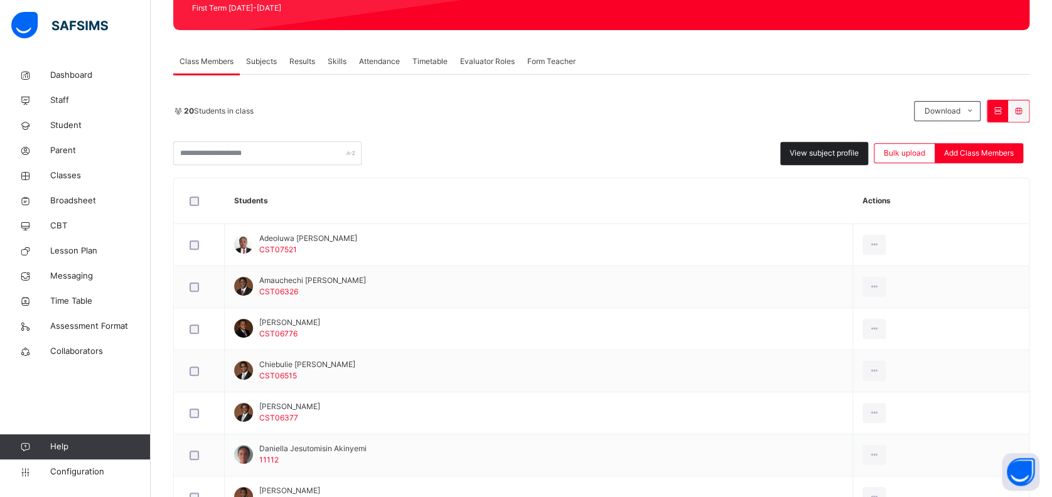
click at [854, 155] on span "View subject profile" at bounding box center [824, 152] width 69 height 11
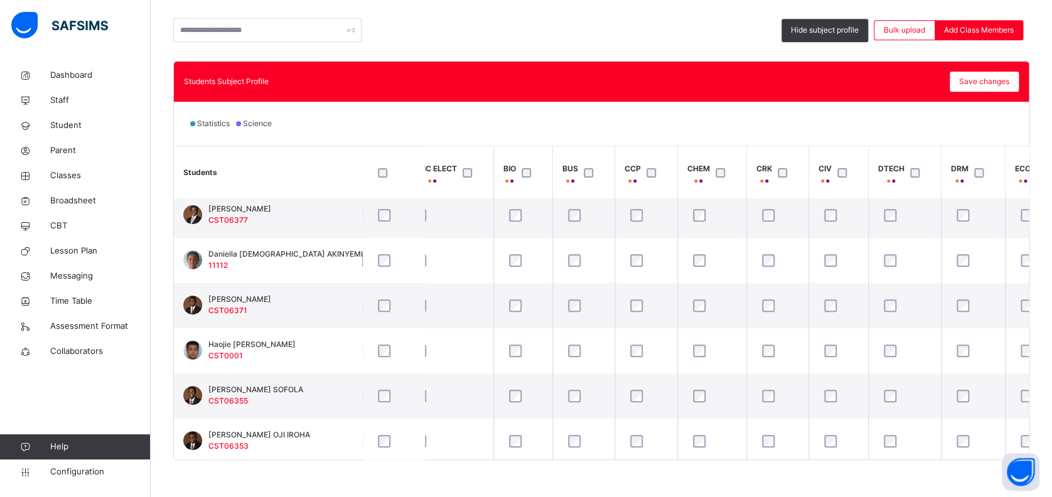
scroll to position [186, 153]
click at [994, 81] on span "Save changes" at bounding box center [984, 81] width 50 height 11
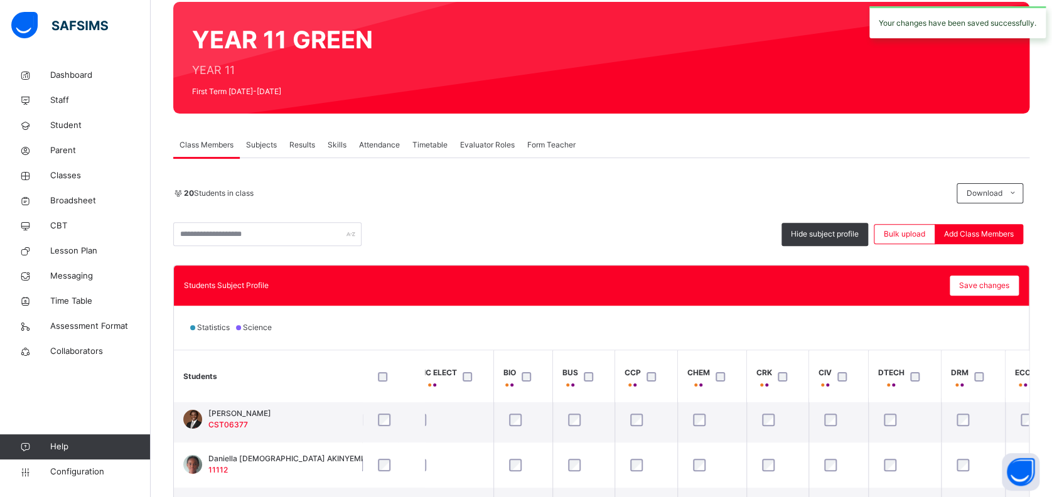
scroll to position [0, 0]
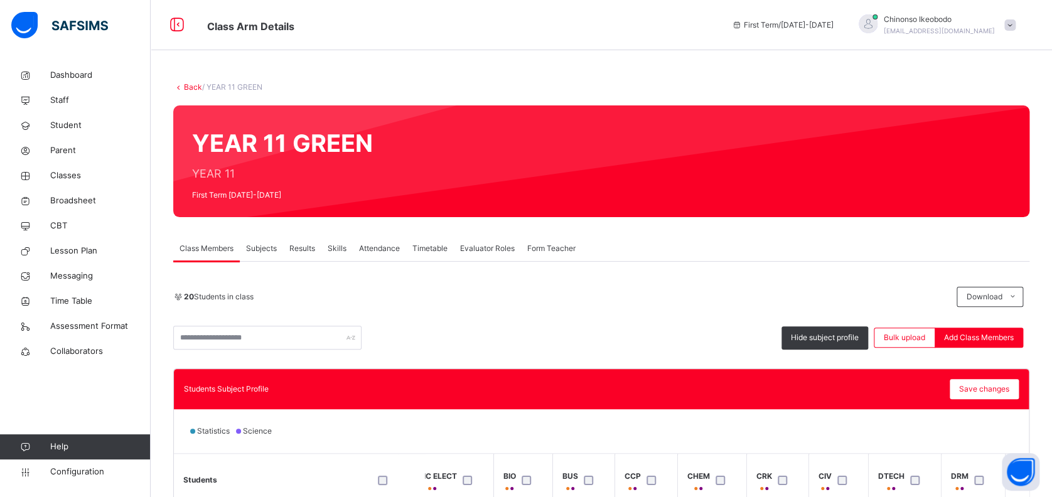
click at [191, 83] on link "Back" at bounding box center [193, 86] width 18 height 9
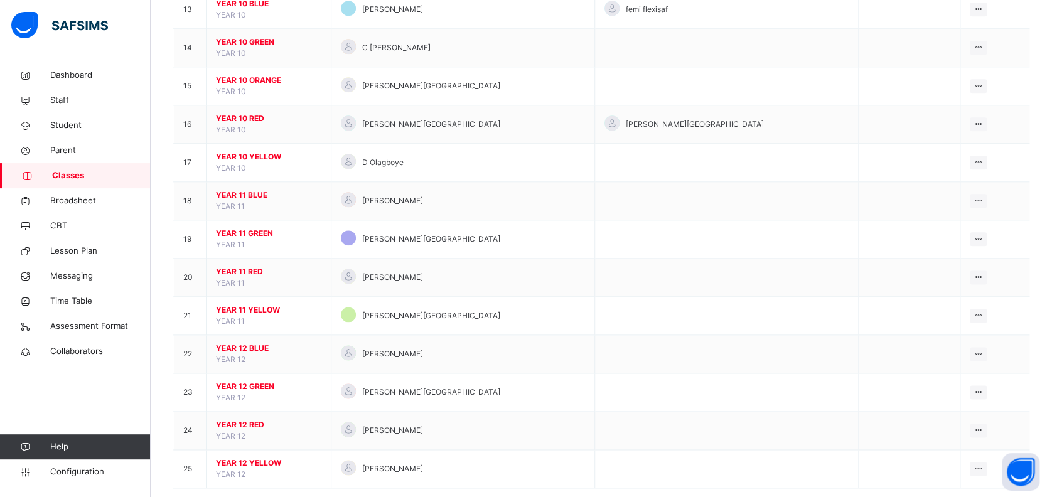
scroll to position [621, 0]
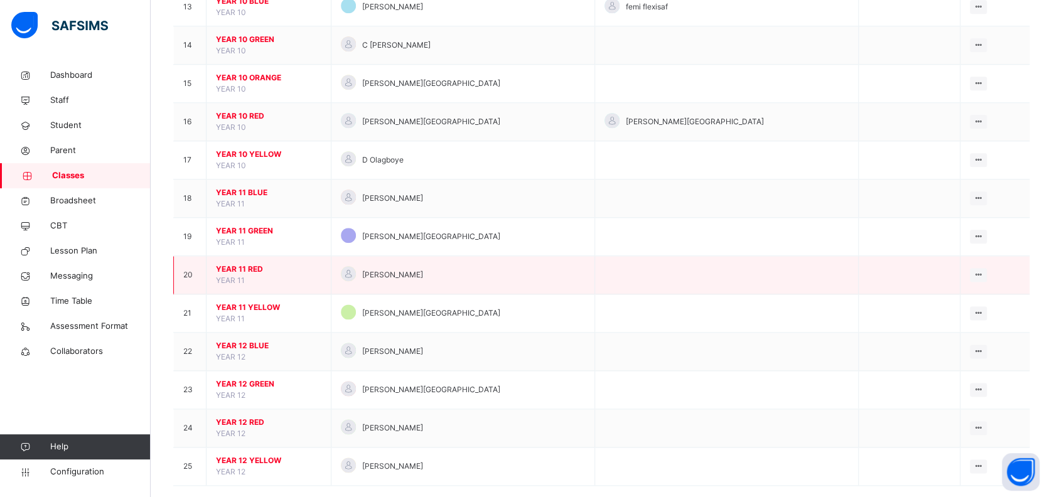
click at [247, 266] on span "YEAR 11 RED" at bounding box center [268, 269] width 105 height 11
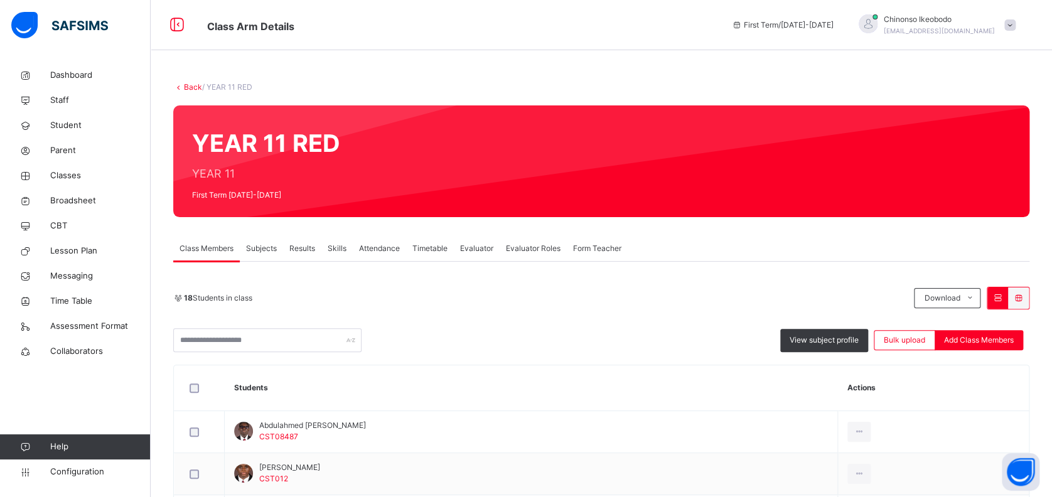
click at [835, 335] on span "View subject profile" at bounding box center [824, 340] width 69 height 11
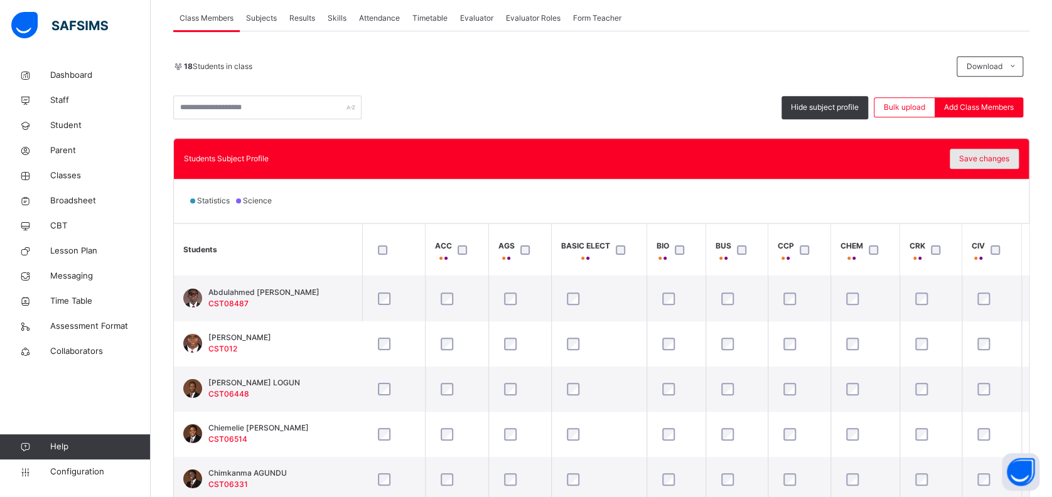
click at [993, 158] on span "Save changes" at bounding box center [984, 158] width 50 height 11
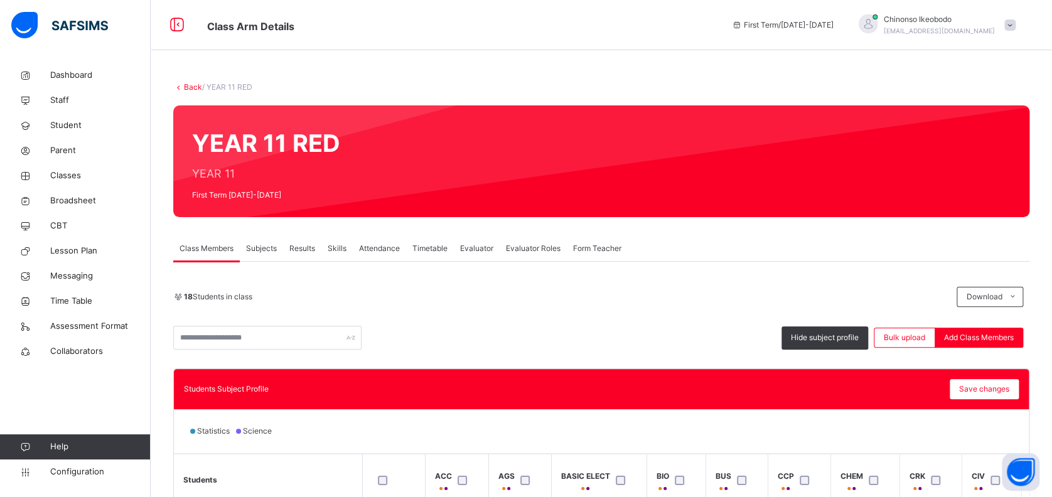
click at [186, 85] on link "Back" at bounding box center [193, 86] width 18 height 9
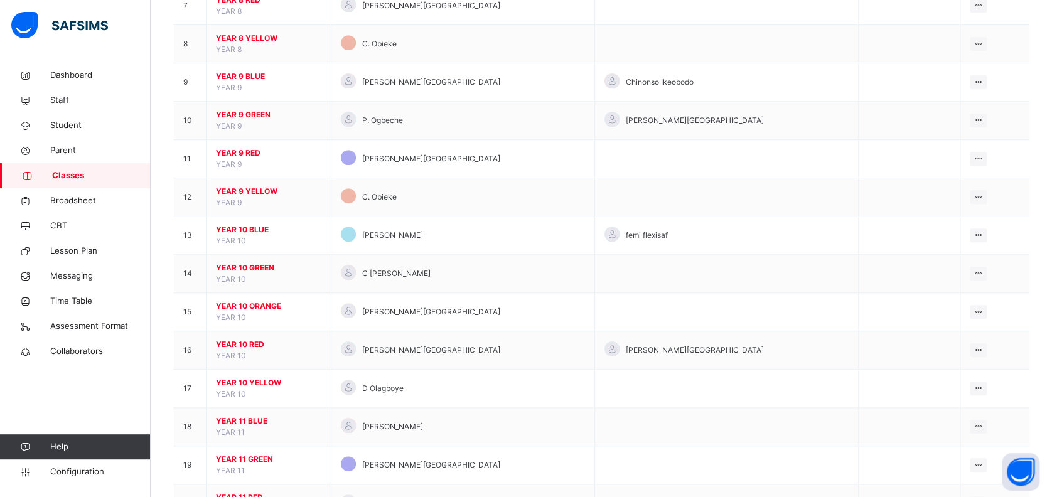
scroll to position [398, 0]
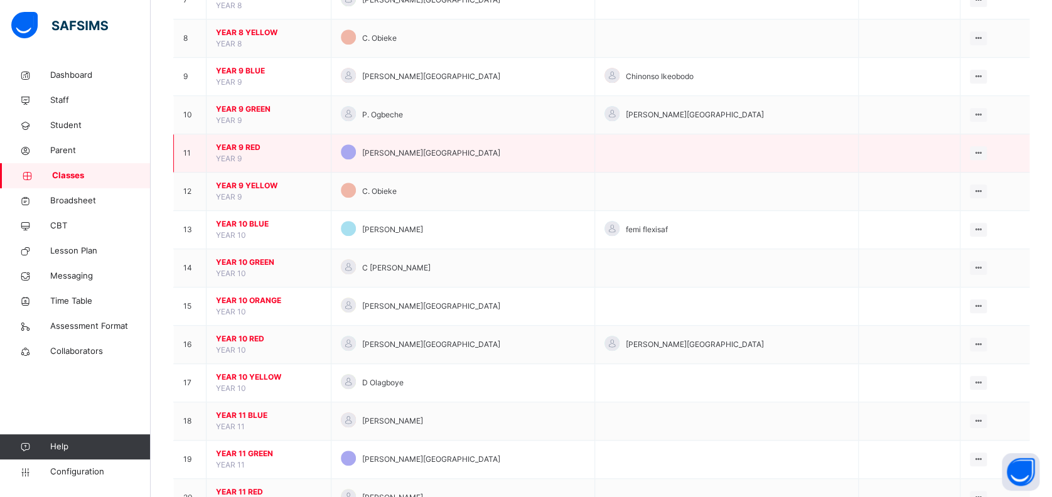
click at [237, 147] on span "YEAR 9 RED" at bounding box center [268, 147] width 105 height 11
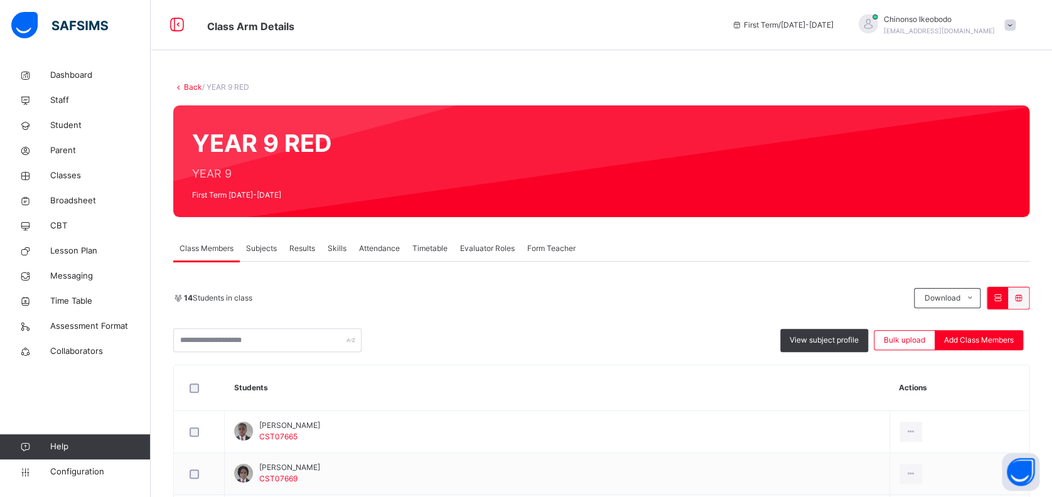
click at [196, 85] on link "Back" at bounding box center [193, 86] width 18 height 9
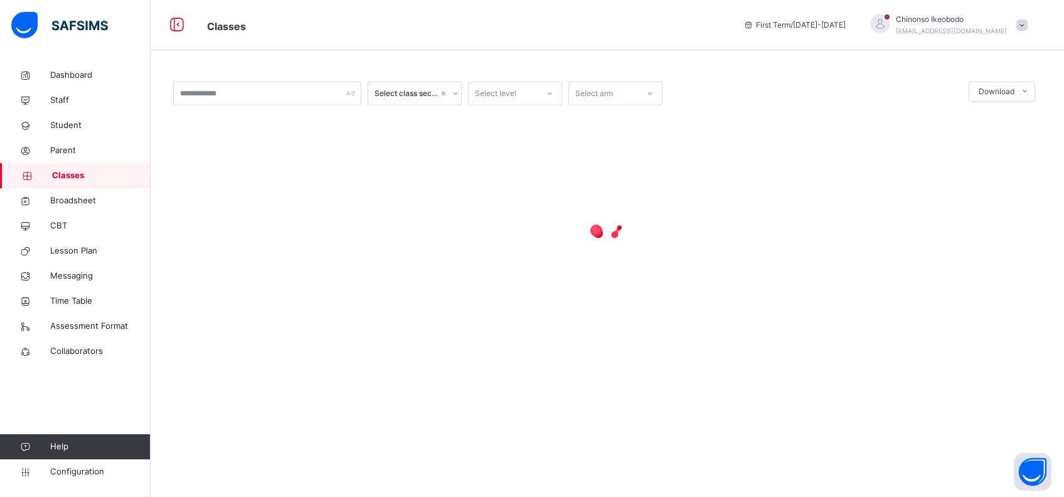
click at [70, 182] on link "Classes" at bounding box center [75, 175] width 151 height 25
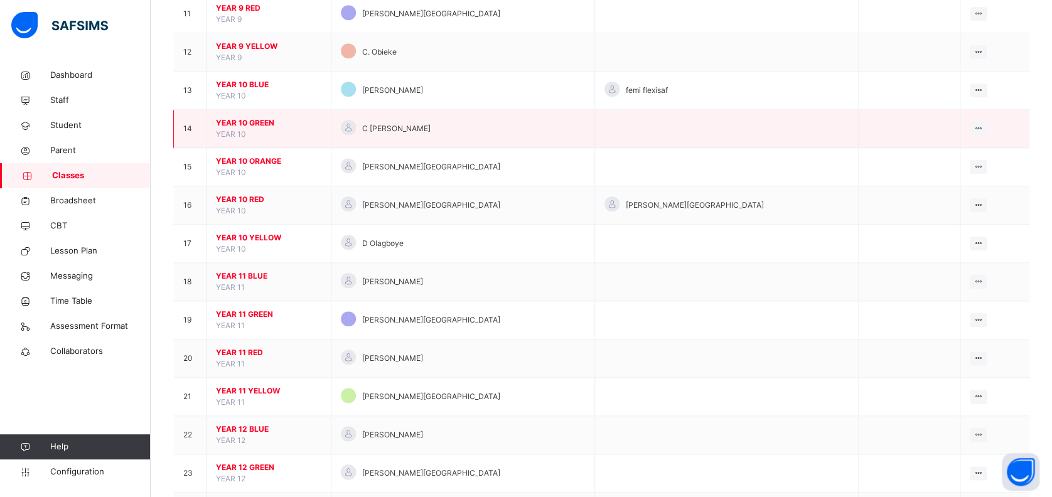
scroll to position [538, 0]
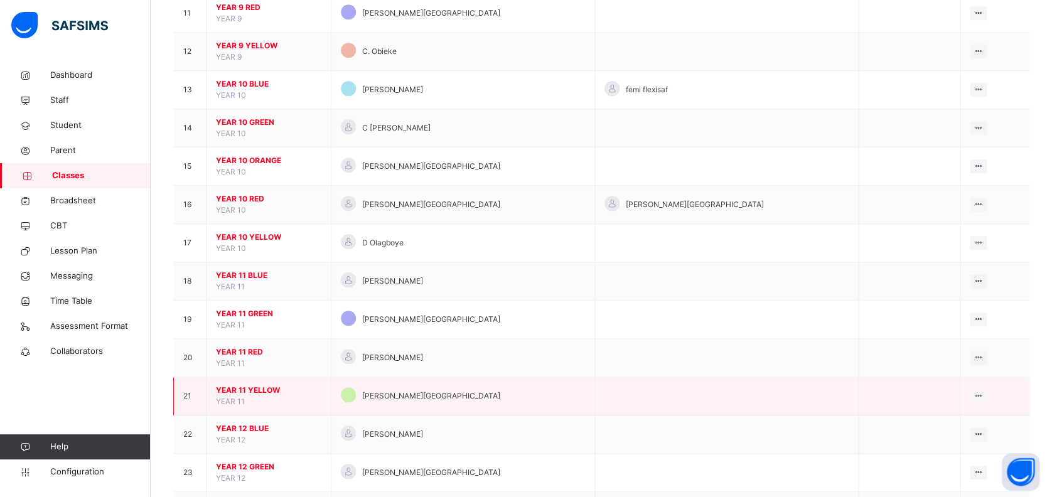
click at [245, 387] on span "YEAR 11 YELLOW" at bounding box center [268, 390] width 105 height 11
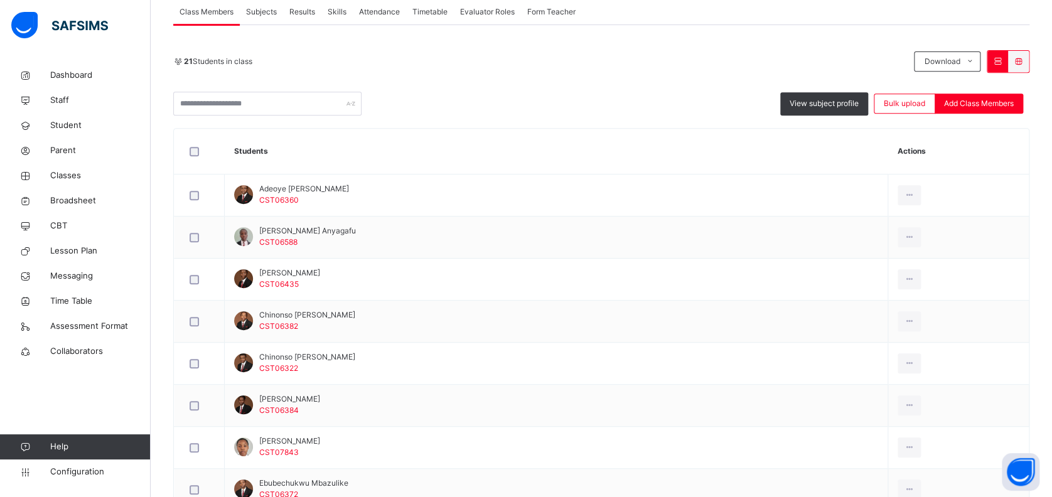
scroll to position [161, 0]
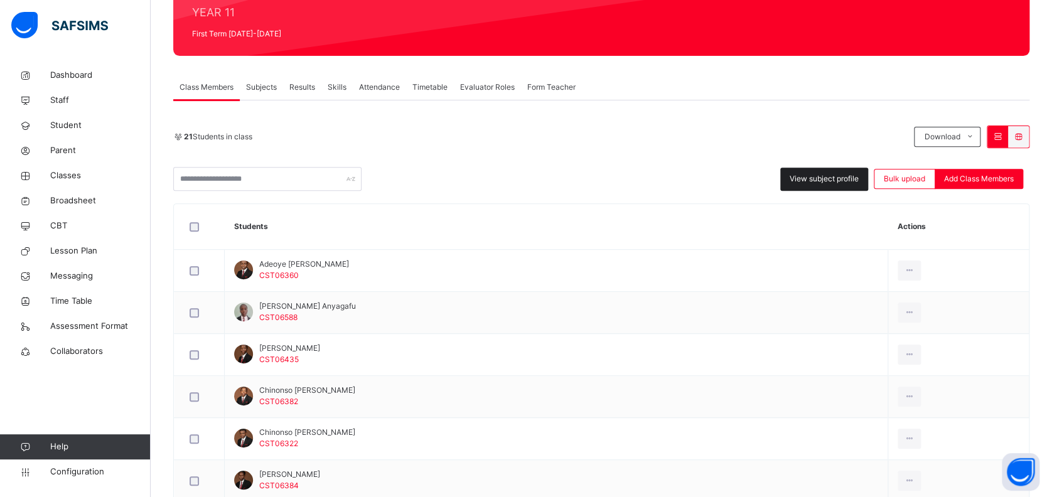
click at [826, 177] on span "View subject profile" at bounding box center [824, 178] width 69 height 11
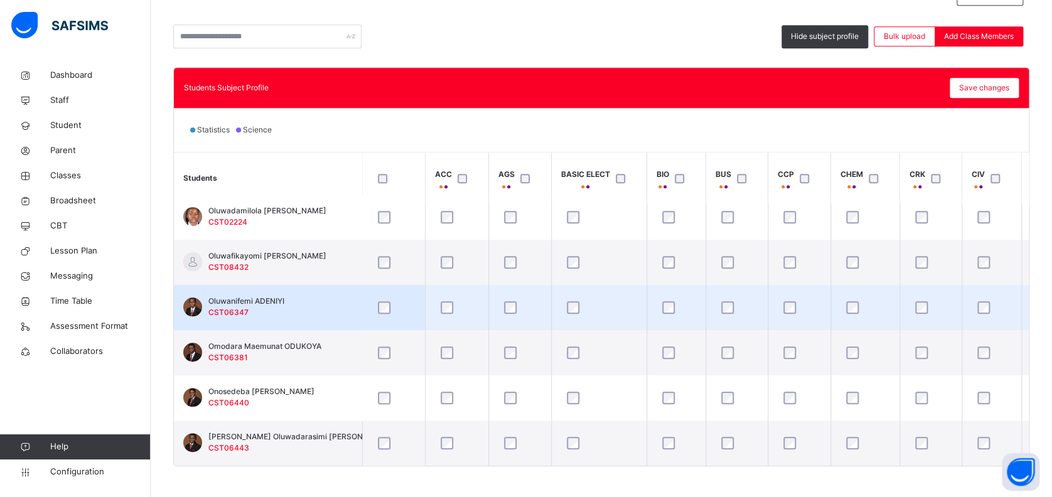
scroll to position [303, 0]
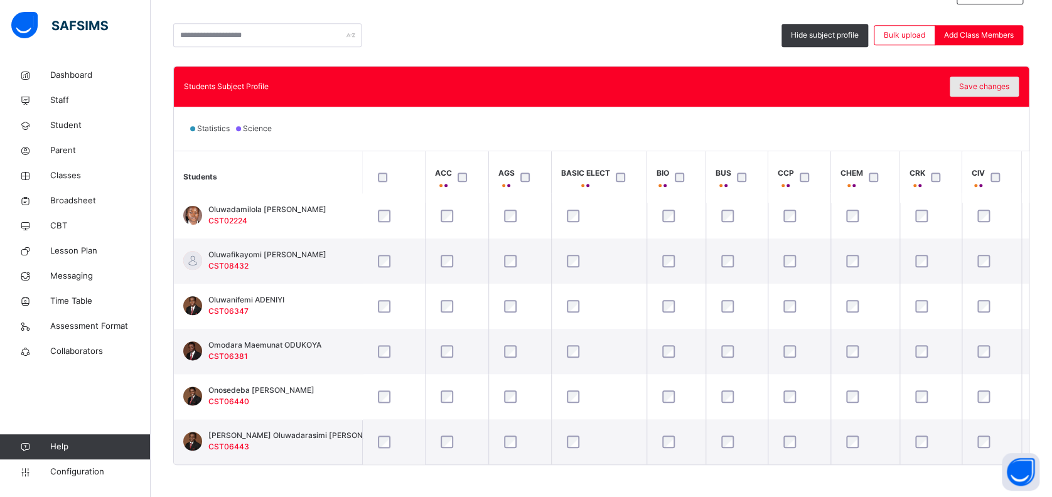
click at [989, 85] on span "Save changes" at bounding box center [984, 86] width 50 height 11
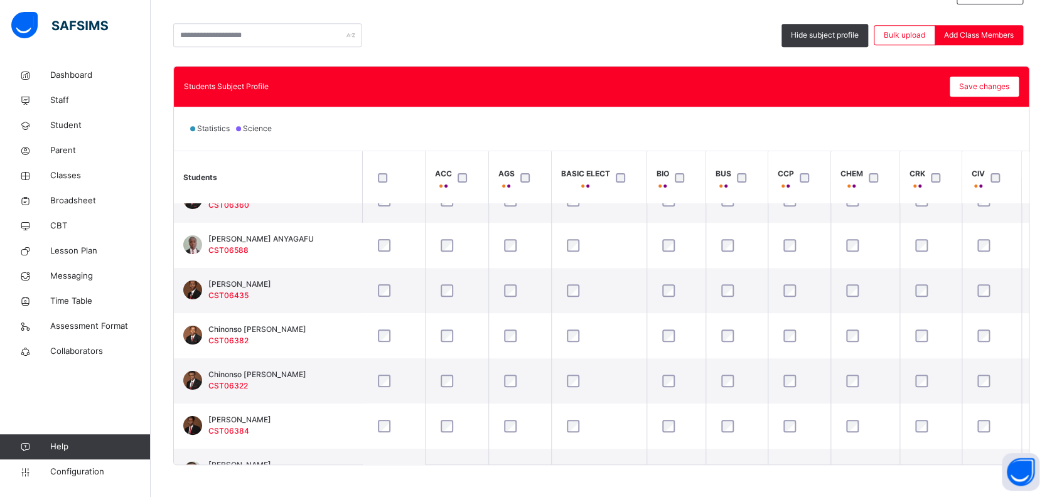
scroll to position [0, 0]
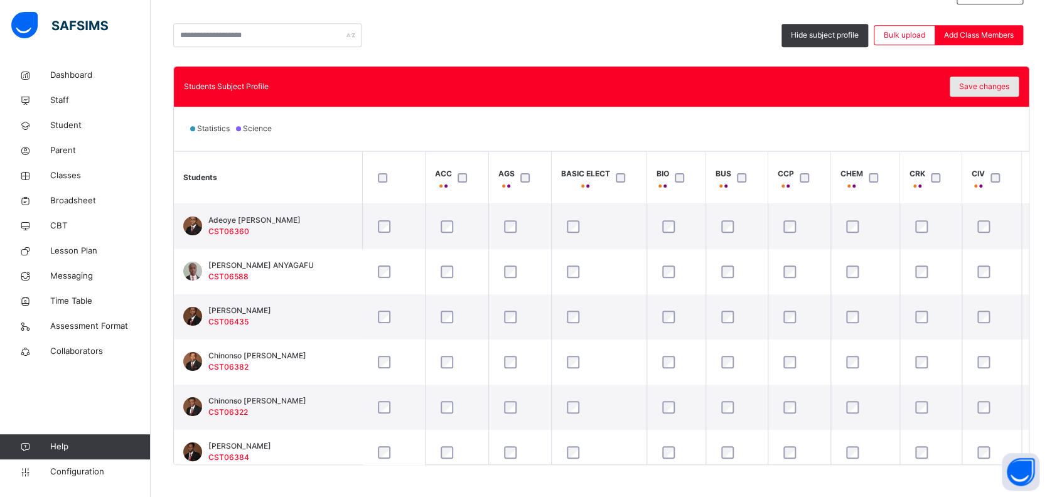
click at [969, 86] on div "Save changes" at bounding box center [984, 87] width 69 height 20
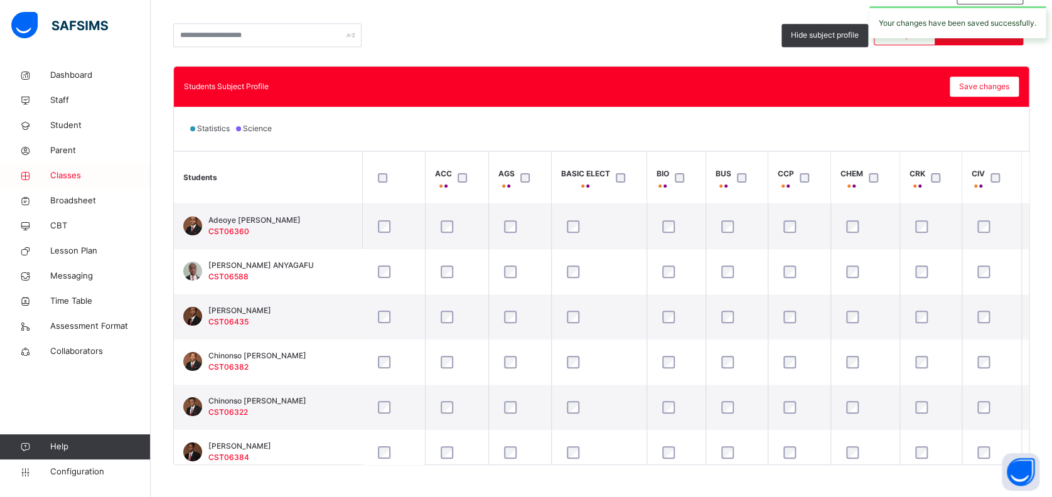
click at [72, 175] on span "Classes" at bounding box center [100, 175] width 100 height 13
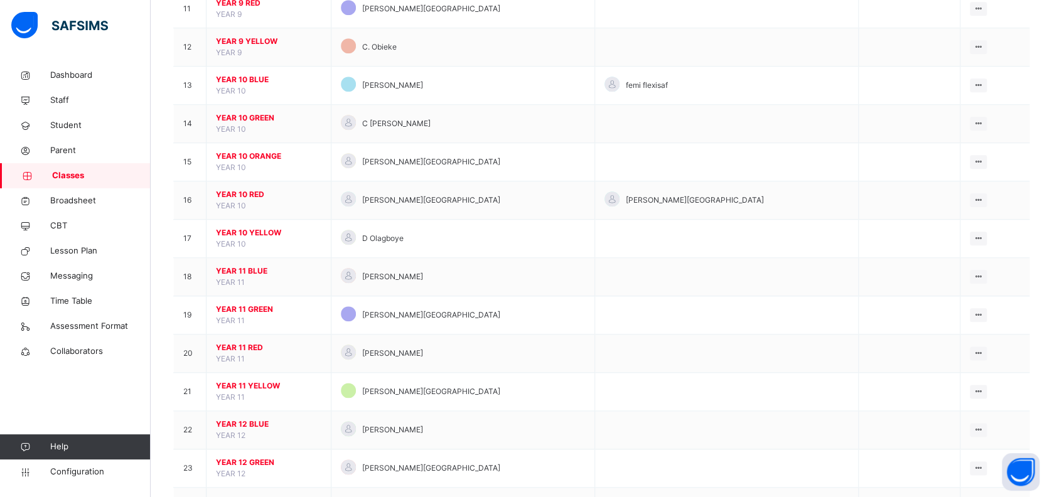
scroll to position [552, 0]
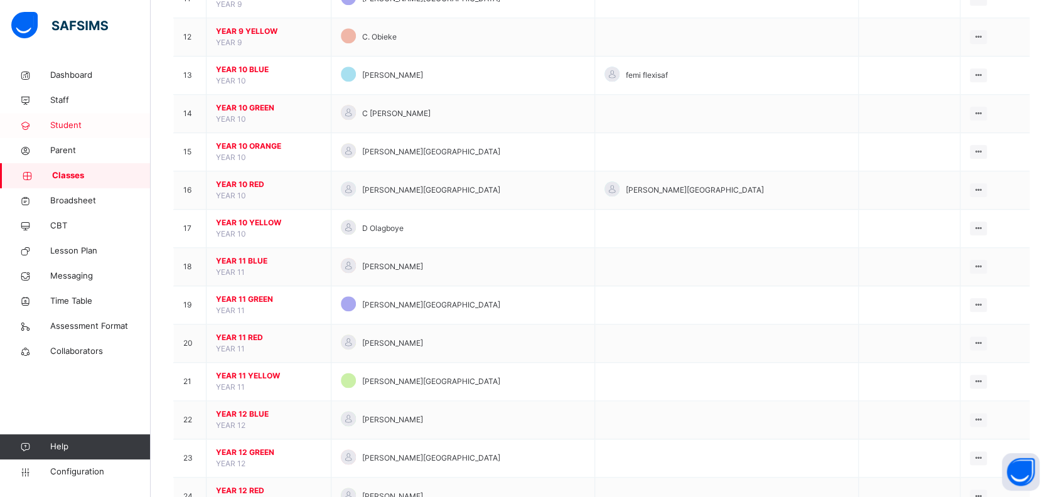
click at [70, 126] on span "Student" at bounding box center [100, 125] width 100 height 13
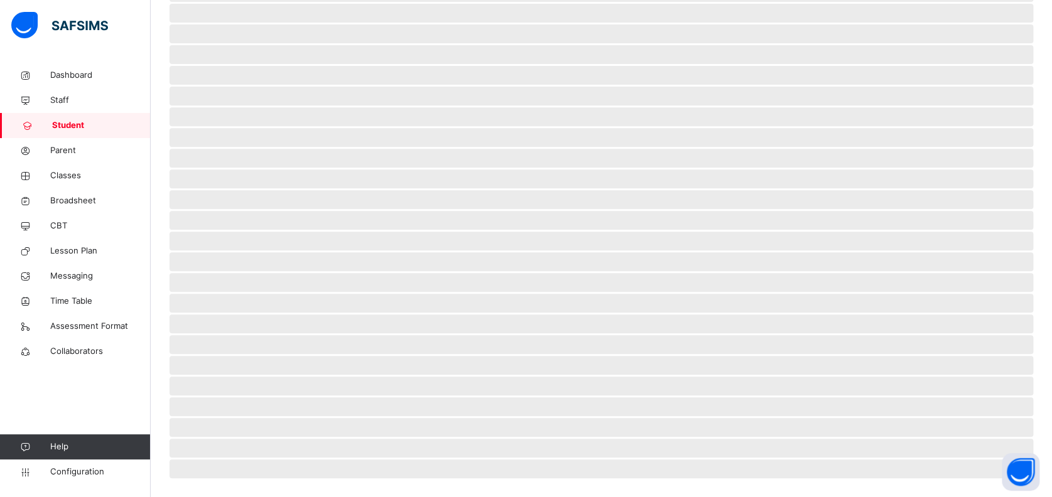
scroll to position [61, 0]
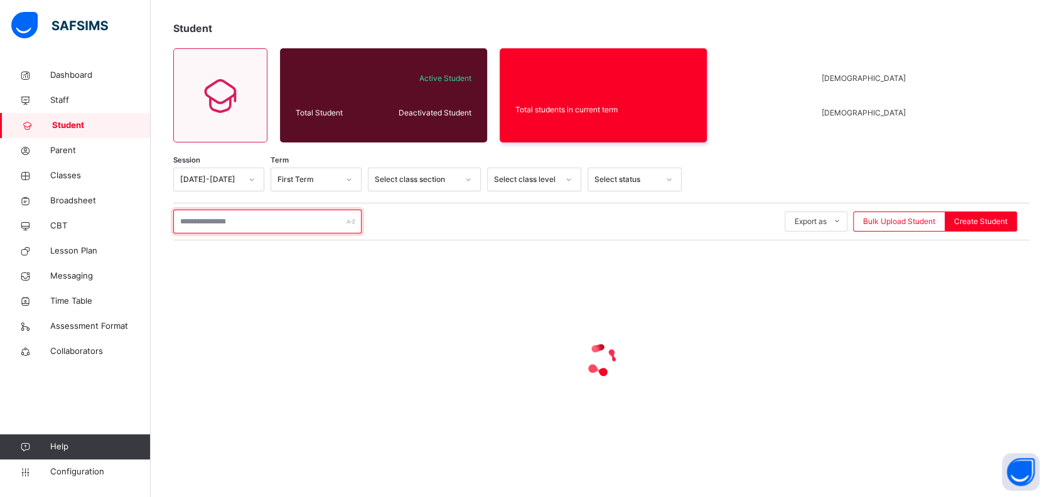
click at [260, 220] on input "text" at bounding box center [267, 222] width 188 height 24
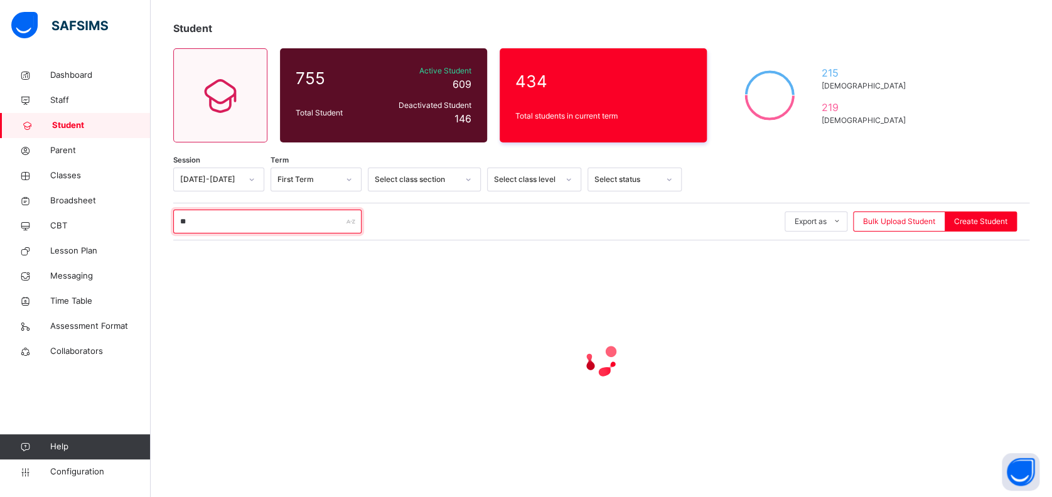
type input "*"
type input "*******"
click at [67, 153] on span "Parent" at bounding box center [100, 150] width 100 height 13
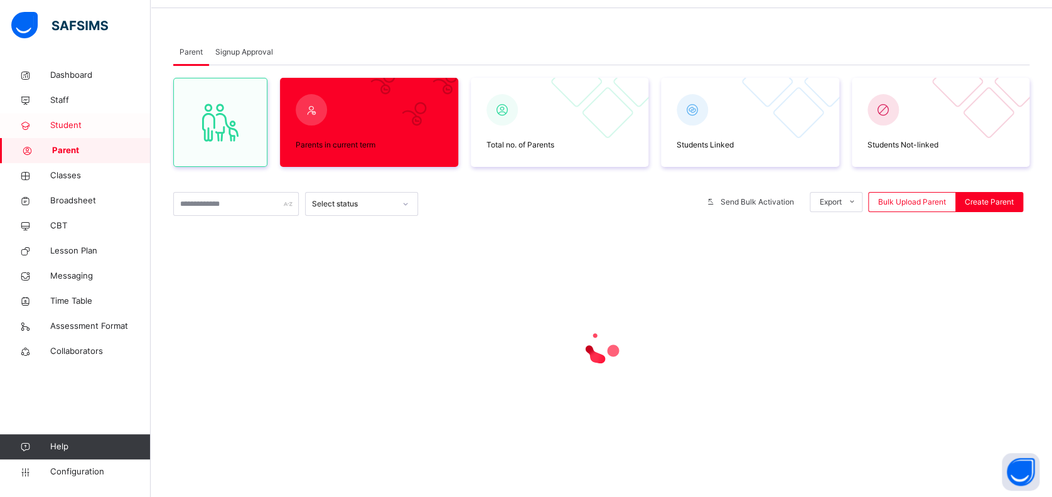
scroll to position [41, 0]
click at [65, 126] on span "Student" at bounding box center [100, 125] width 100 height 13
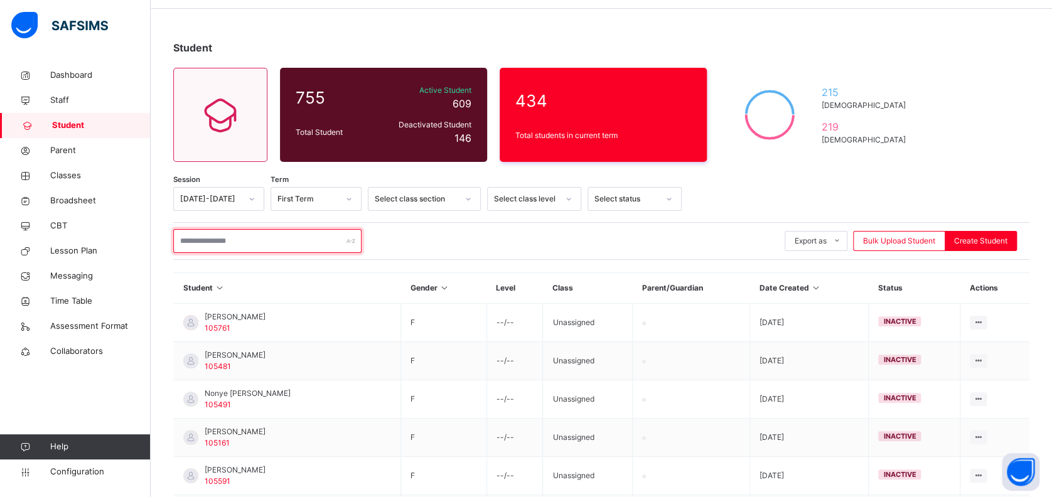
click at [206, 242] on input "text" at bounding box center [267, 241] width 188 height 24
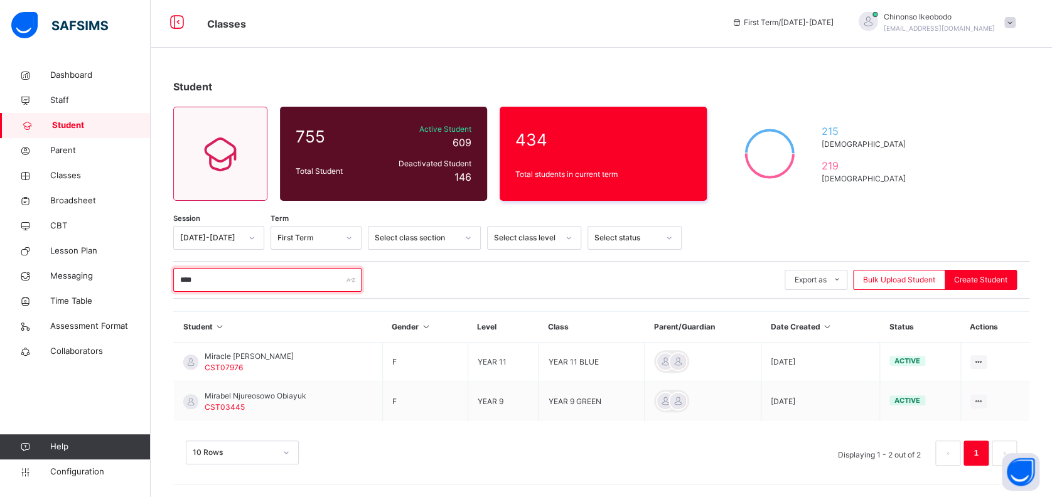
scroll to position [1, 0]
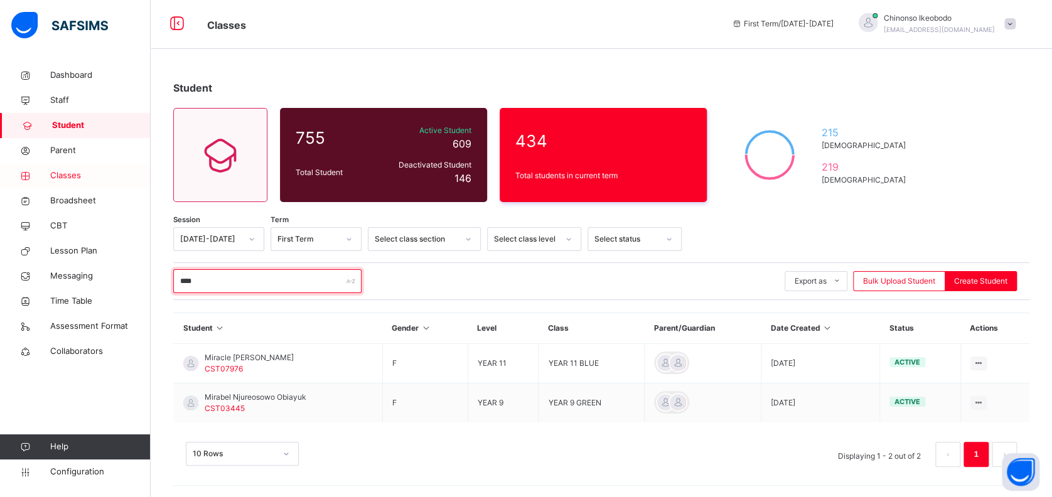
type input "****"
click at [68, 175] on span "Classes" at bounding box center [100, 175] width 100 height 13
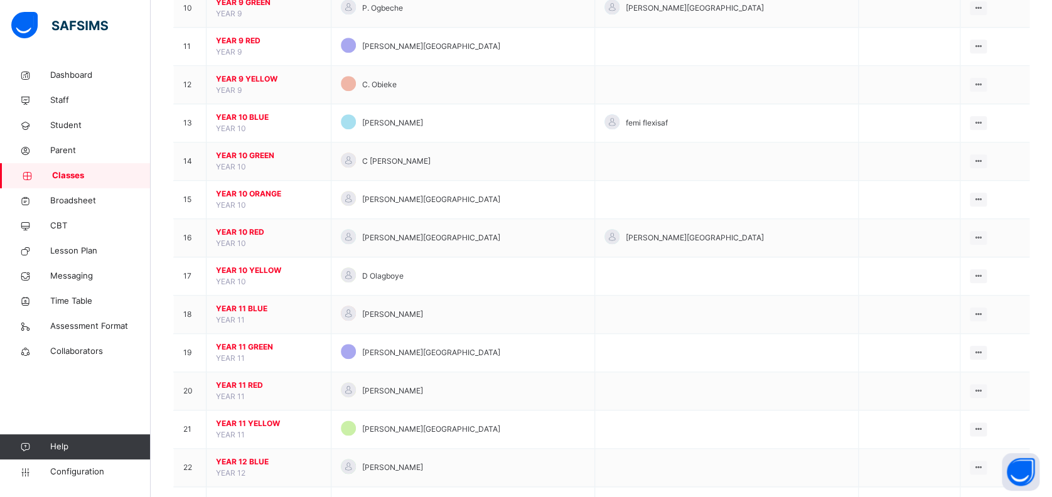
scroll to position [505, 0]
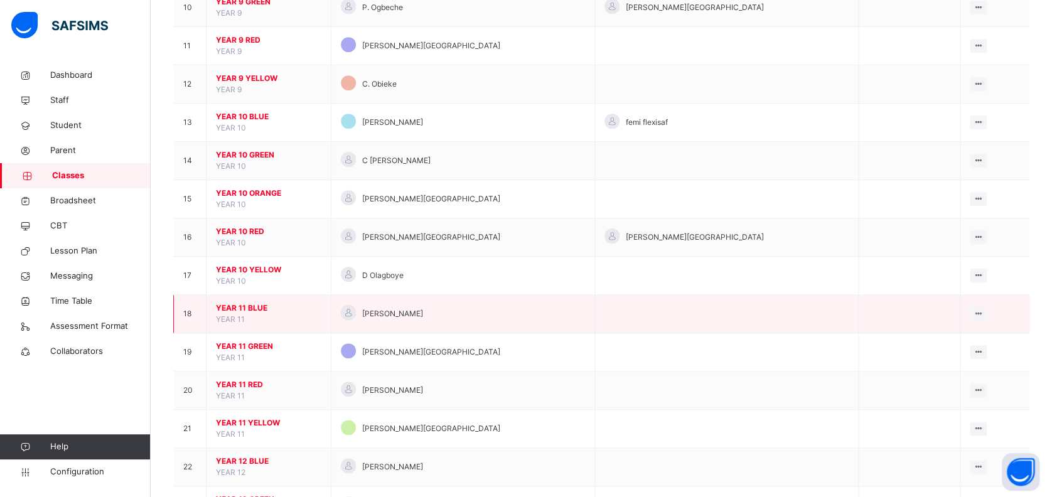
click at [248, 306] on span "YEAR 11 BLUE" at bounding box center [268, 308] width 105 height 11
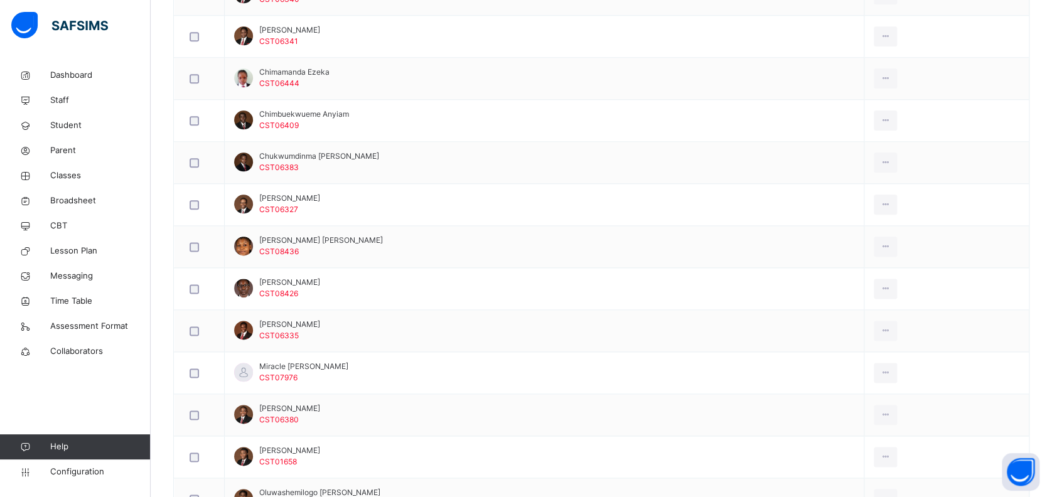
scroll to position [653, 0]
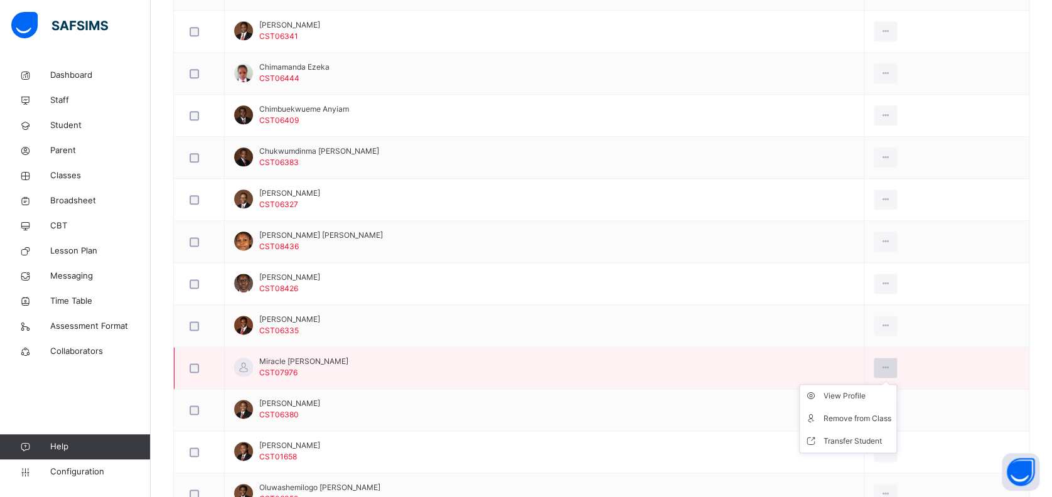
click at [889, 360] on div at bounding box center [885, 368] width 23 height 20
click at [848, 440] on div "Transfer Student" at bounding box center [857, 441] width 68 height 13
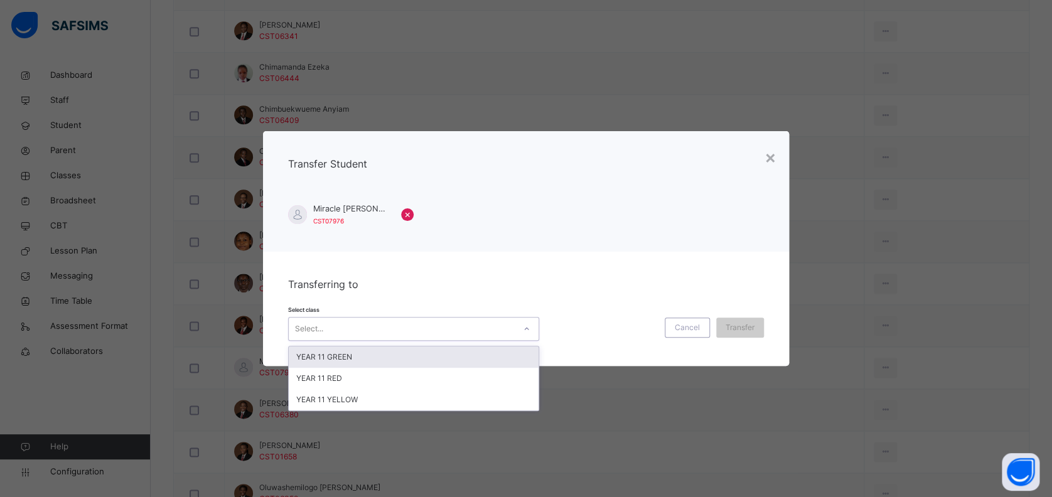
click at [495, 332] on div "Select..." at bounding box center [402, 328] width 226 height 19
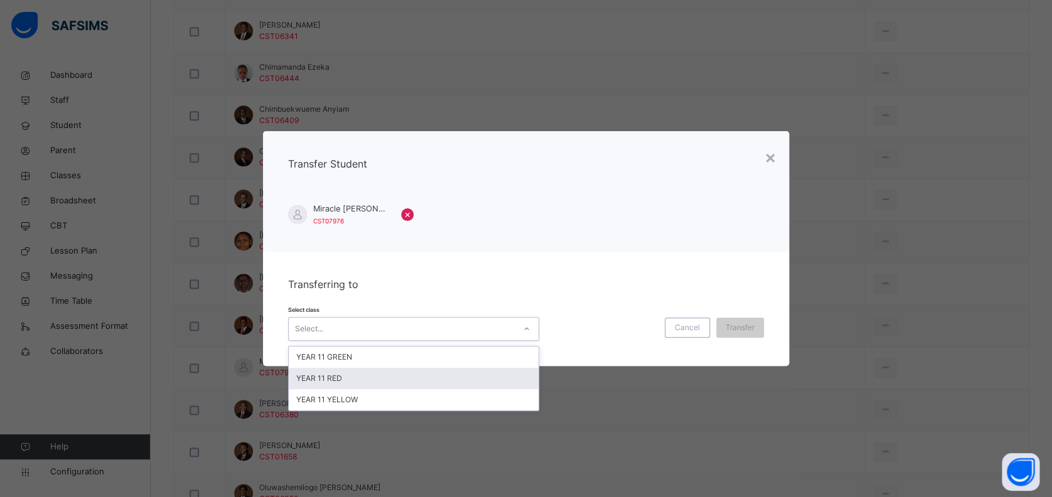
click at [478, 377] on div "YEAR 11 RED" at bounding box center [414, 378] width 250 height 21
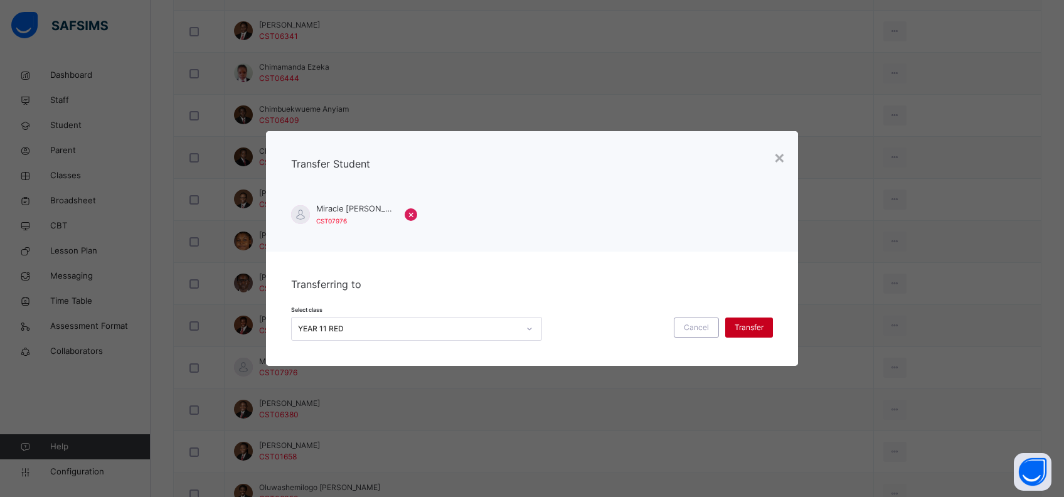
click at [746, 318] on div "Transfer" at bounding box center [750, 328] width 48 height 20
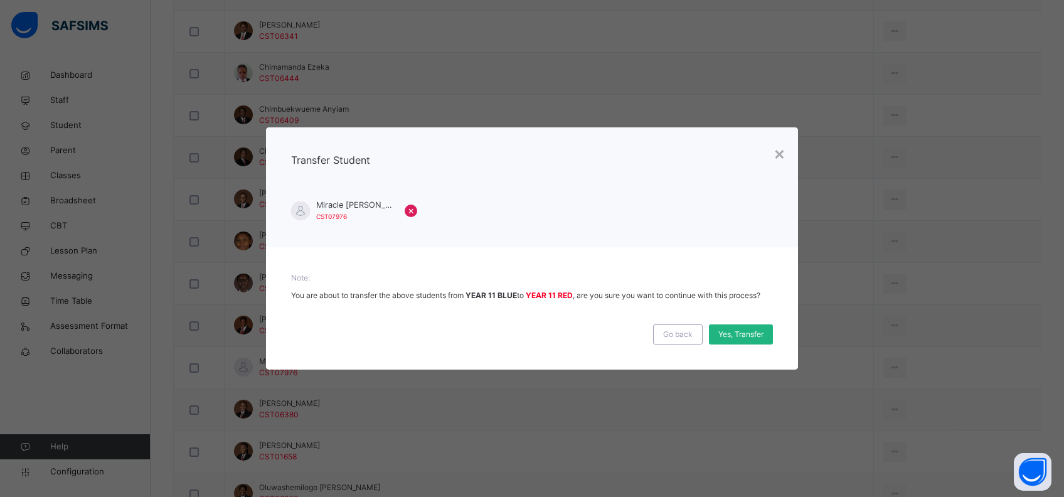
click at [748, 327] on div "Yes, Transfer" at bounding box center [741, 334] width 64 height 20
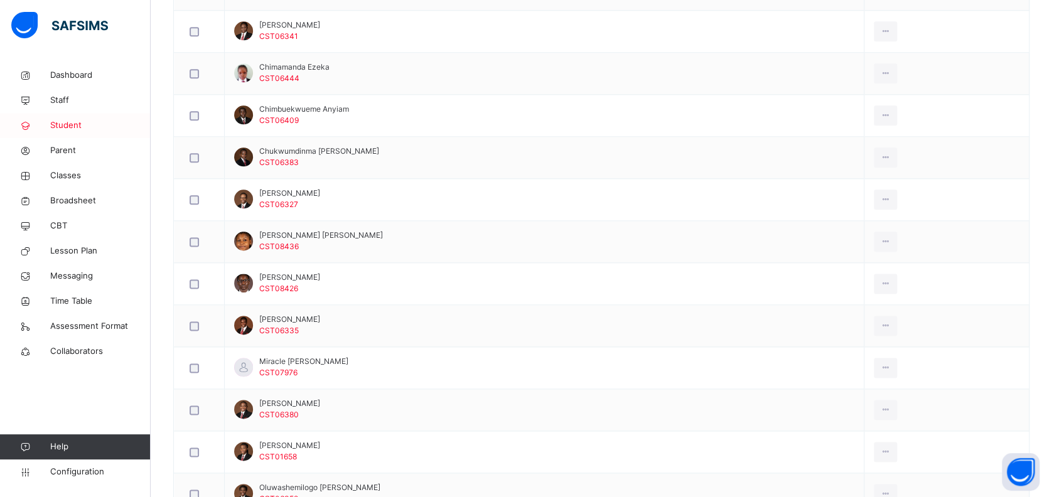
click at [67, 128] on span "Student" at bounding box center [100, 125] width 100 height 13
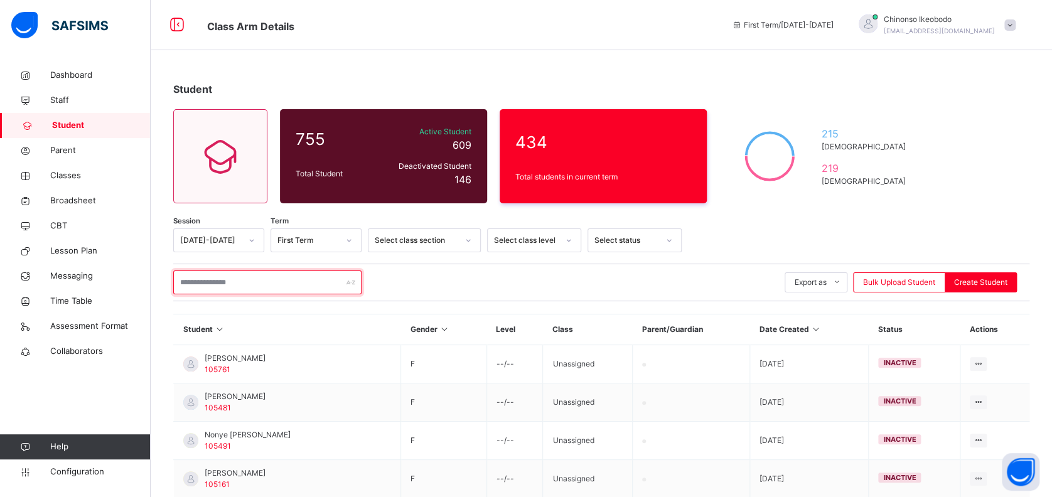
click at [232, 281] on input "text" at bounding box center [267, 283] width 188 height 24
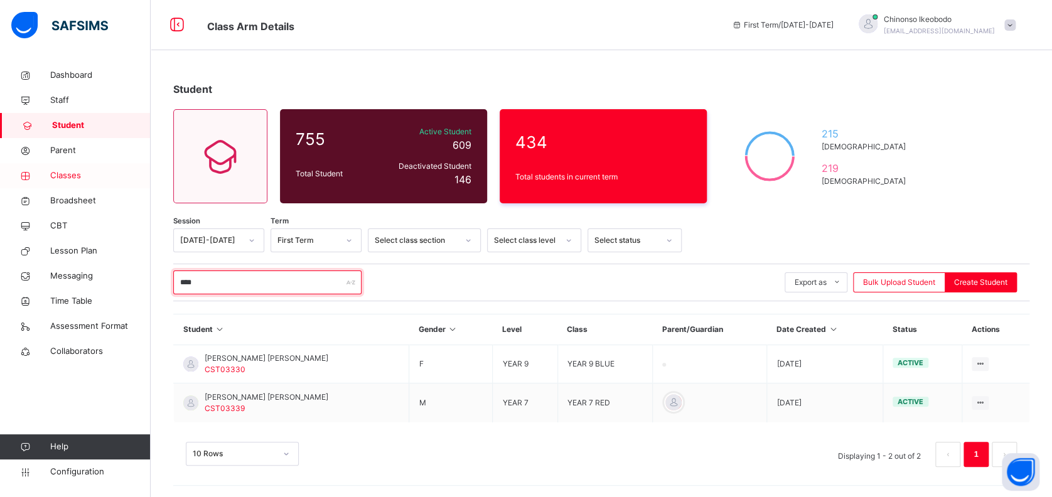
type input "****"
click at [68, 180] on span "Classes" at bounding box center [100, 175] width 100 height 13
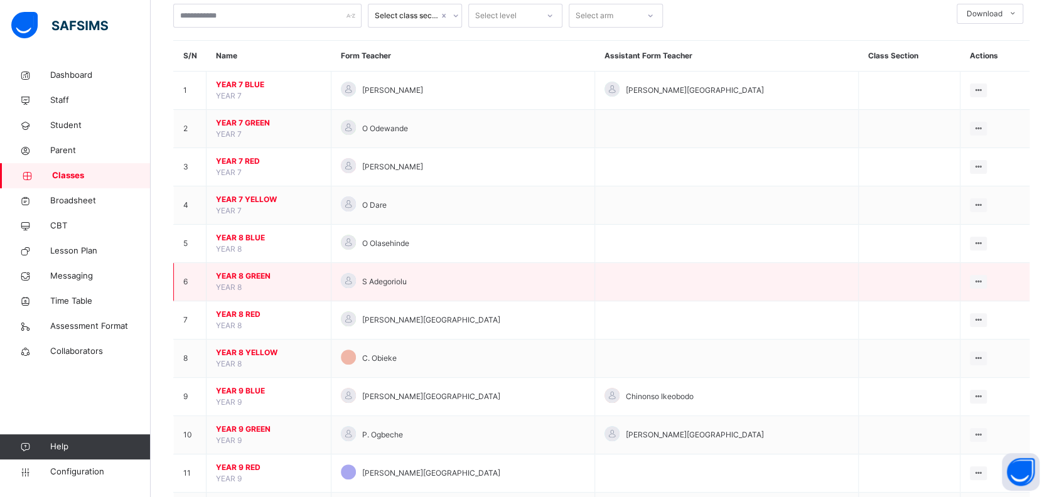
scroll to position [75, 0]
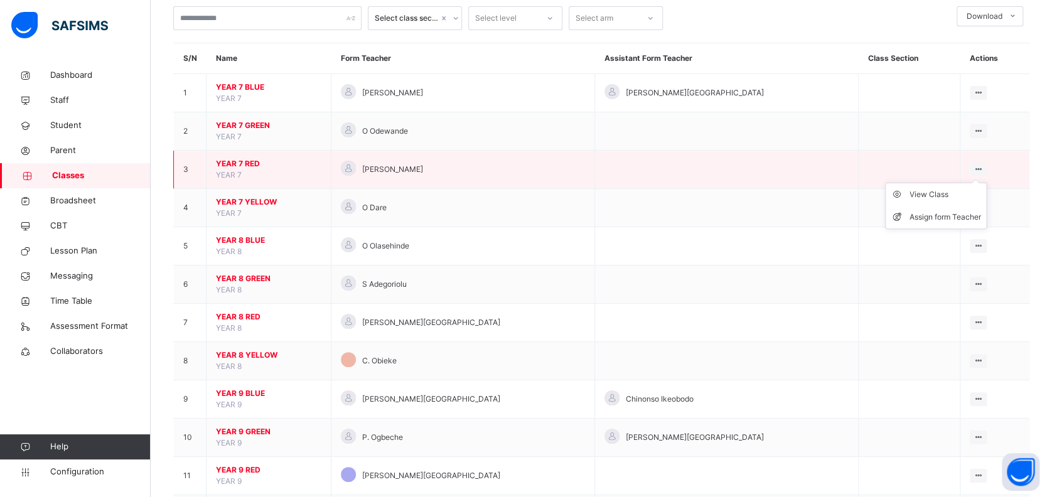
click at [966, 183] on ul "View Class Assign form Teacher" at bounding box center [936, 206] width 102 height 46
click at [236, 158] on span "YEAR 7 RED" at bounding box center [268, 163] width 105 height 11
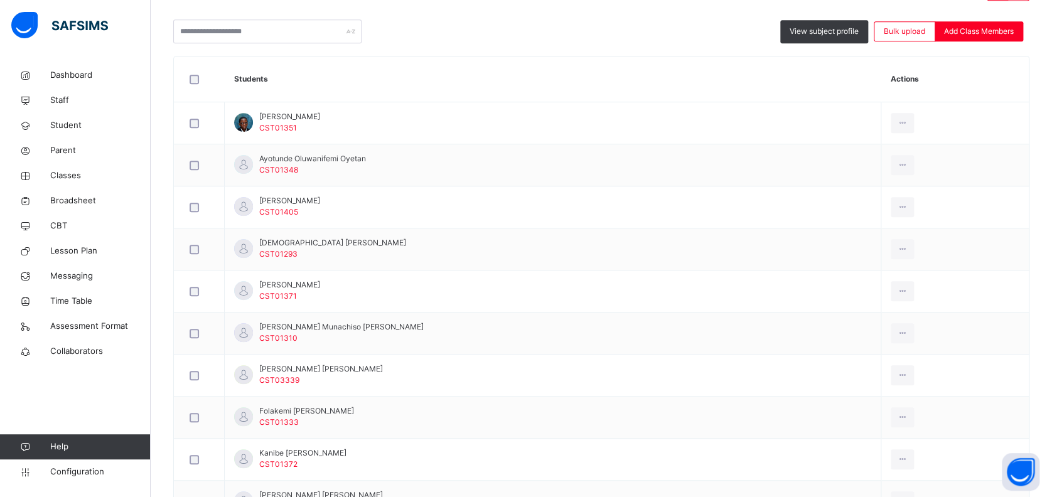
scroll to position [309, 0]
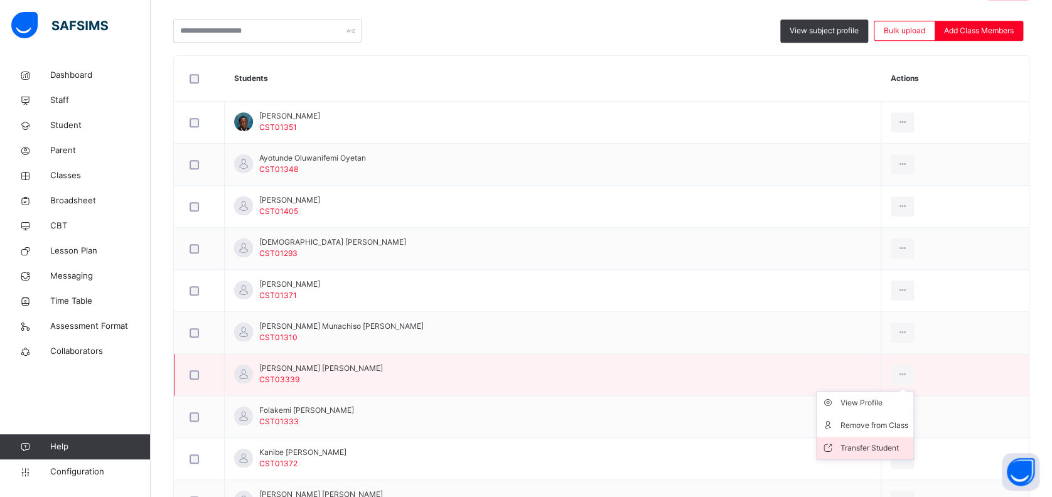
click at [849, 444] on div "Transfer Student" at bounding box center [874, 448] width 68 height 13
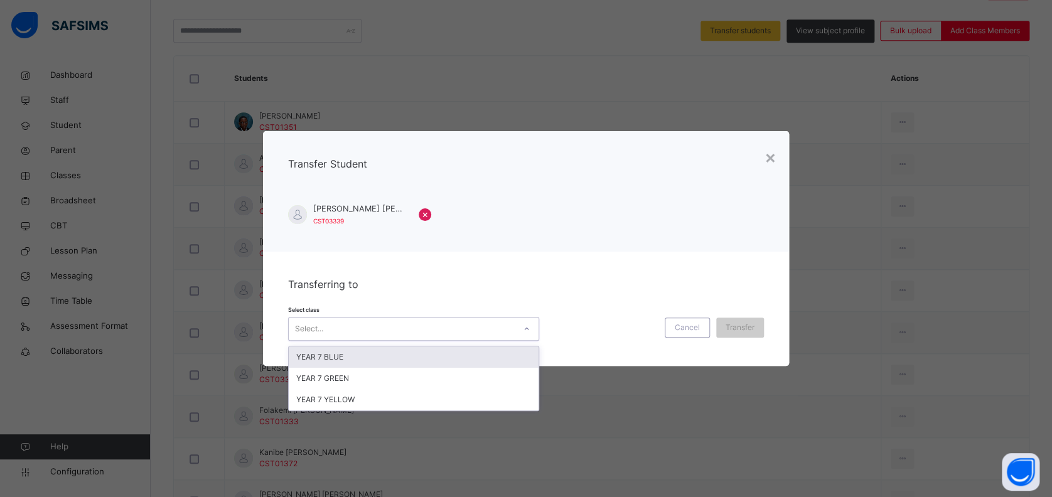
click at [437, 334] on div "Select..." at bounding box center [402, 328] width 226 height 19
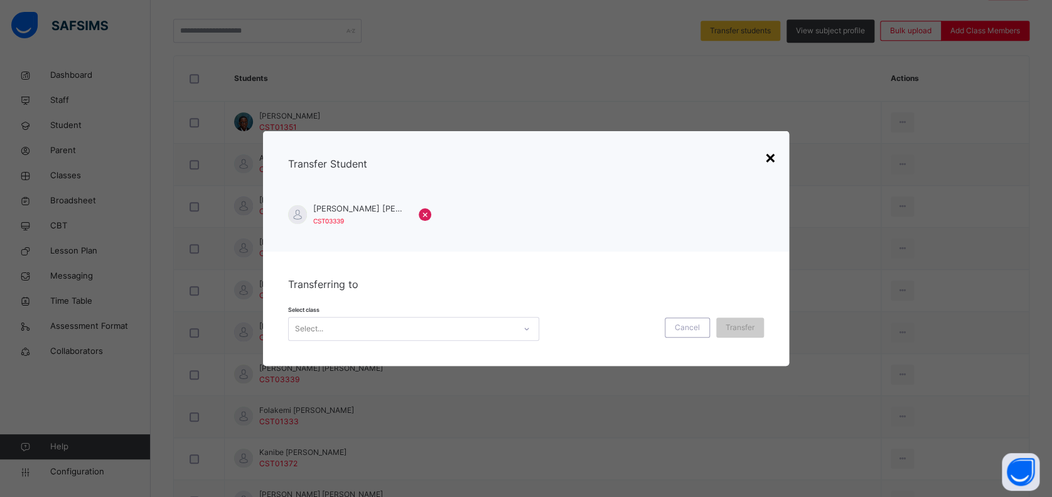
click at [773, 155] on div "×" at bounding box center [770, 157] width 12 height 26
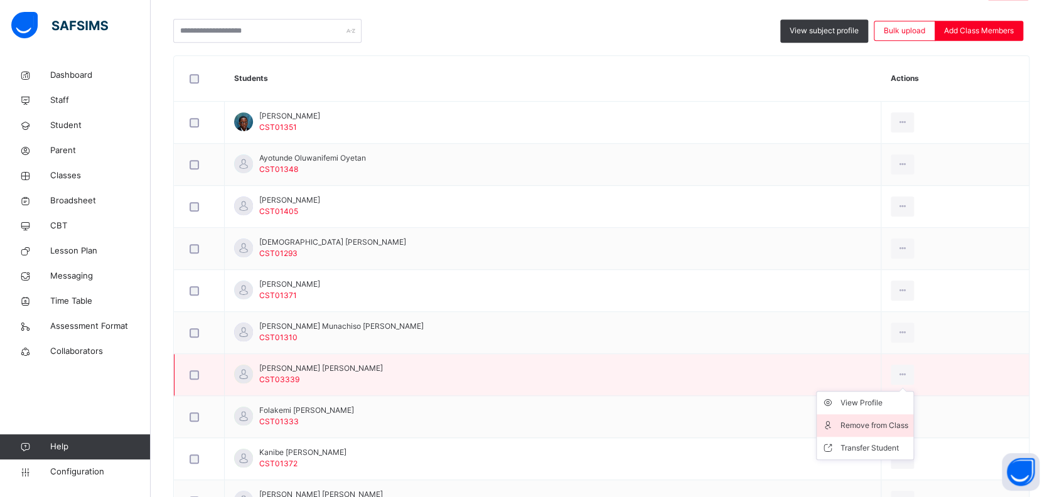
click at [854, 421] on div "Remove from Class" at bounding box center [874, 425] width 68 height 13
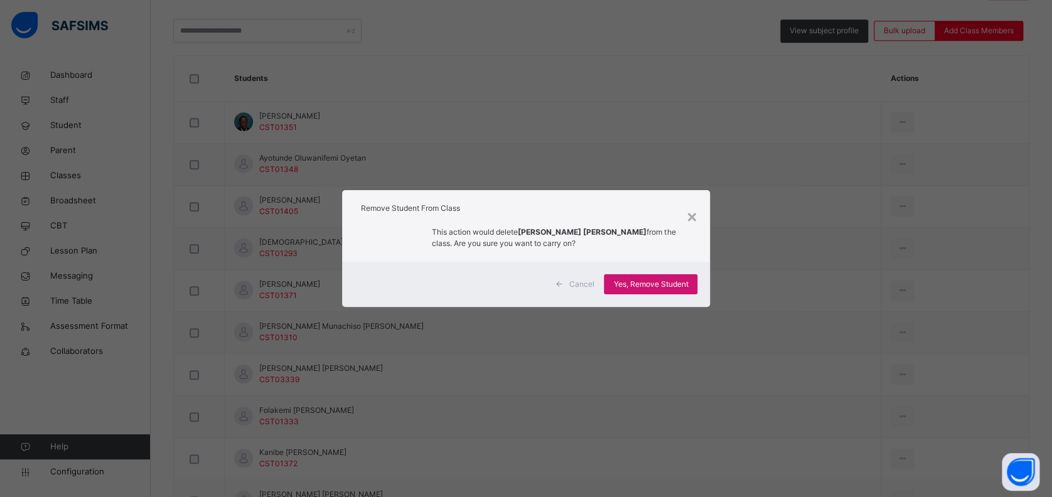
click at [648, 282] on span "Yes, Remove Student" at bounding box center [650, 284] width 75 height 11
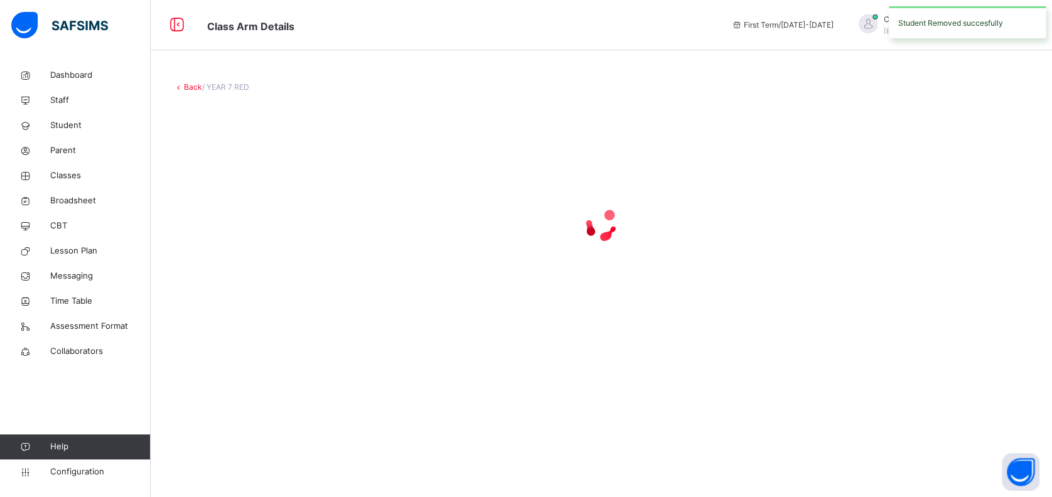
scroll to position [0, 0]
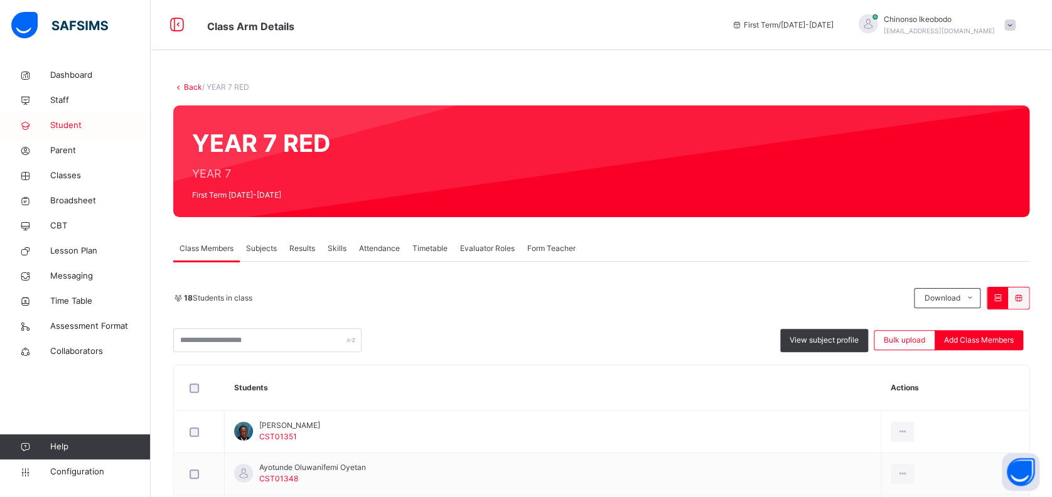
click at [74, 121] on span "Student" at bounding box center [100, 125] width 100 height 13
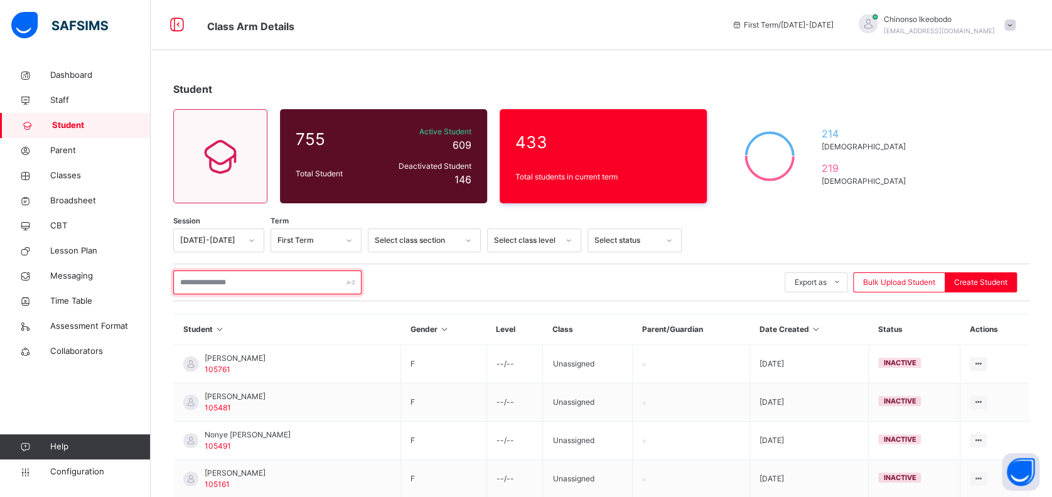
click at [255, 284] on input "text" at bounding box center [267, 283] width 188 height 24
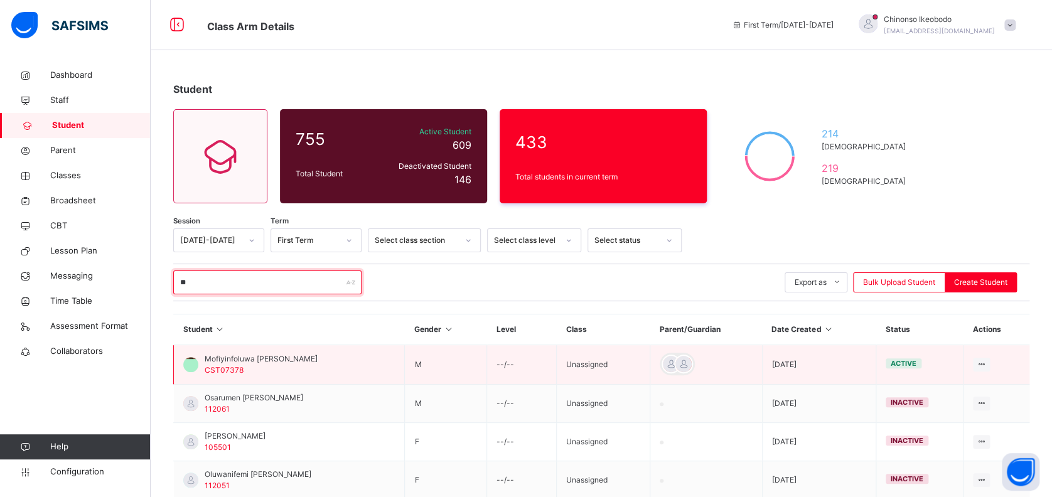
type input "*"
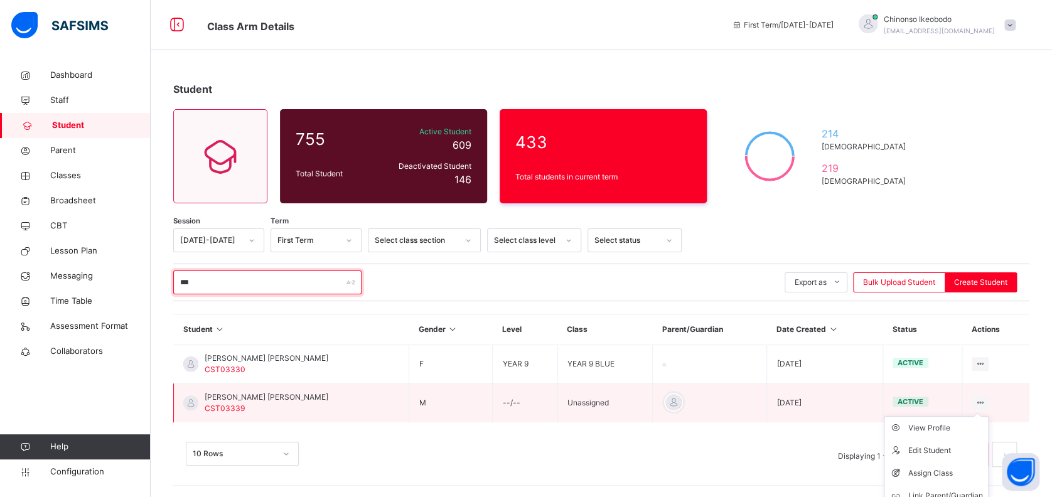
type input "***"
click at [984, 400] on icon at bounding box center [980, 402] width 11 height 9
click at [954, 469] on div "Assign Class" at bounding box center [945, 473] width 75 height 13
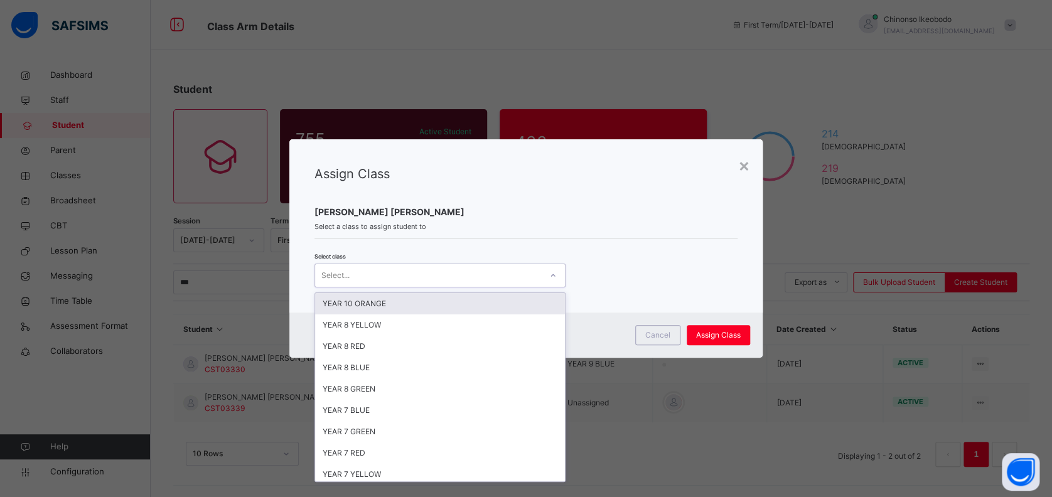
click at [503, 282] on div "Select..." at bounding box center [428, 275] width 226 height 19
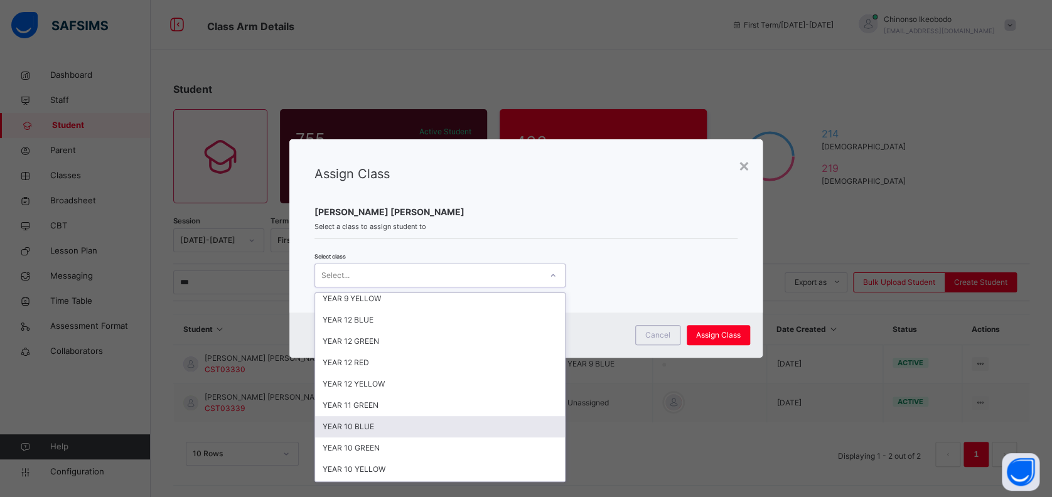
scroll to position [345, 0]
click at [482, 429] on div "YEAR 11 RED" at bounding box center [440, 428] width 250 height 21
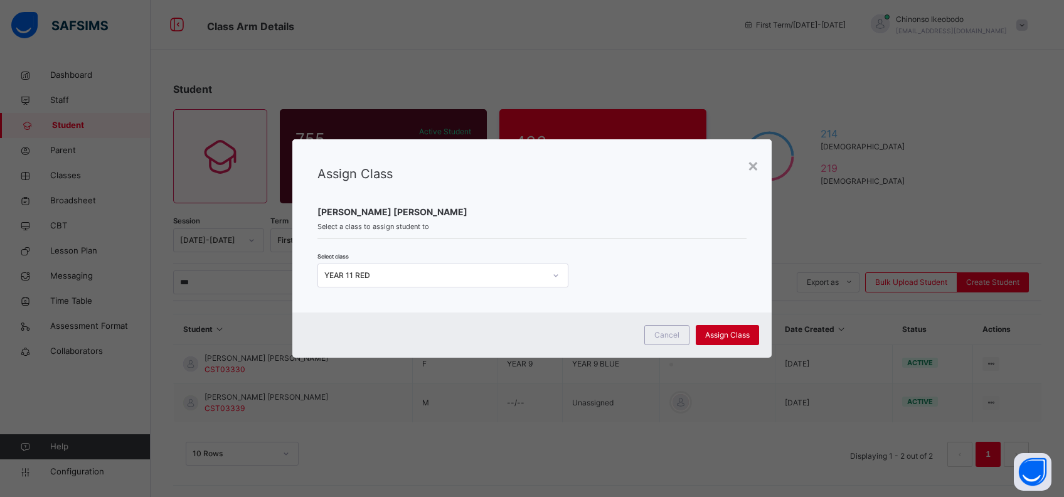
click at [718, 335] on span "Assign Class" at bounding box center [727, 335] width 45 height 11
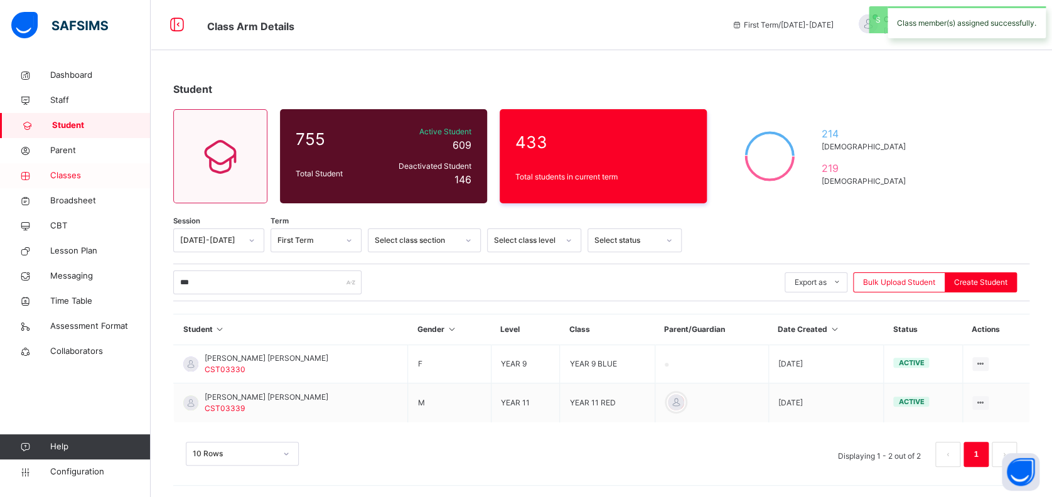
click at [75, 178] on span "Classes" at bounding box center [100, 175] width 100 height 13
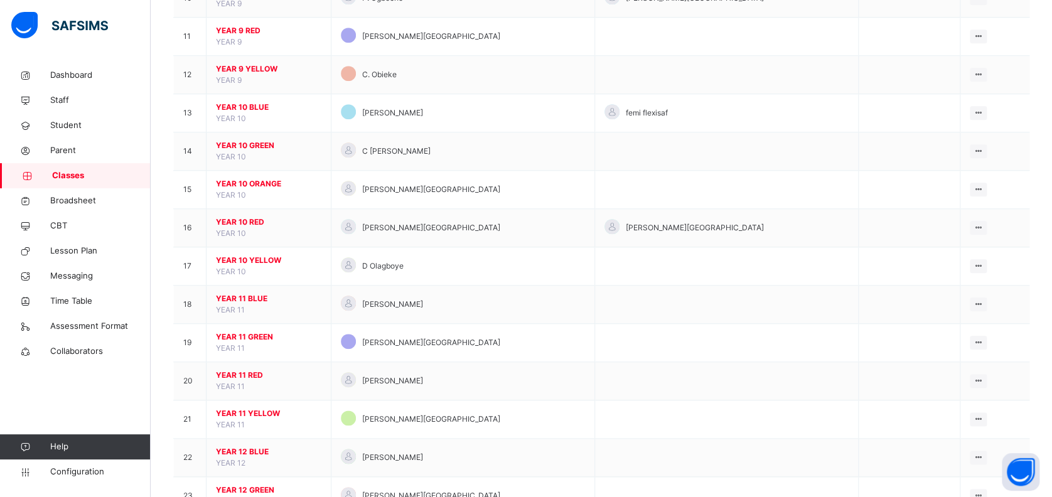
scroll to position [515, 0]
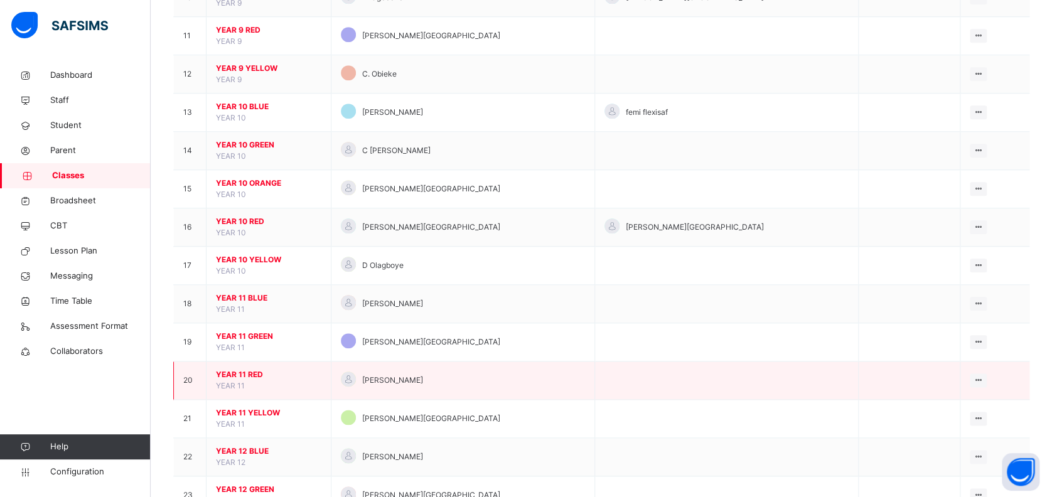
click at [248, 369] on span "YEAR 11 RED" at bounding box center [268, 374] width 105 height 11
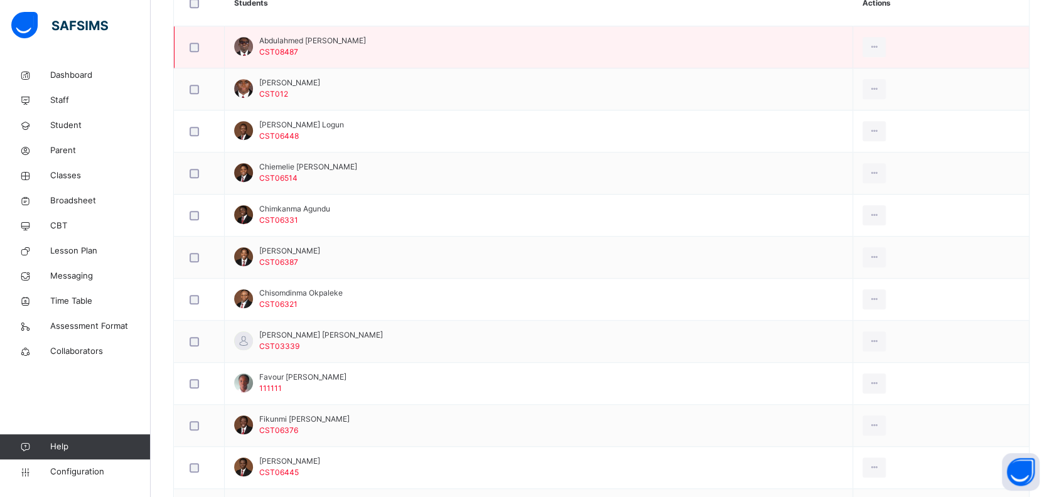
scroll to position [387, 0]
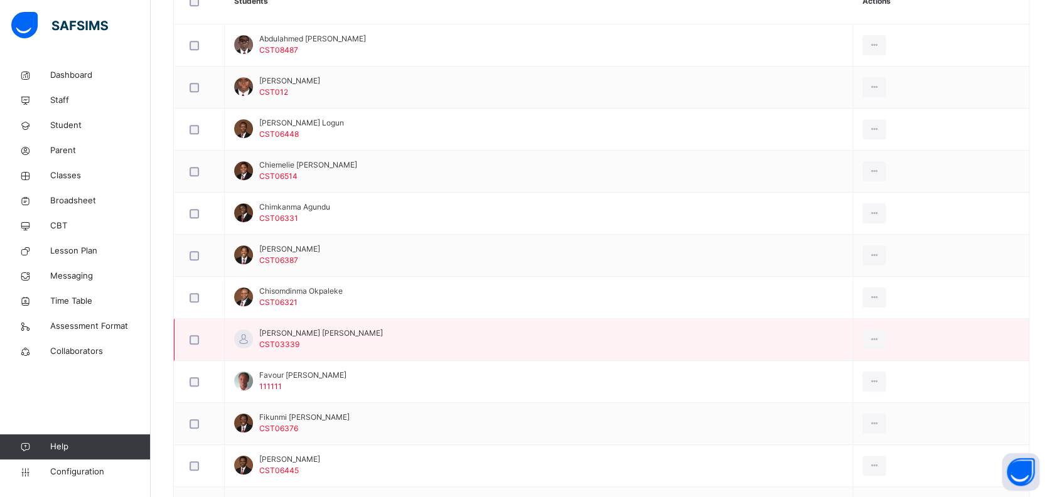
drag, startPoint x: 427, startPoint y: 325, endPoint x: 407, endPoint y: 331, distance: 21.0
click at [407, 331] on td "[PERSON_NAME] [PERSON_NAME] CST03339" at bounding box center [539, 340] width 628 height 42
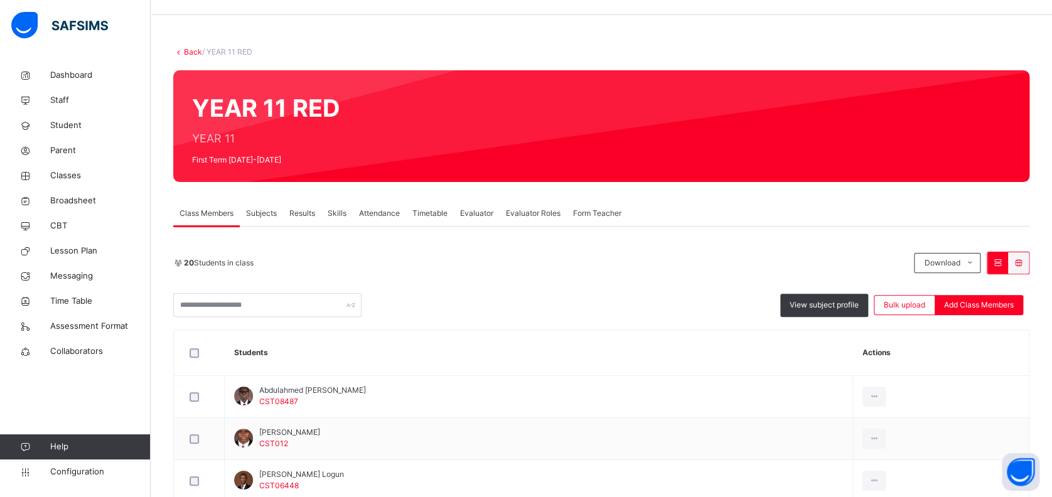
scroll to position [33, 0]
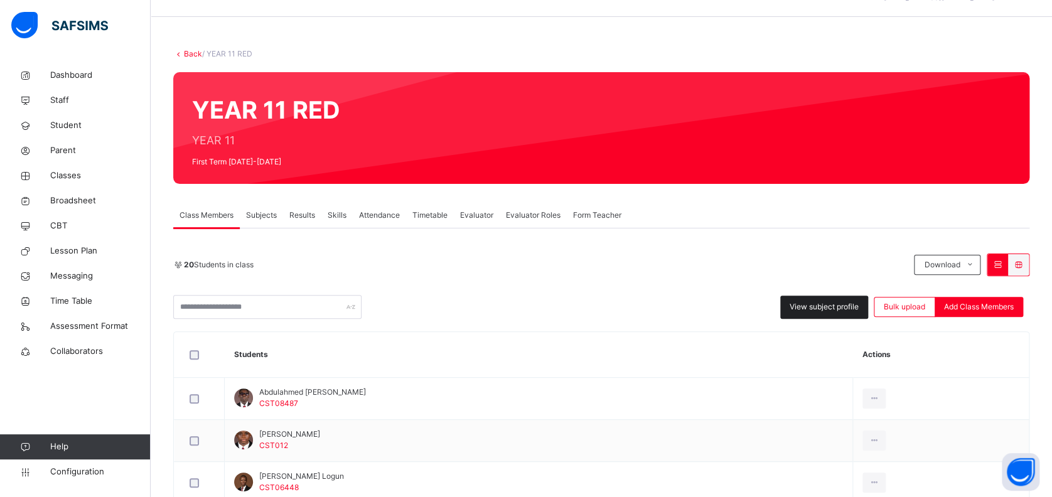
click at [812, 305] on span "View subject profile" at bounding box center [824, 306] width 69 height 11
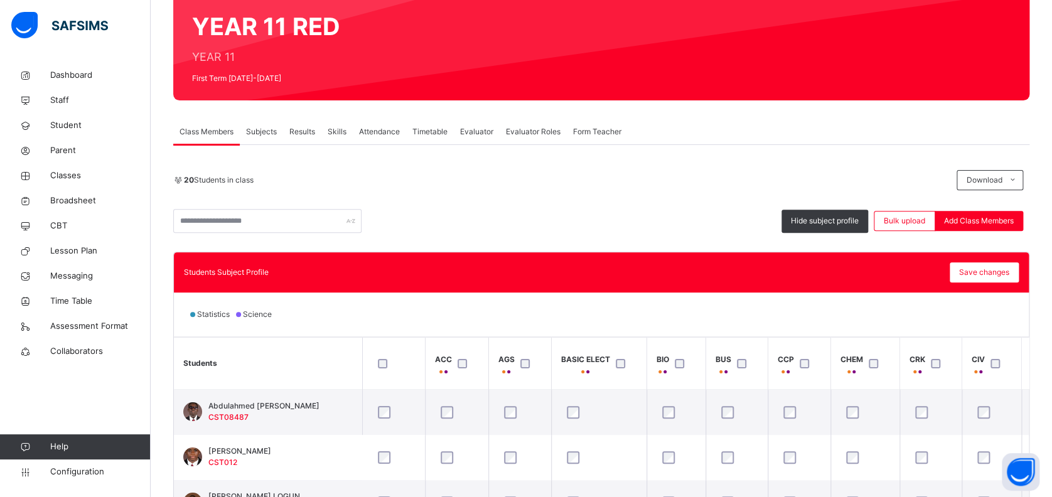
scroll to position [0, 0]
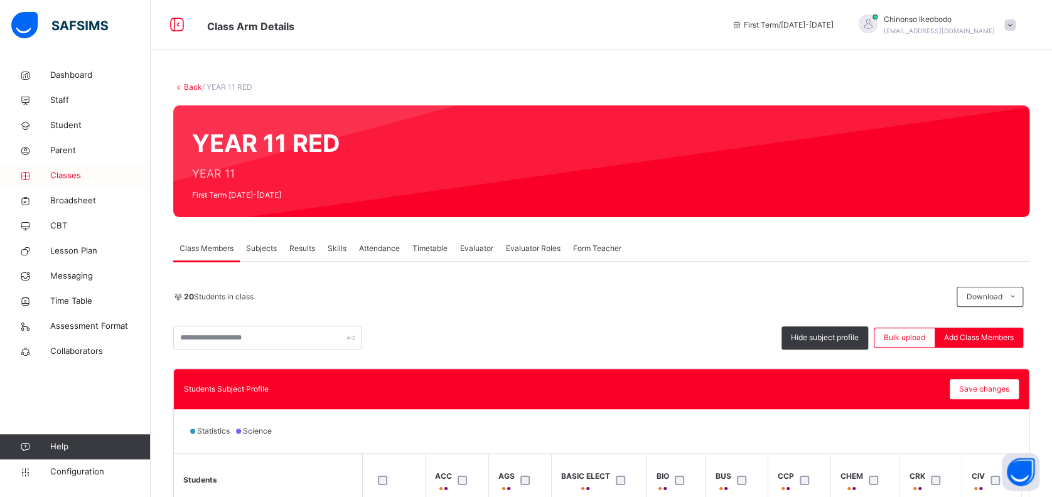
click at [67, 174] on span "Classes" at bounding box center [100, 175] width 100 height 13
